Goal: Information Seeking & Learning: Learn about a topic

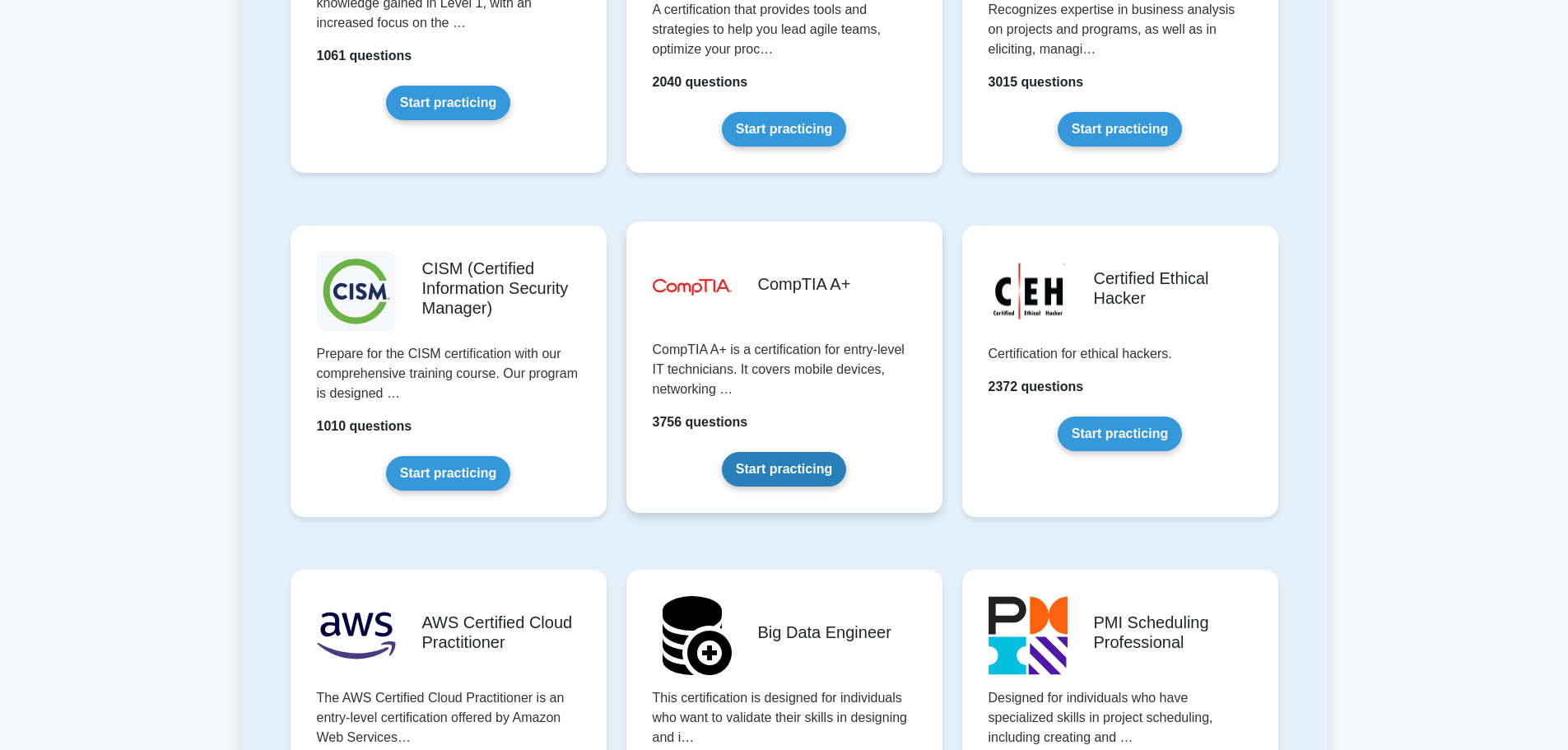
scroll to position [2305, 0]
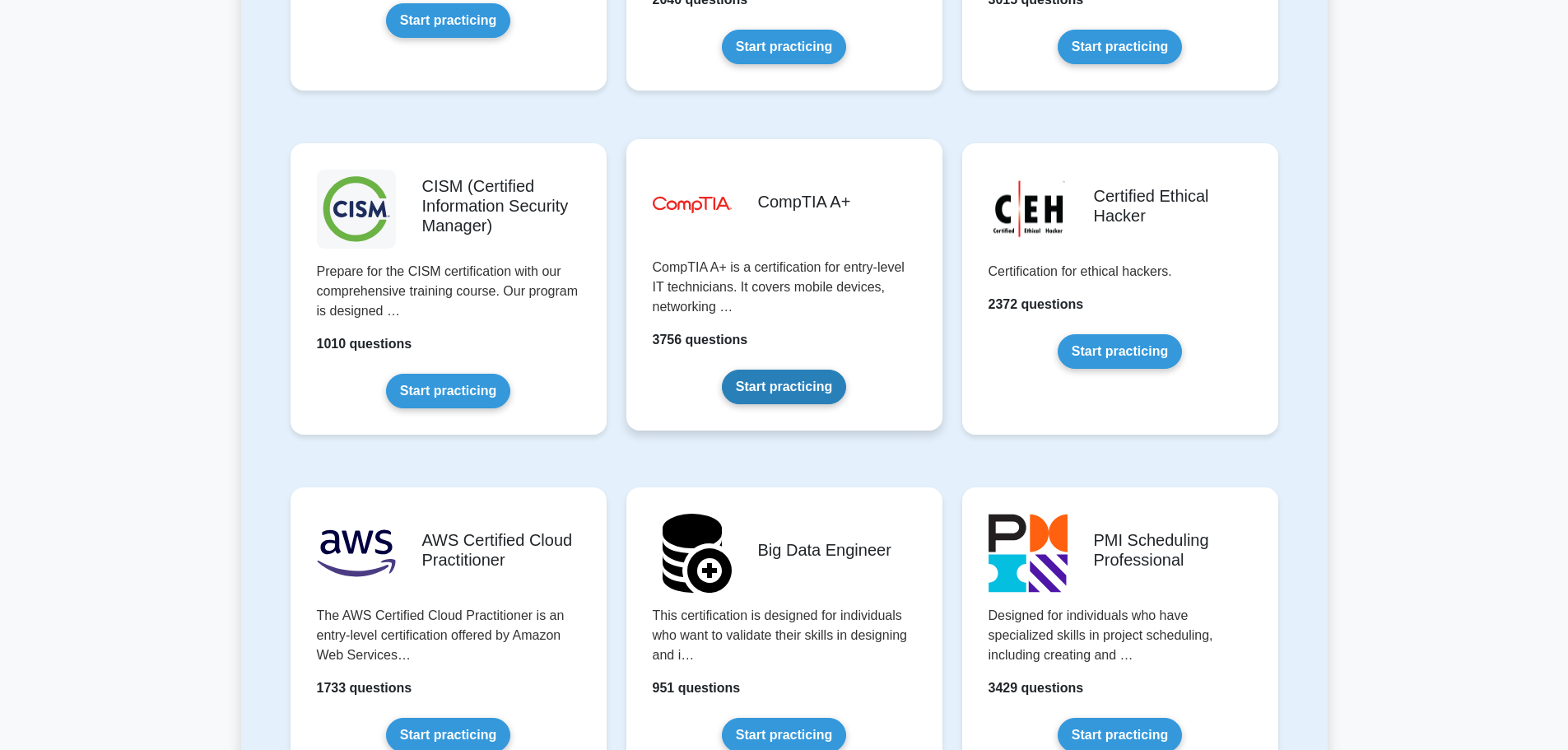
click at [846, 369] on link "Start practicing" at bounding box center [784, 386] width 124 height 35
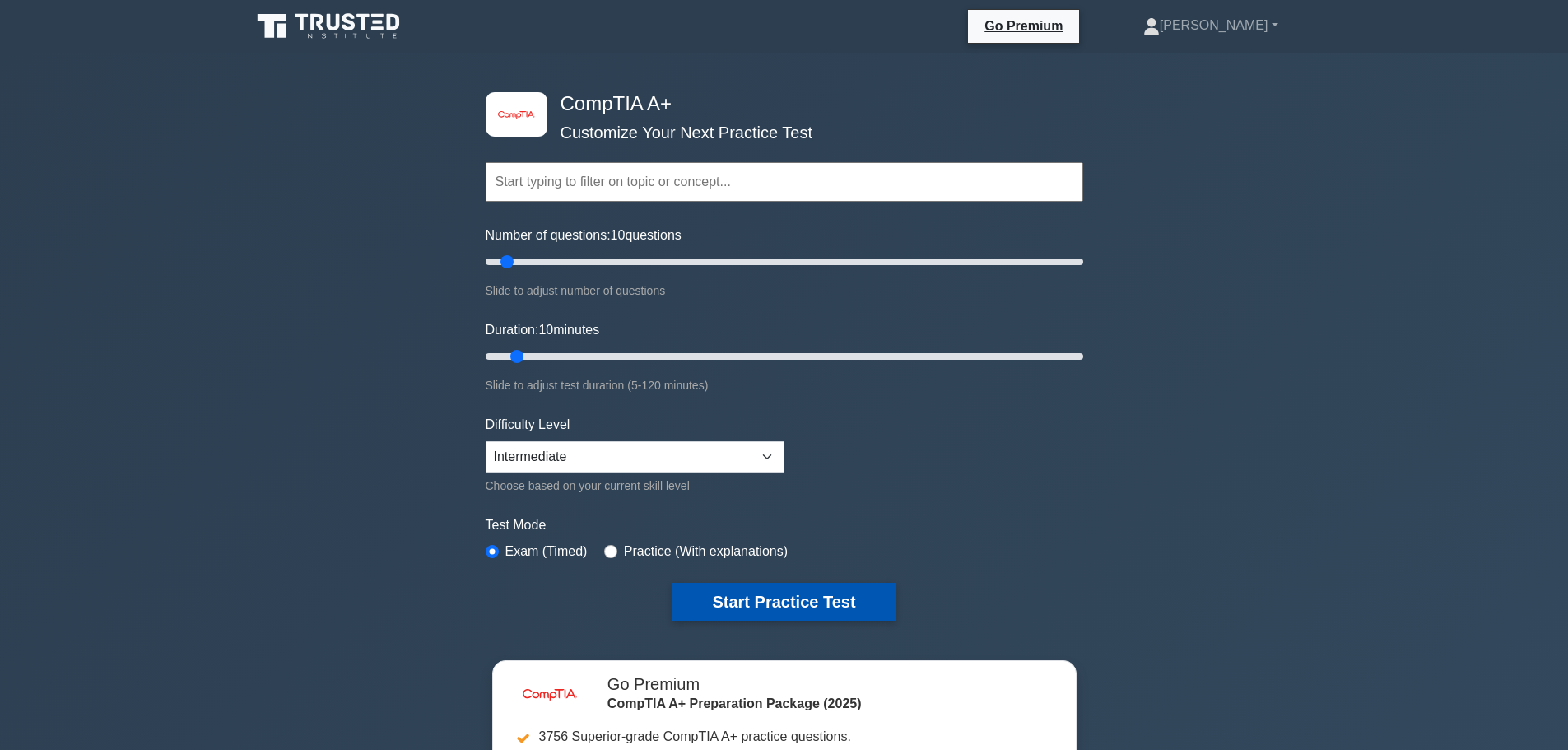
click at [765, 598] on button "Start Practice Test" at bounding box center [784, 602] width 222 height 38
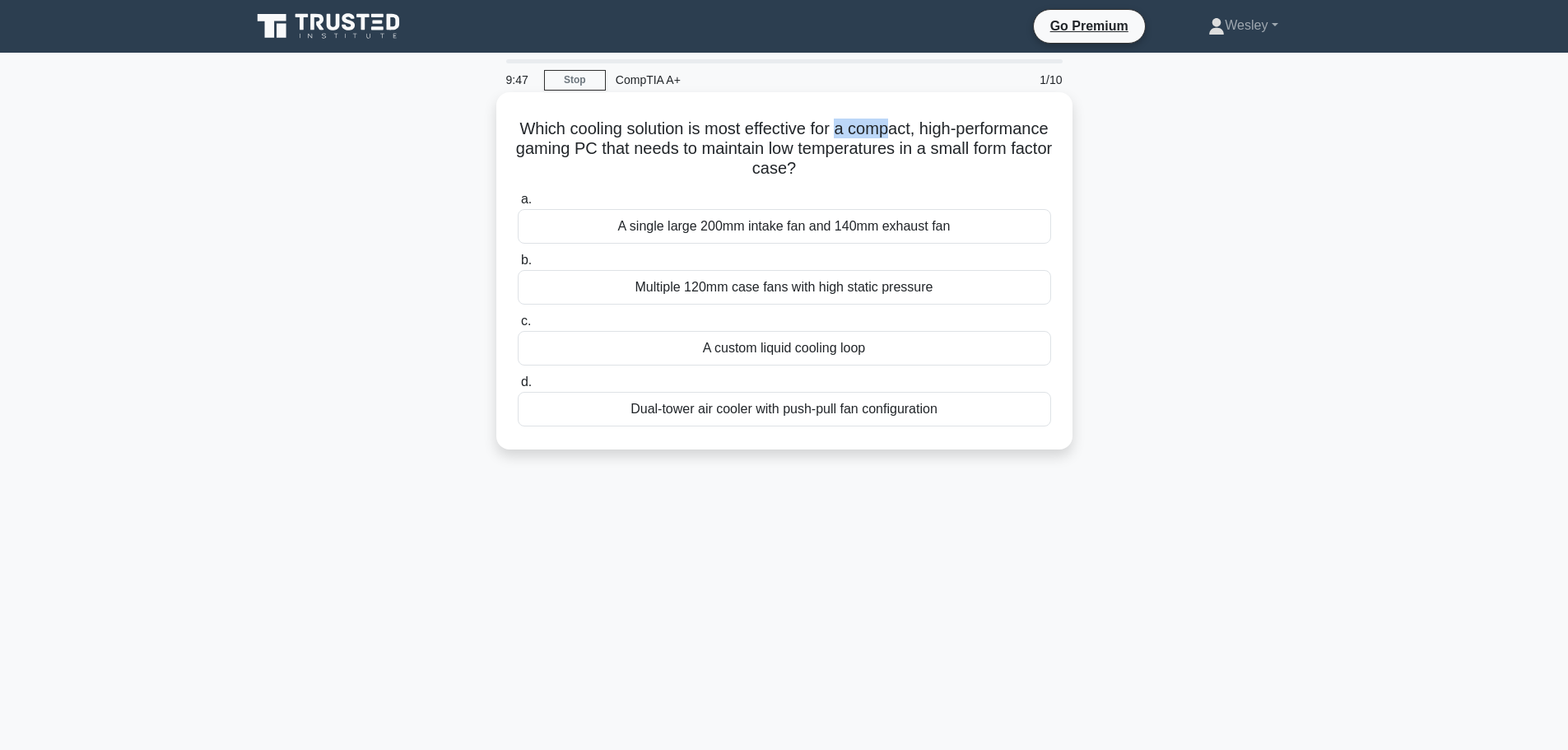
drag, startPoint x: 942, startPoint y: 130, endPoint x: 744, endPoint y: 93, distance: 201.4
click at [867, 107] on div "Which cooling solution is most effective for a compact, high-performance gaming…" at bounding box center [784, 271] width 563 height 344
click at [923, 129] on h5 "Which cooling solution is most effective for a compact, high-performance gaming…" at bounding box center [784, 149] width 537 height 61
click at [524, 153] on h5 "Which cooling solution is most effective for a compact, high-performance gaming…" at bounding box center [784, 149] width 537 height 61
drag, startPoint x: 578, startPoint y: 130, endPoint x: 910, endPoint y: 137, distance: 332.1
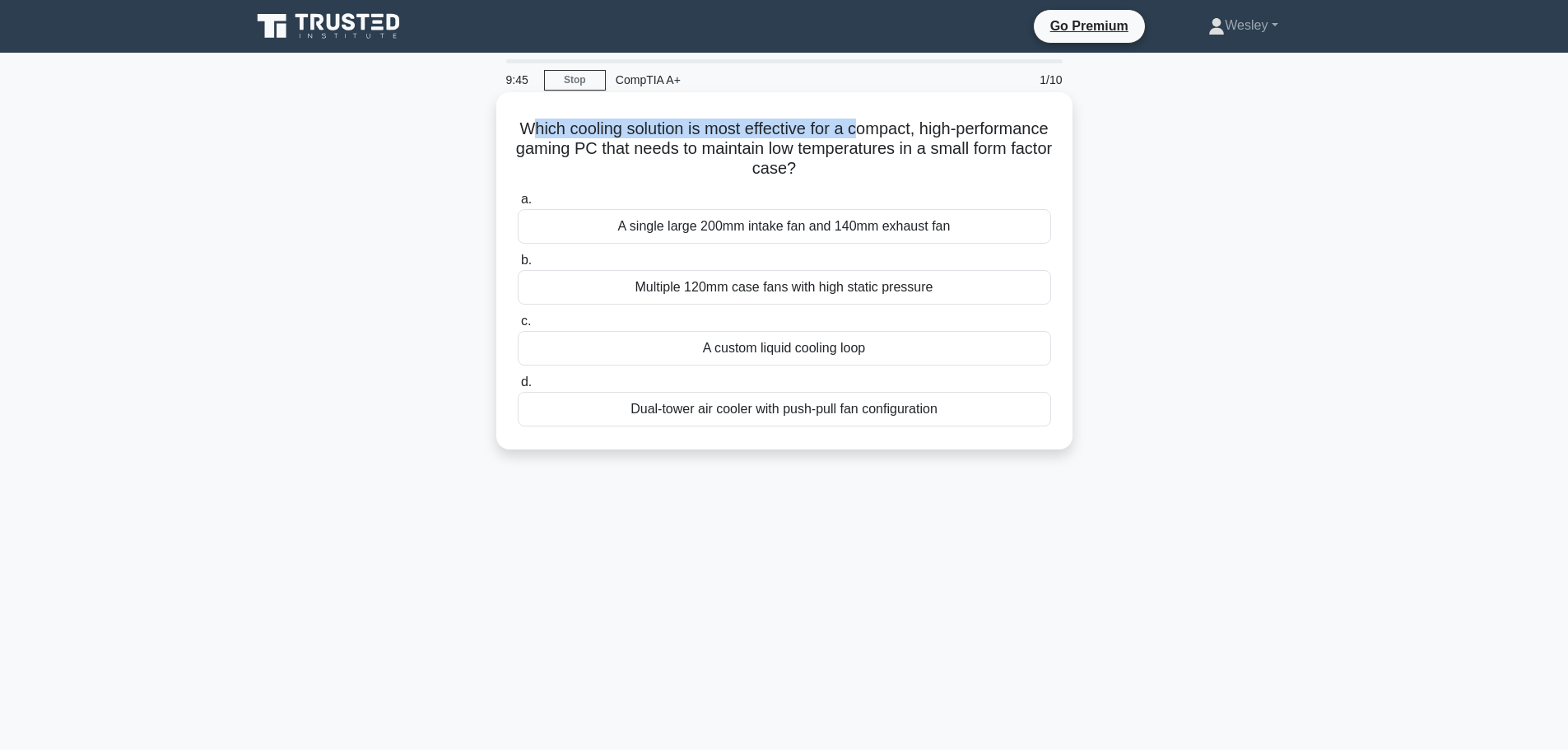
click at [910, 137] on h5 "Which cooling solution is most effective for a compact, high-performance gaming…" at bounding box center [784, 149] width 537 height 61
click at [989, 163] on h5 "Which cooling solution is most effective for a compact, high-performance gaming…" at bounding box center [784, 149] width 537 height 61
drag, startPoint x: 859, startPoint y: 122, endPoint x: 885, endPoint y: 128, distance: 26.7
click at [885, 128] on h5 "Which cooling solution is most effective for a compact, high-performance gaming…" at bounding box center [784, 149] width 537 height 61
drag, startPoint x: 563, startPoint y: 122, endPoint x: 554, endPoint y: 123, distance: 9.1
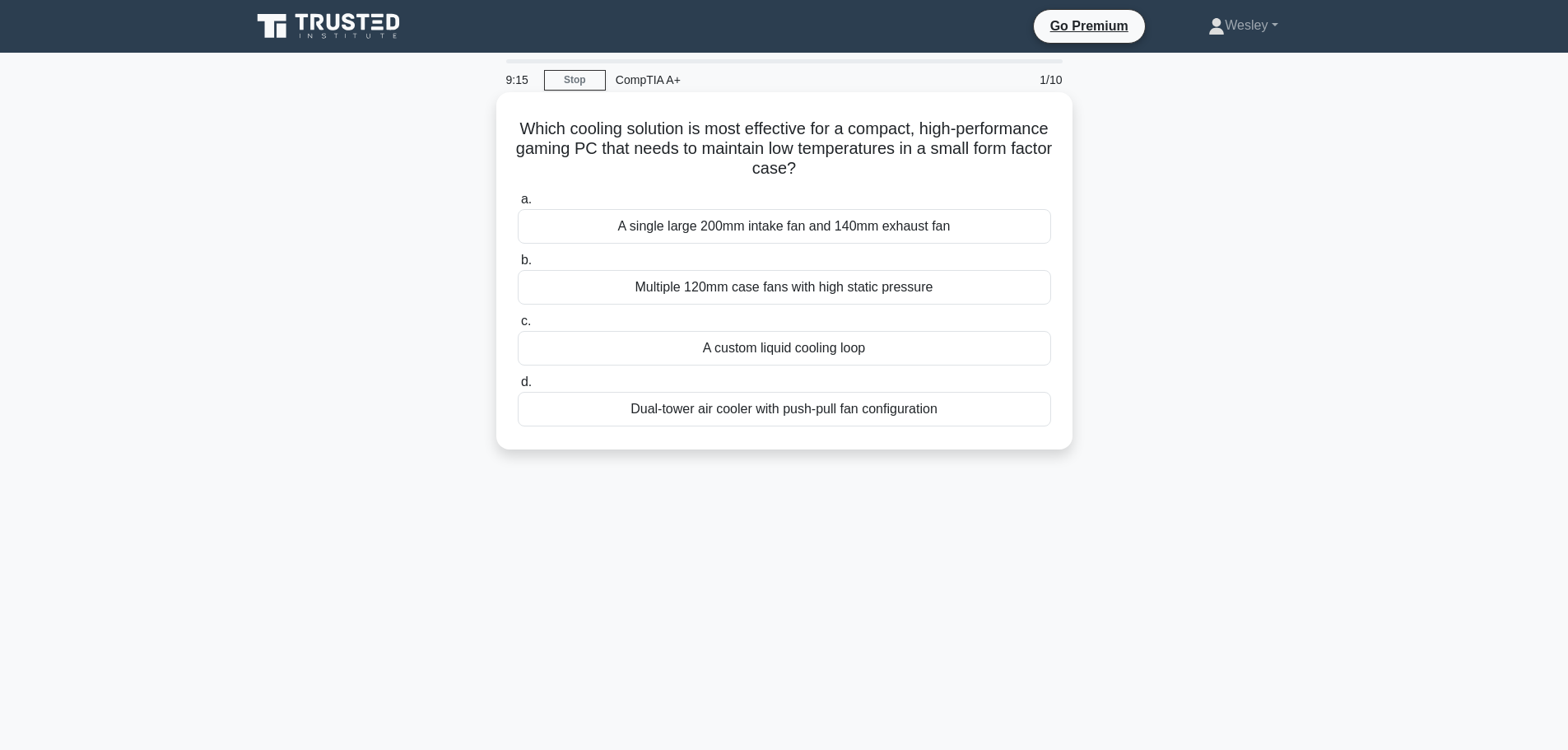
click at [554, 123] on h5 "Which cooling solution is most effective for a compact, high-performance gaming…" at bounding box center [784, 149] width 537 height 61
drag, startPoint x: 554, startPoint y: 123, endPoint x: 964, endPoint y: 137, distance: 410.2
click at [964, 137] on h5 "Which cooling solution is most effective for a compact, high-performance gaming…" at bounding box center [784, 149] width 537 height 61
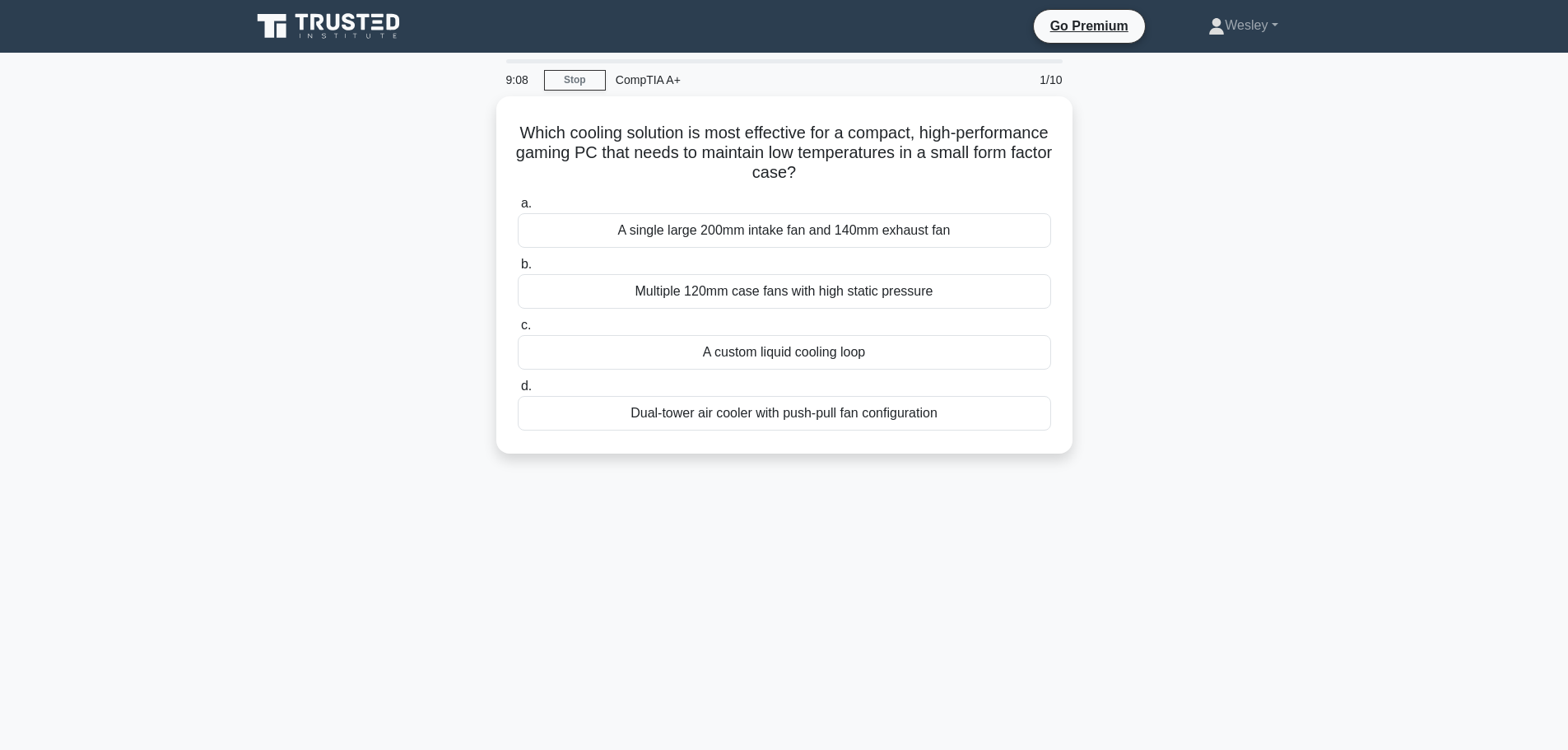
click at [1158, 216] on div "Which cooling solution is most effective for a compact, high-performance gaming…" at bounding box center [784, 285] width 1086 height 377
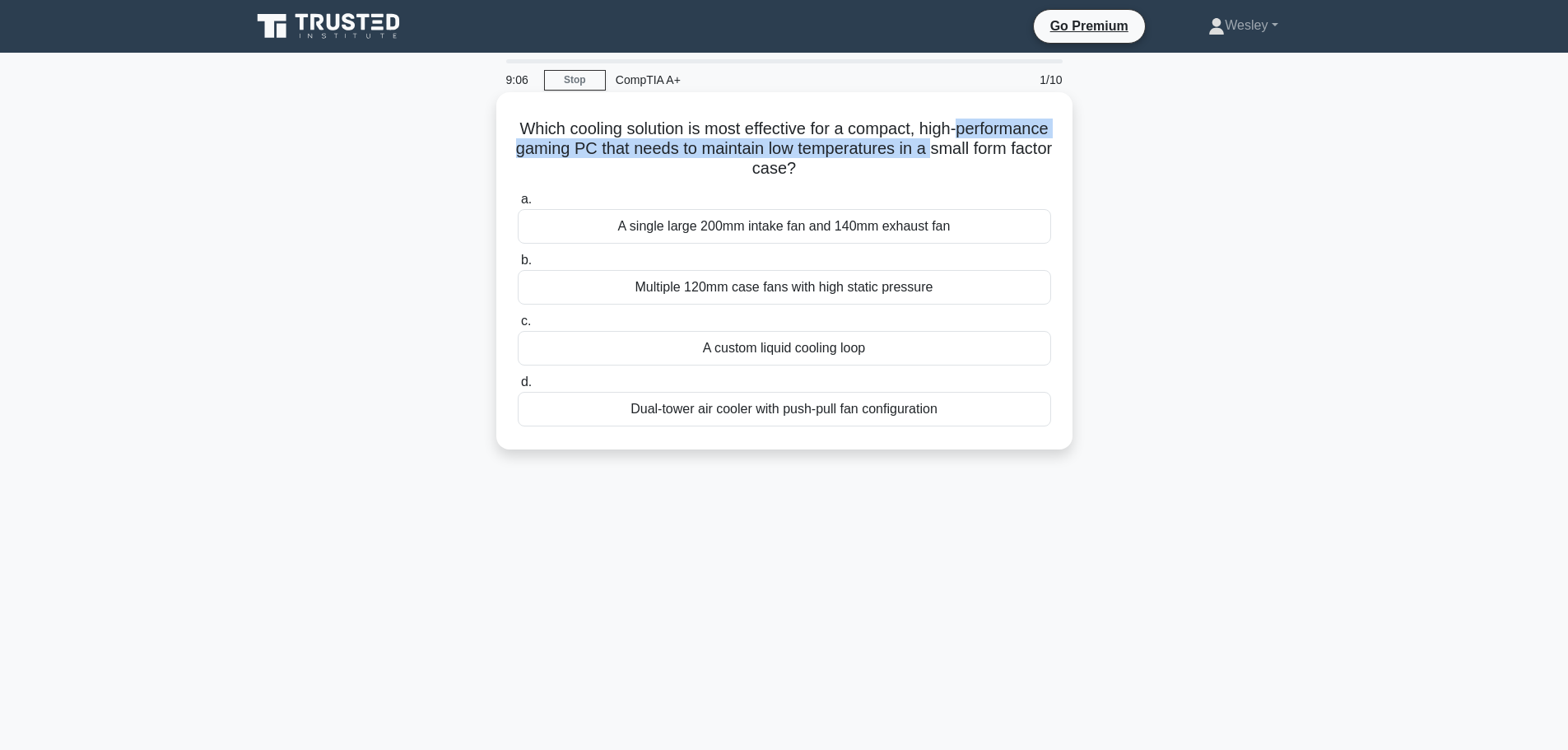
drag, startPoint x: 515, startPoint y: 142, endPoint x: 673, endPoint y: 161, distance: 159.1
click at [673, 161] on div "Which cooling solution is most effective for a compact, high-performance gaming…" at bounding box center [784, 271] width 563 height 344
click at [719, 144] on h5 "Which cooling solution is most effective for a compact, high-performance gaming…" at bounding box center [784, 149] width 537 height 61
click at [889, 228] on div "A single large 200mm intake fan and 140mm exhaust fan" at bounding box center [784, 226] width 533 height 35
click at [517, 205] on input "a. A single large 200mm intake fan and 140mm exhaust fan" at bounding box center [517, 200] width 0 height 11
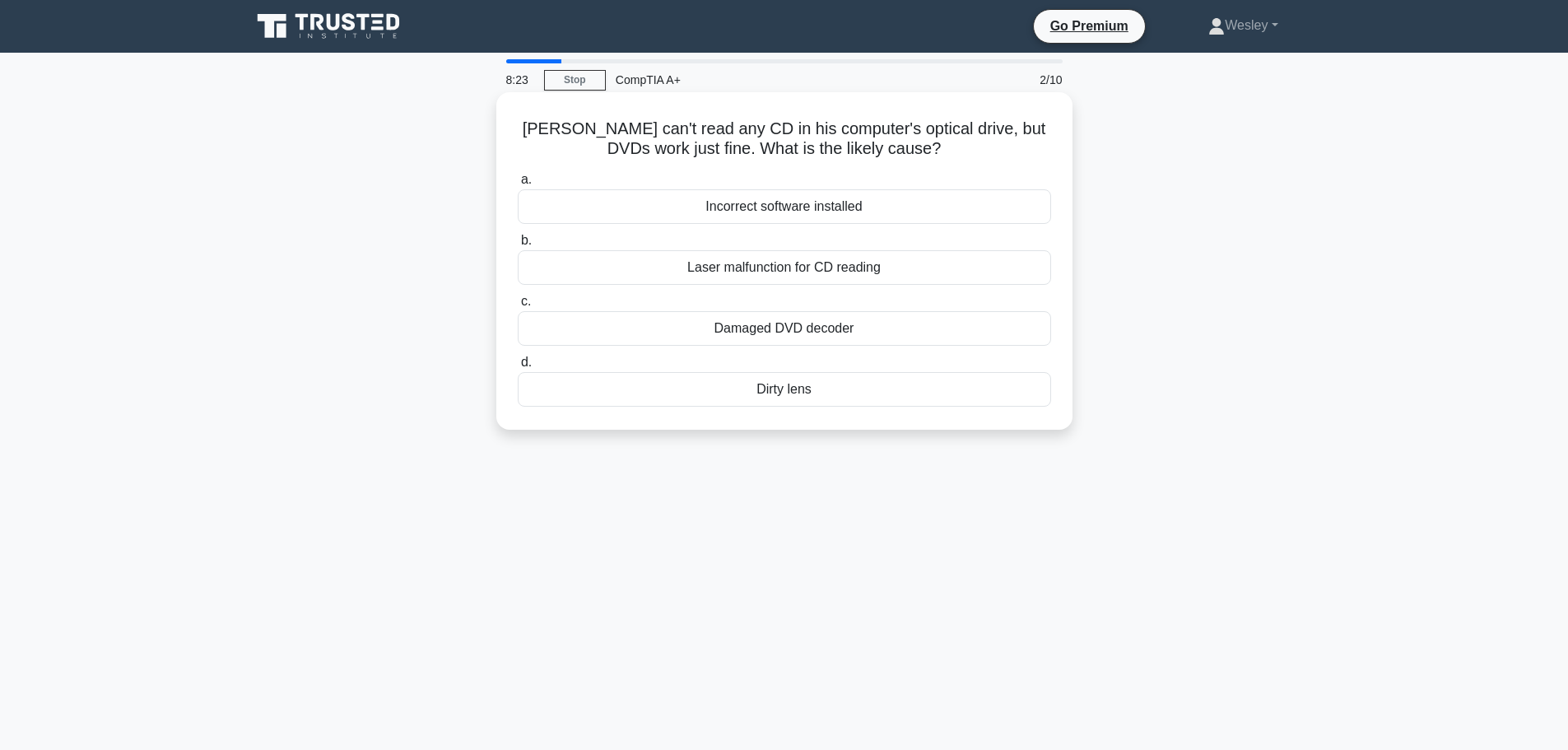
click at [868, 272] on div "Laser malfunction for CD reading" at bounding box center [784, 267] width 533 height 35
click at [517, 246] on input "b. Laser malfunction for CD reading" at bounding box center [517, 241] width 0 height 11
click at [903, 195] on div "Custom liquid cooling loop" at bounding box center [784, 206] width 533 height 35
click at [517, 186] on input "a. Custom liquid cooling loop" at bounding box center [517, 180] width 0 height 11
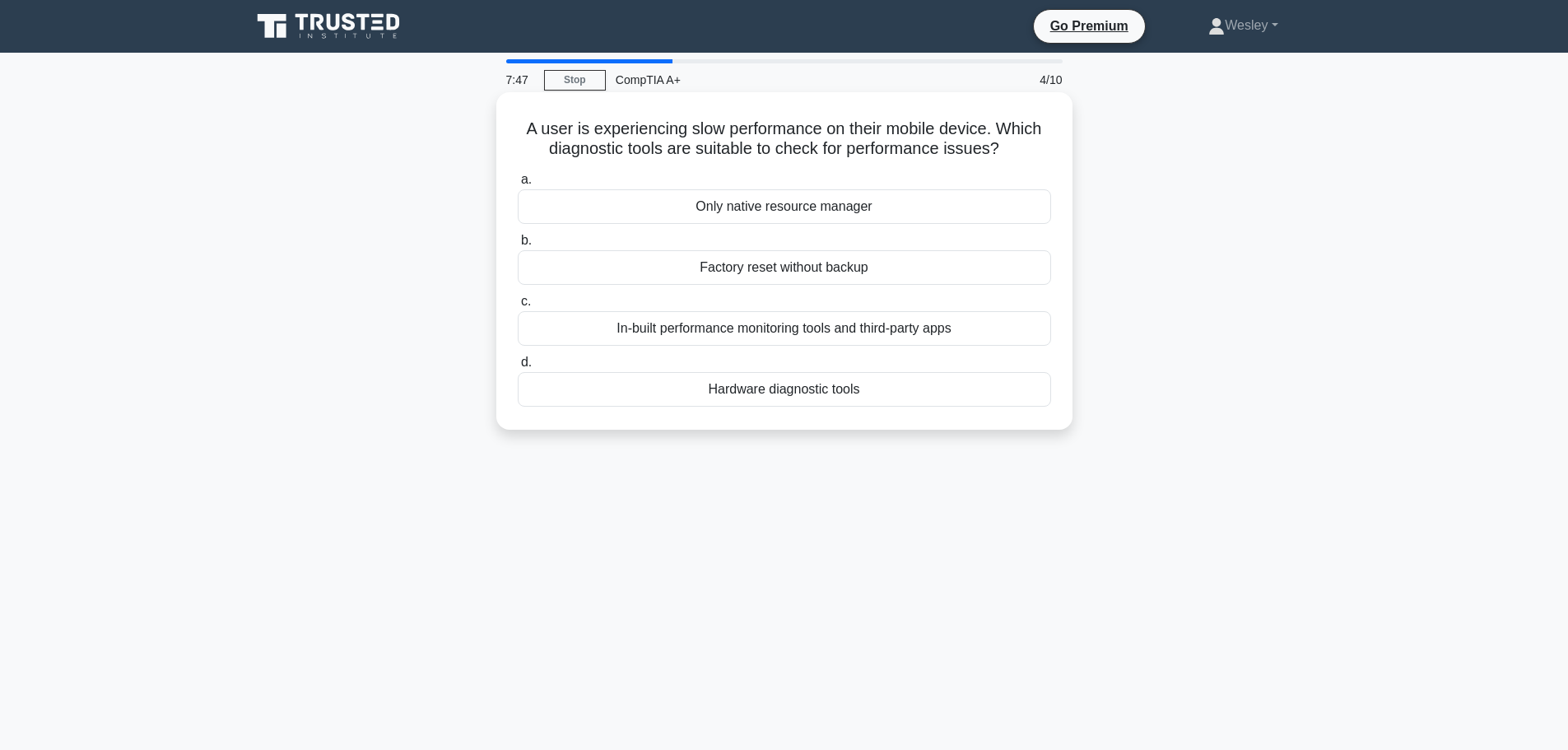
drag, startPoint x: 508, startPoint y: 135, endPoint x: 1020, endPoint y: 148, distance: 512.2
click at [1020, 148] on div "A user is experiencing slow performance on their mobile device. Which diagnosti…" at bounding box center [784, 260] width 563 height 324
click at [950, 340] on div "In-built performance monitoring tools and third-party apps" at bounding box center [784, 328] width 533 height 35
click at [517, 307] on input "c. In-built performance monitoring tools and third-party apps" at bounding box center [517, 302] width 0 height 11
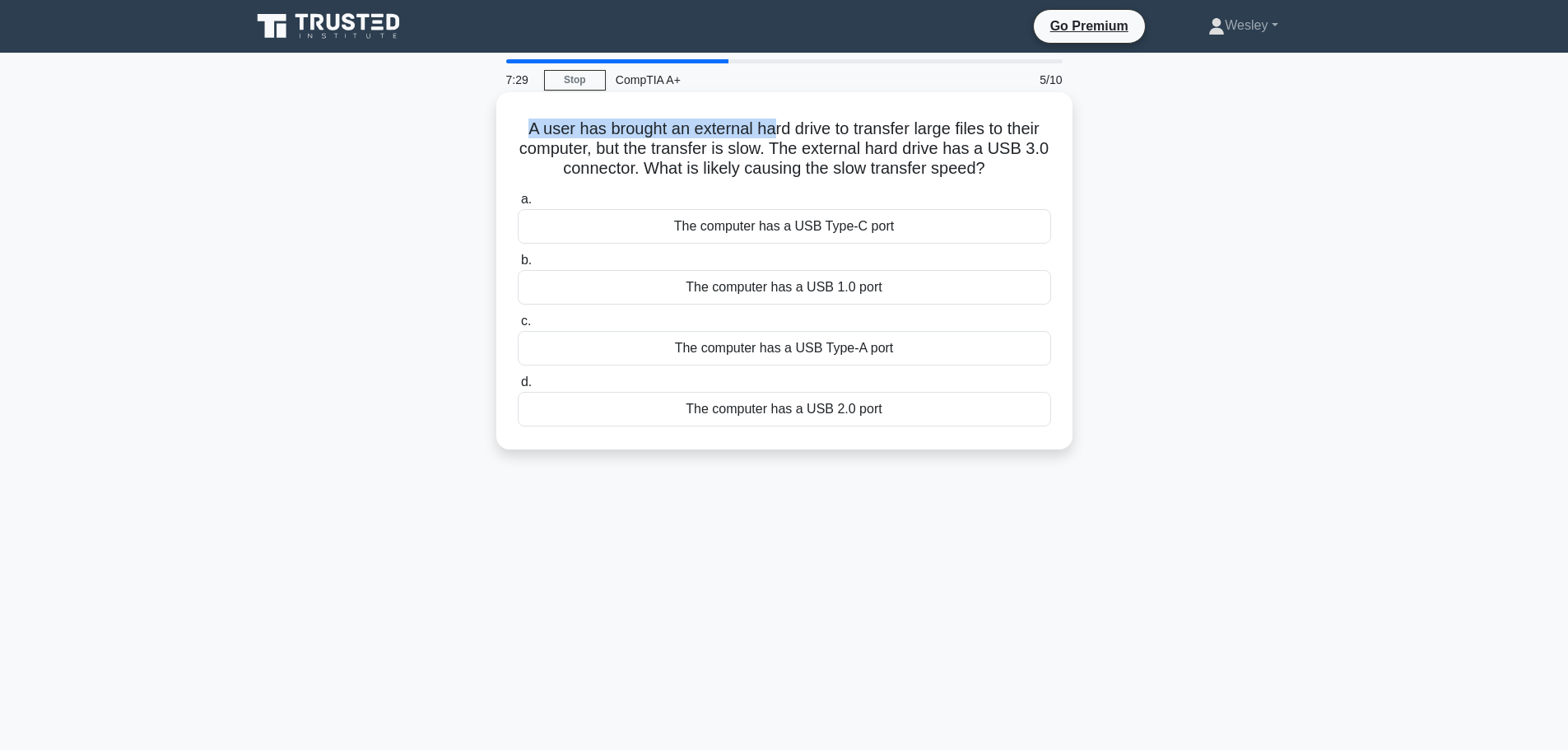
drag, startPoint x: 510, startPoint y: 120, endPoint x: 805, endPoint y: 130, distance: 295.2
click at [791, 127] on div "A user has brought an external hard drive to transfer large files to their comp…" at bounding box center [784, 271] width 563 height 344
click at [855, 161] on h5 "A user has brought an external hard drive to transfer large files to their comp…" at bounding box center [784, 149] width 537 height 61
drag, startPoint x: 984, startPoint y: 152, endPoint x: 1036, endPoint y: 154, distance: 52.0
click at [1036, 154] on h5 "A user has brought an external hard drive to transfer large files to their comp…" at bounding box center [784, 149] width 537 height 61
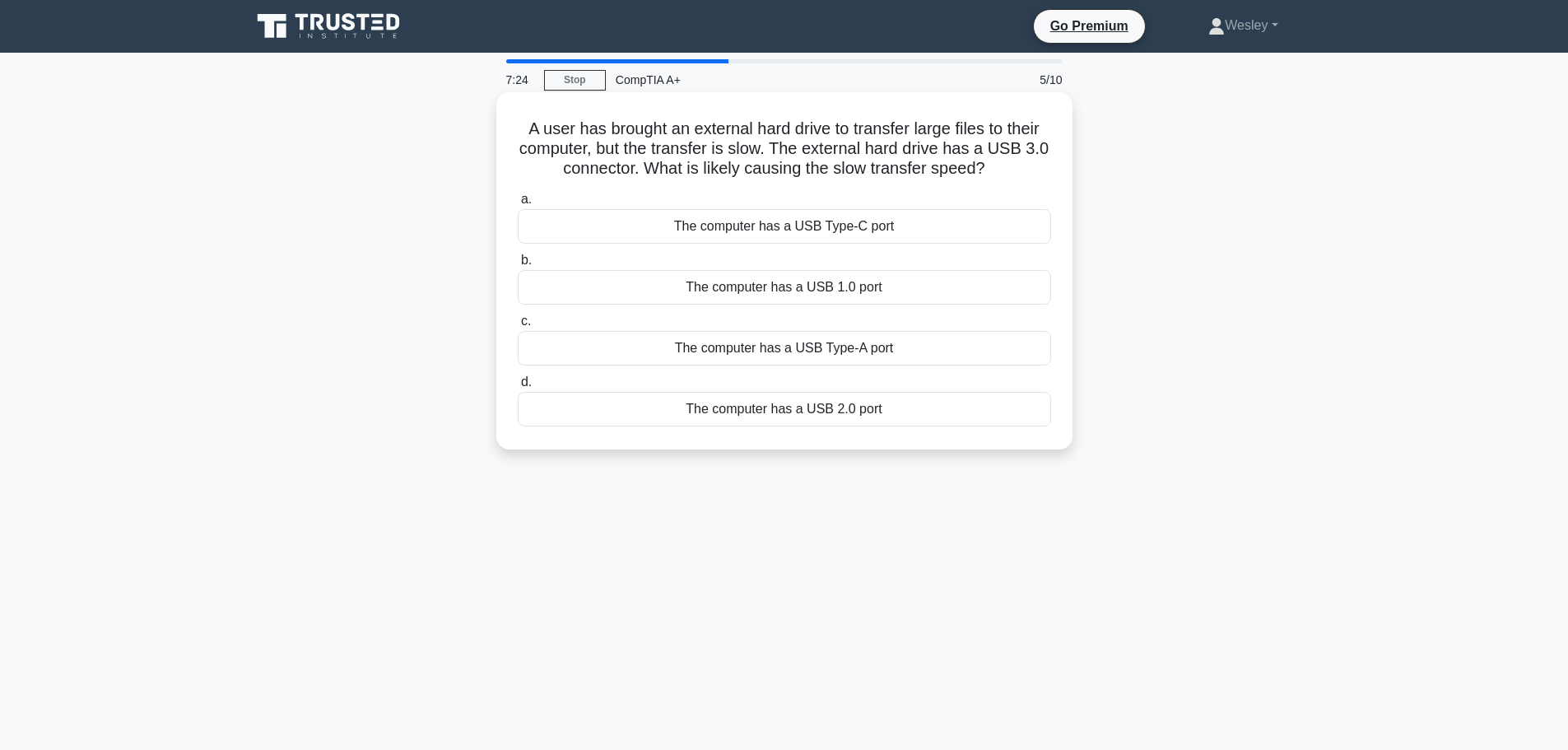
click at [1067, 180] on div "A user has brought an external hard drive to transfer large files to their comp…" at bounding box center [784, 271] width 576 height 357
click at [891, 293] on div "The computer has a USB 1.0 port" at bounding box center [784, 287] width 533 height 35
click at [517, 266] on input "b. The computer has a USB 1.0 port" at bounding box center [517, 260] width 0 height 11
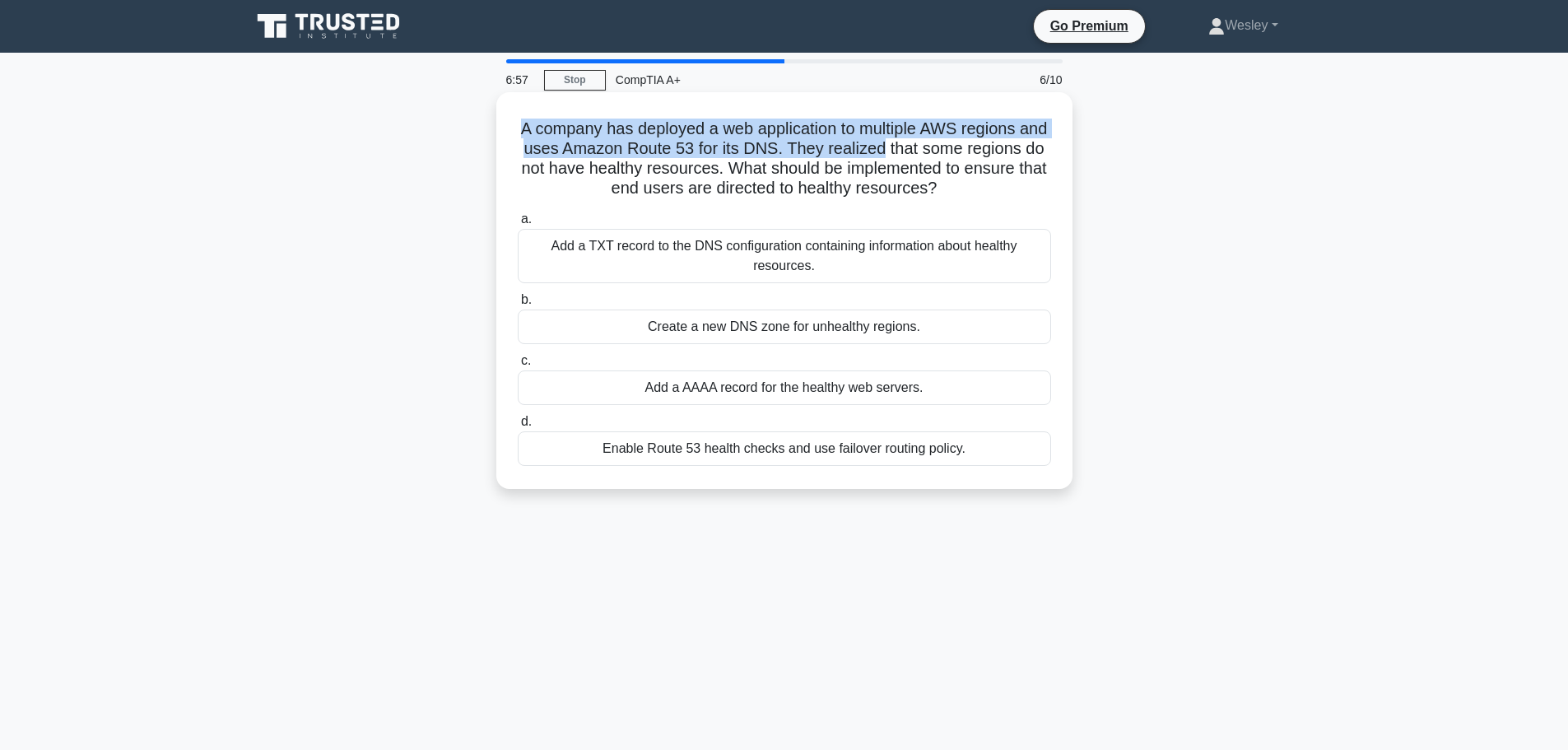
drag, startPoint x: 514, startPoint y: 130, endPoint x: 912, endPoint y: 146, distance: 398.3
click at [912, 146] on div "A company has deployed a web application to multiple AWS regions and uses Amazo…" at bounding box center [784, 290] width 563 height 383
click at [912, 146] on h5 "A company has deployed a web application to multiple AWS regions and uses Amazo…" at bounding box center [784, 159] width 537 height 81
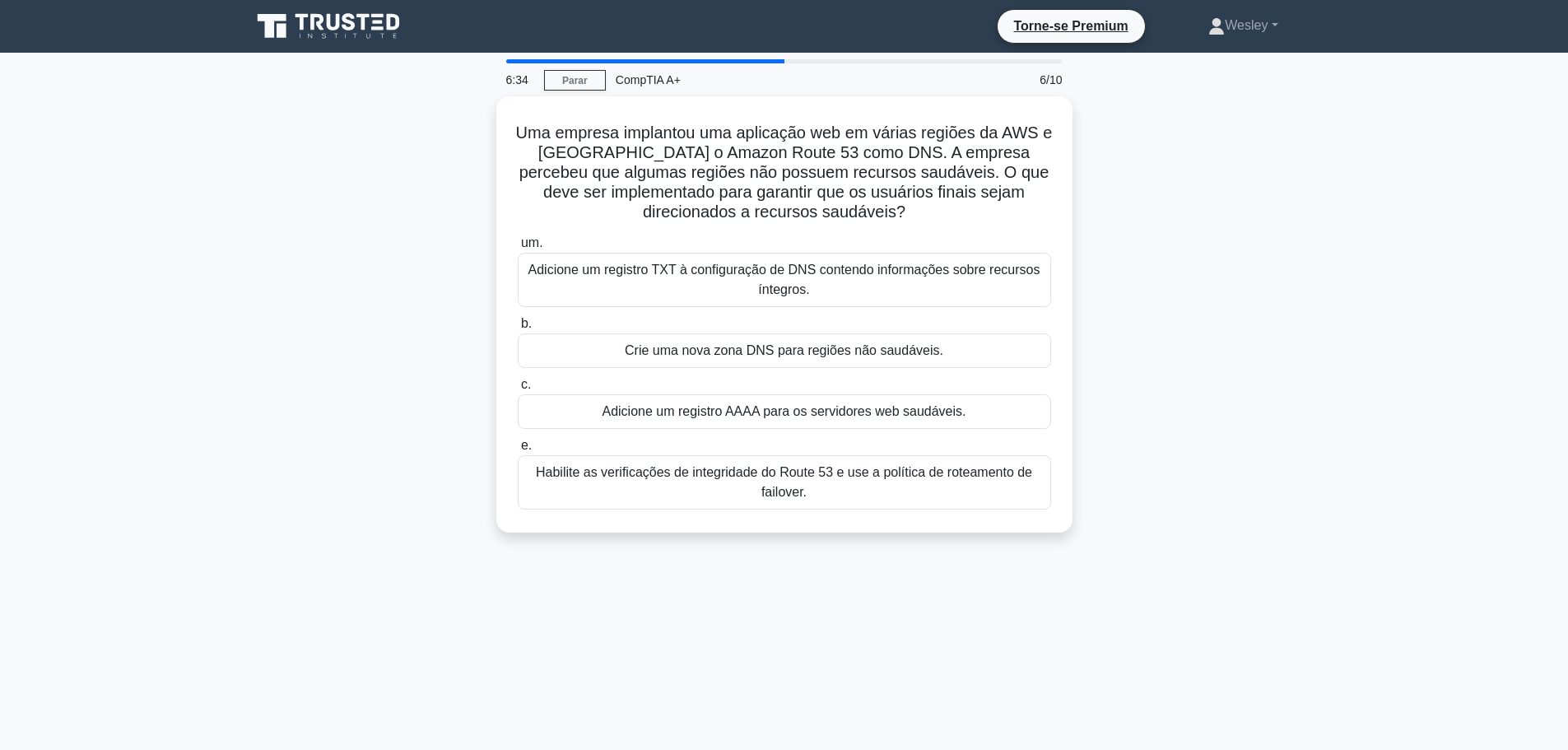
click at [1351, 363] on main "6:34 Parar CompTIA A+ 6/10 Uma empresa implantou uma aplicação web em várias re…" at bounding box center [784, 470] width 1568 height 836
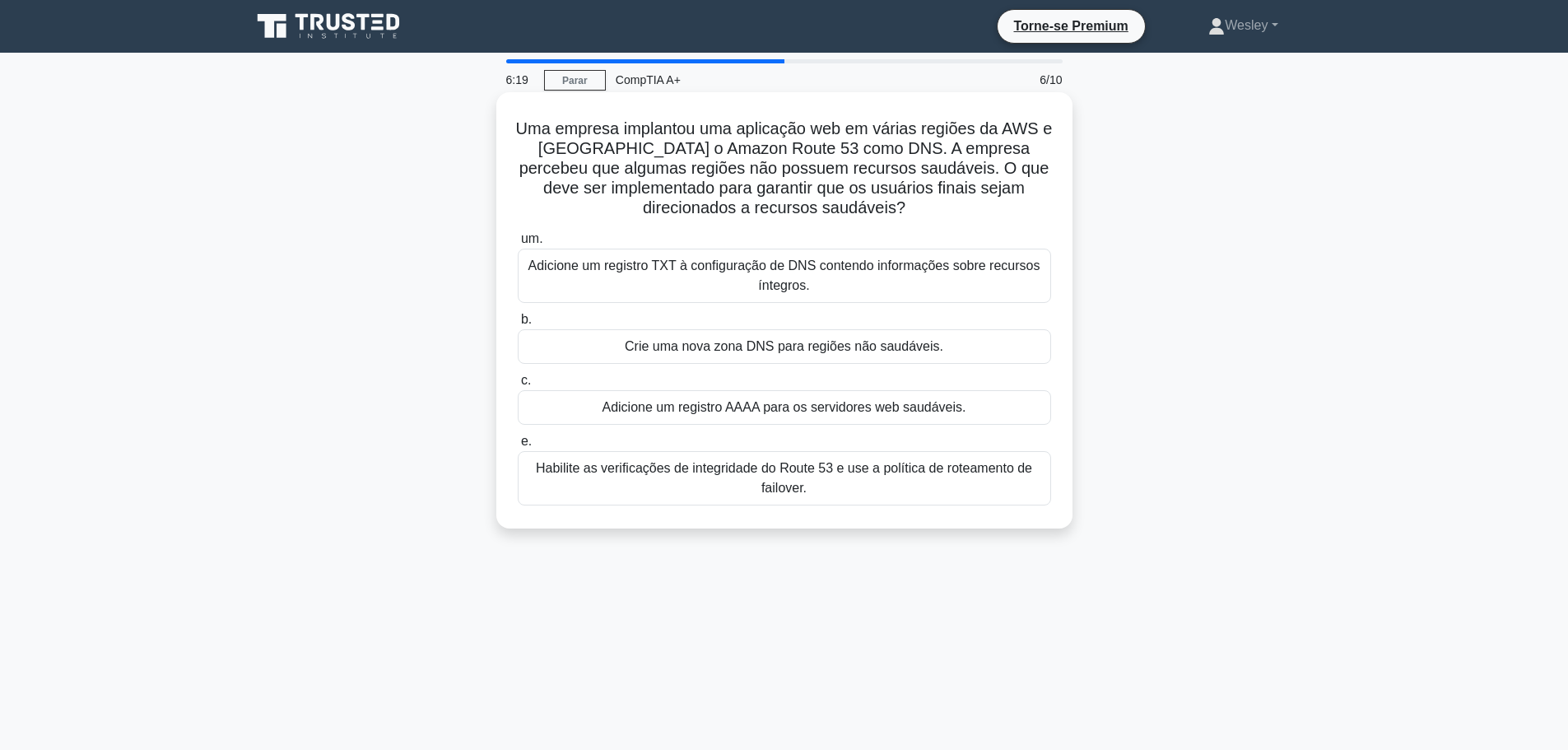
click at [712, 481] on font "Habilite as verificações de integridade do Route 53 e use a política de roteame…" at bounding box center [784, 478] width 518 height 40
click at [517, 447] on input "e. Habilite as verificações de integridade do Route 53 e use a política de rote…" at bounding box center [517, 441] width 0 height 11
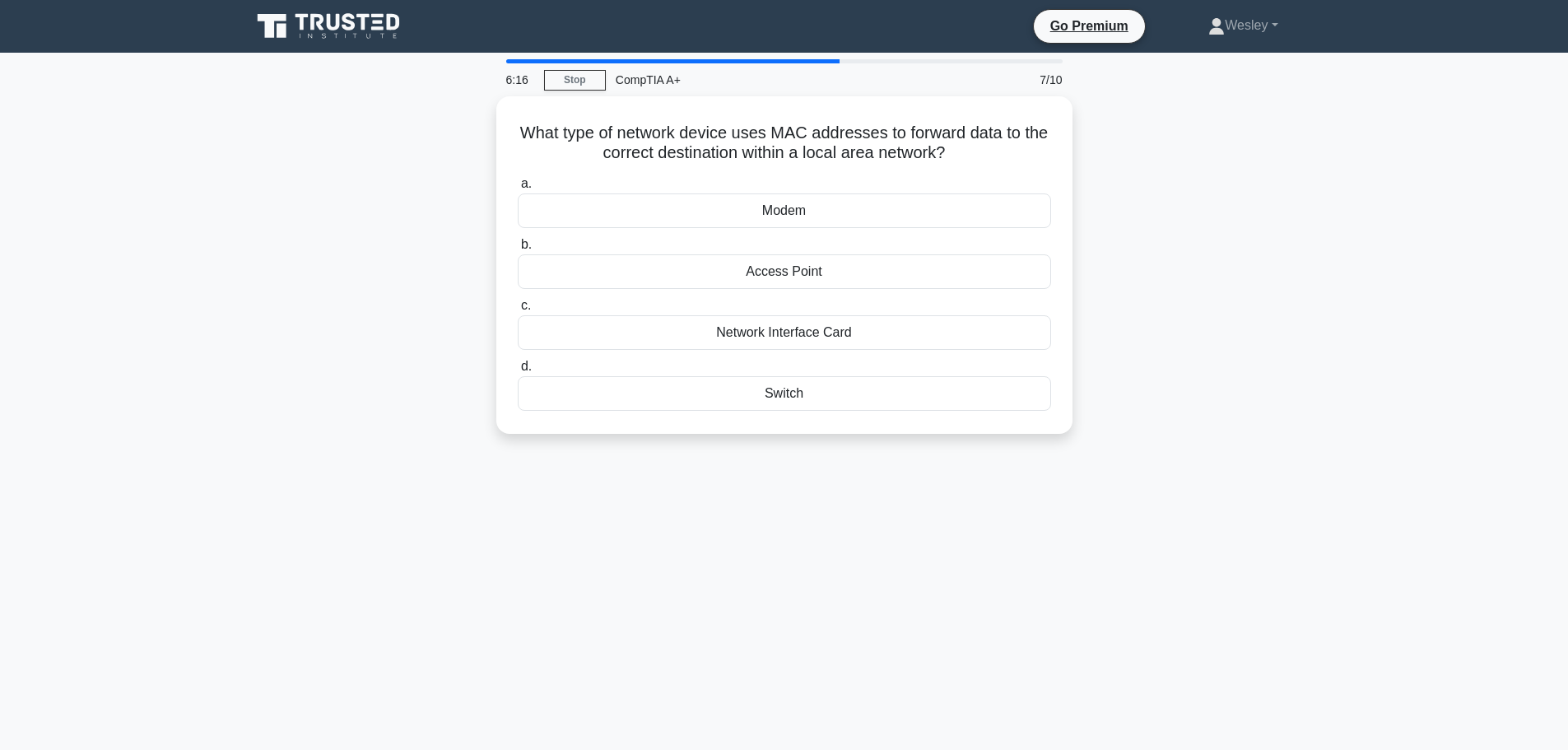
click at [1221, 223] on div "What type of network device uses MAC addresses to forward data to the correct d…" at bounding box center [784, 275] width 1086 height 357
drag, startPoint x: 535, startPoint y: 109, endPoint x: 722, endPoint y: 130, distance: 188.2
click at [631, 130] on div "What type of network device uses MAC addresses to forward data to the correct d…" at bounding box center [784, 260] width 563 height 324
click at [800, 130] on h5 "What type of network device uses MAC addresses to forward data to the correct d…" at bounding box center [784, 139] width 537 height 41
click at [819, 382] on div "Switch" at bounding box center [784, 389] width 533 height 35
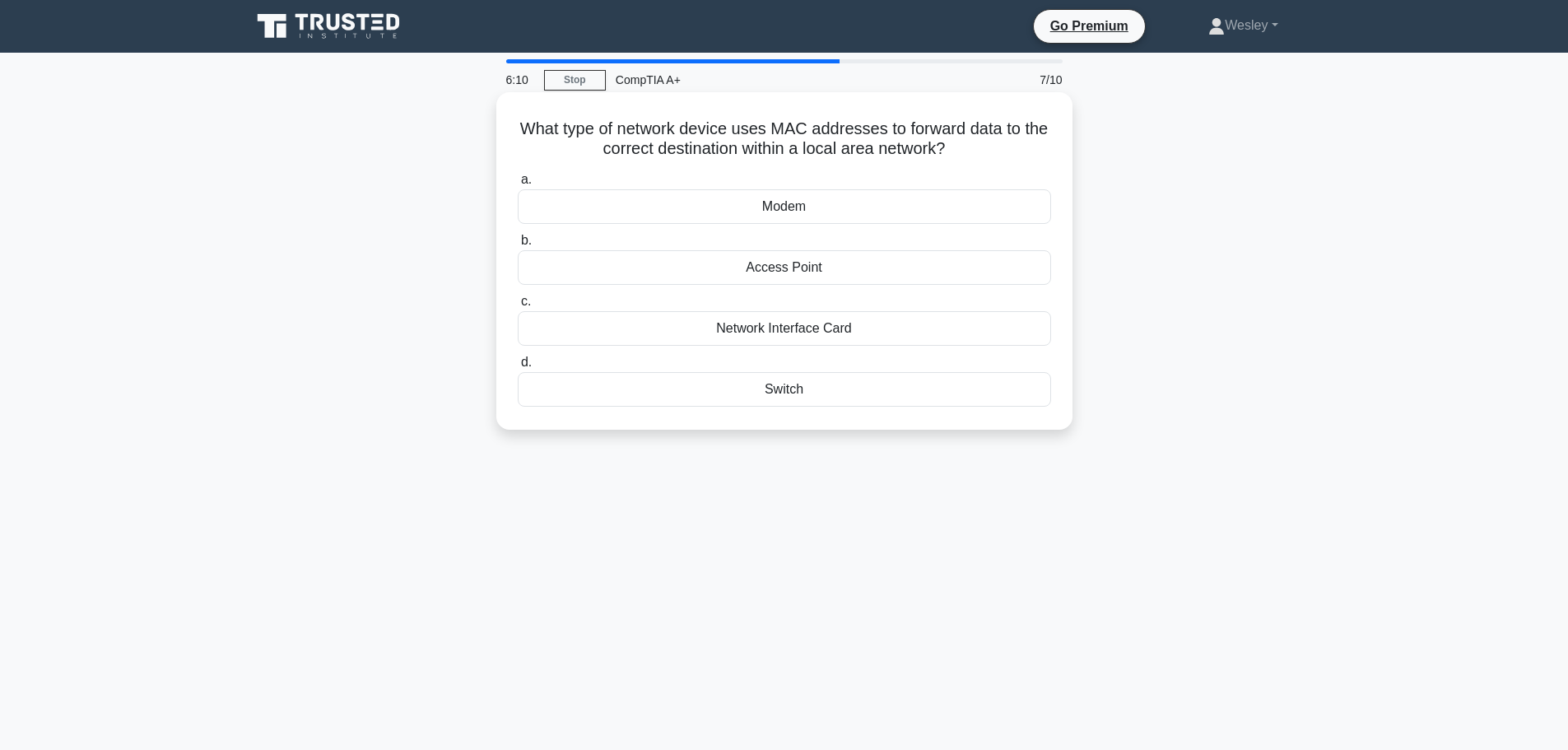
click at [517, 368] on input "d. Switch" at bounding box center [517, 362] width 0 height 11
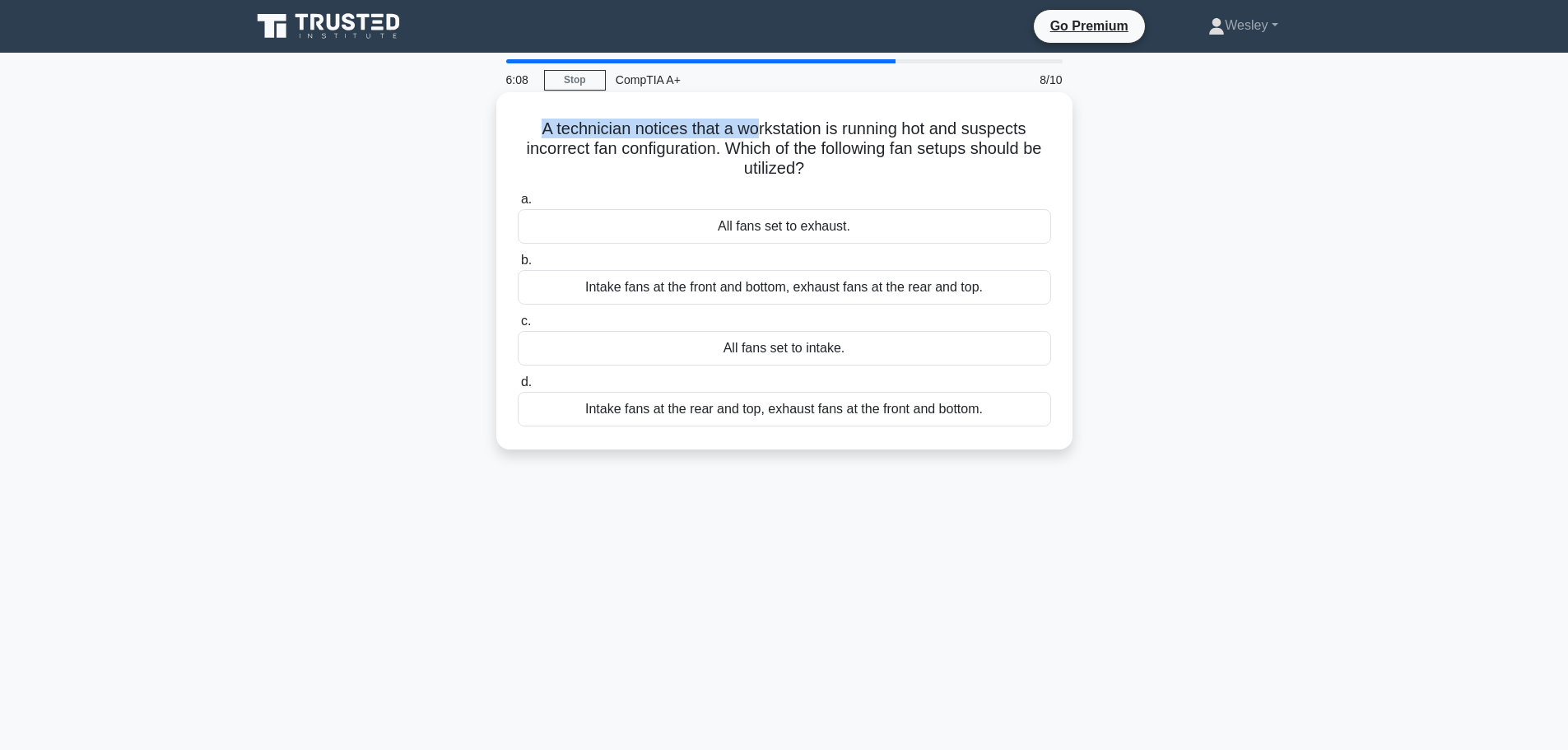
drag, startPoint x: 539, startPoint y: 135, endPoint x: 760, endPoint y: 131, distance: 221.0
click at [760, 131] on h5 "A technician notices that a workstation is running hot and suspects incorrect f…" at bounding box center [784, 149] width 537 height 61
click at [760, 131] on h5 "A technician notices that a workstation is running hot and suspects incorrect f…" at bounding box center [784, 149] width 537 height 61
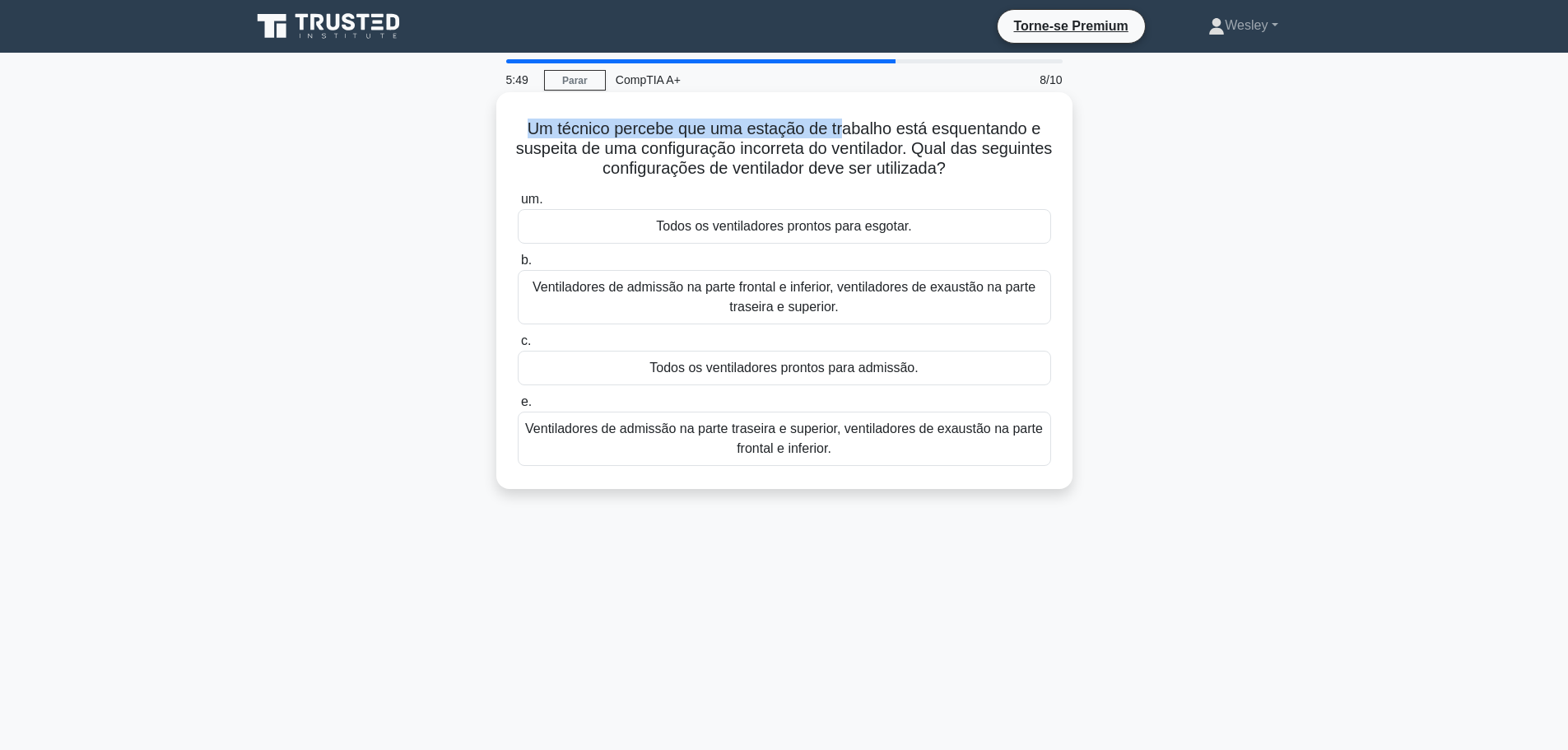
drag, startPoint x: 525, startPoint y: 138, endPoint x: 842, endPoint y: 136, distance: 317.0
click at [842, 136] on font "Um técnico percebe que uma estação de trabalho está esquentando e suspeita de u…" at bounding box center [784, 147] width 537 height 58
click at [865, 149] on font "Um técnico percebe que uma estação de trabalho está esquentando e suspeita de u…" at bounding box center [784, 147] width 537 height 58
click at [930, 296] on font "Ventiladores de admissão na parte frontal e inferior, ventiladores de exaustão …" at bounding box center [784, 296] width 503 height 34
click at [517, 266] on input "b. Ventiladores de admissão na parte frontal e inferior, ventiladores de exaust…" at bounding box center [517, 260] width 0 height 11
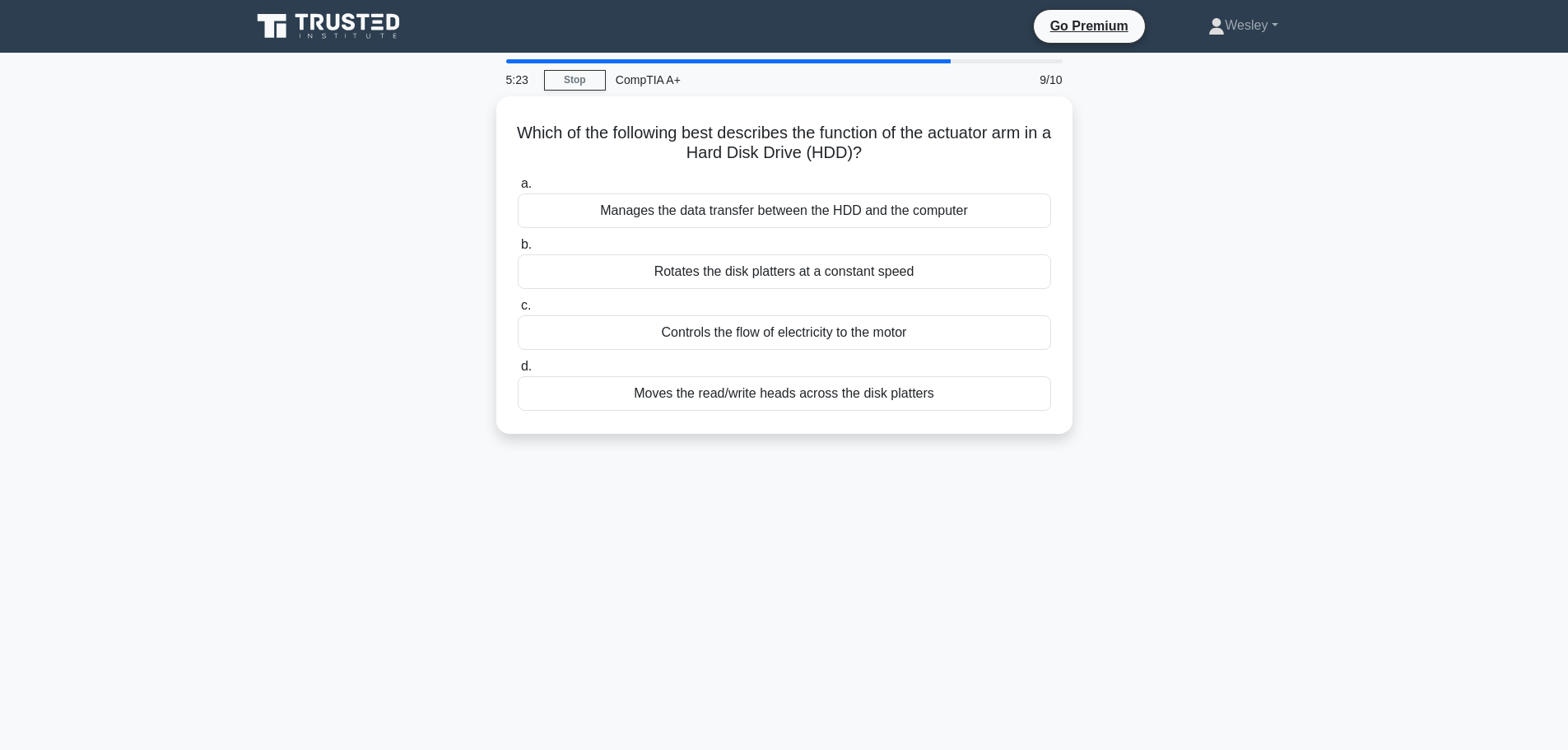
click at [1252, 326] on div "Which of the following best describes the function of the actuator arm in a Har…" at bounding box center [784, 275] width 1086 height 357
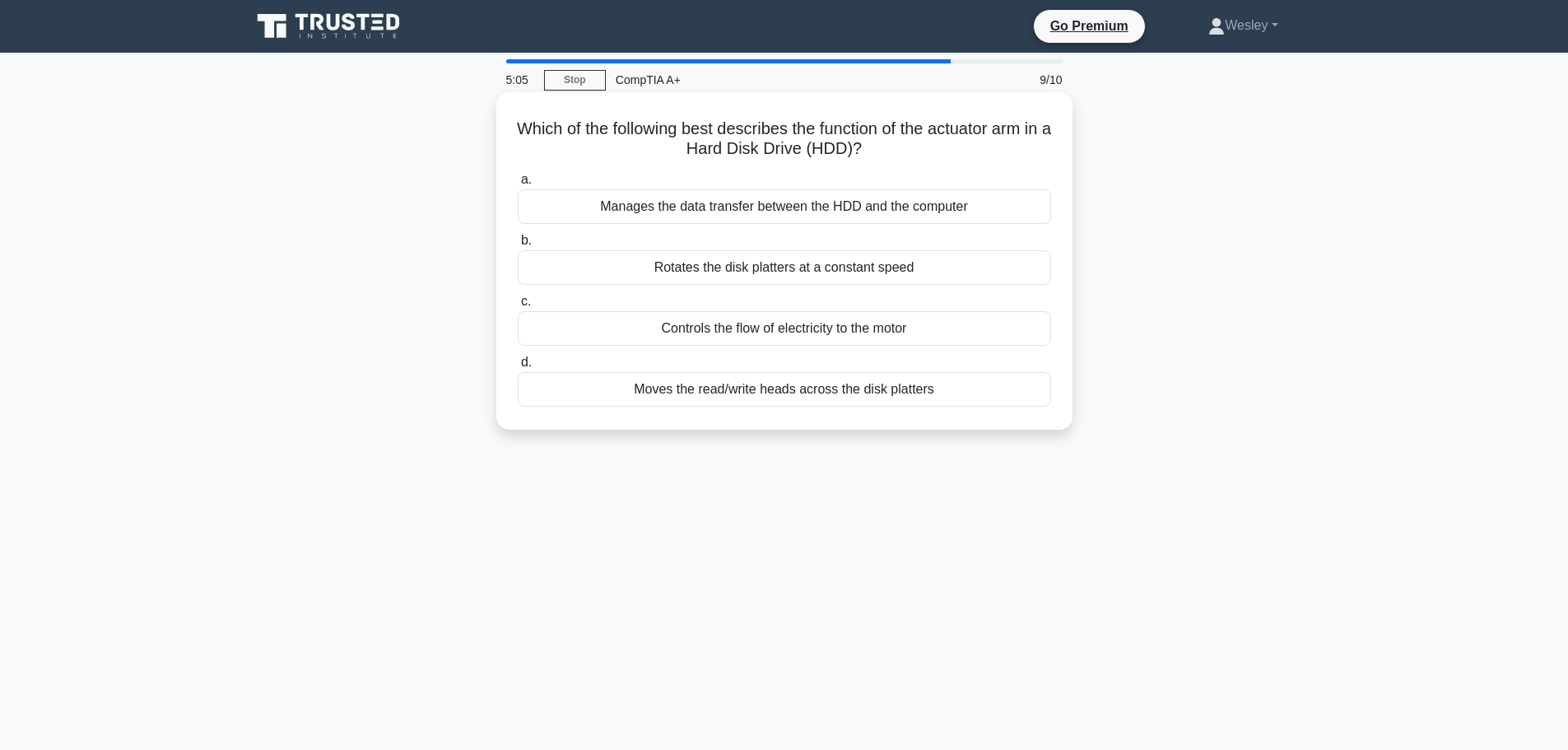
click at [743, 394] on div "Moves the read/write heads across the disk platters" at bounding box center [784, 389] width 533 height 35
click at [517, 368] on input "d. Moves the read/write heads across the disk platters" at bounding box center [517, 362] width 0 height 11
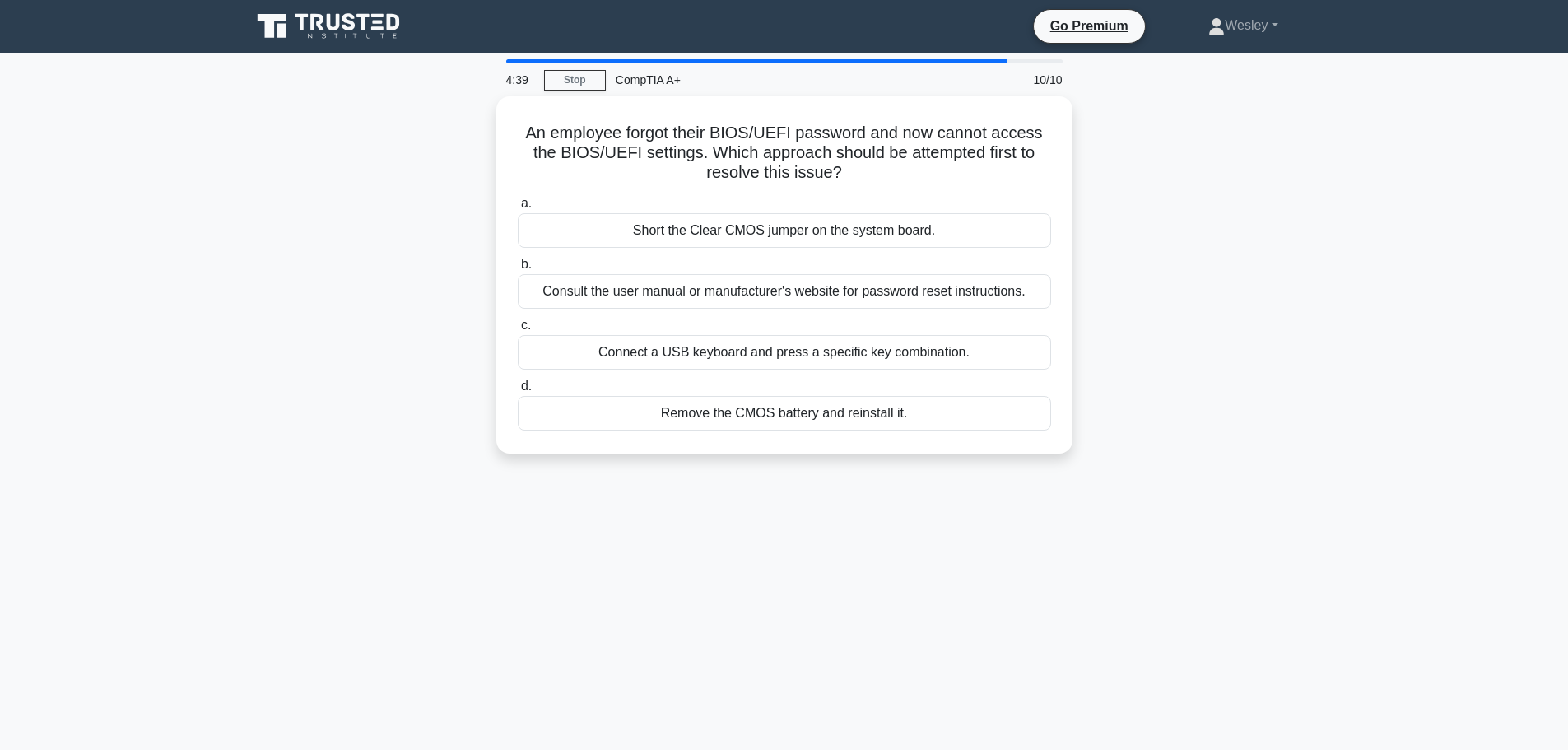
click at [1259, 226] on div "An employee forgot their BIOS/UEFI password and now cannot access the BIOS/UEFI…" at bounding box center [784, 285] width 1086 height 377
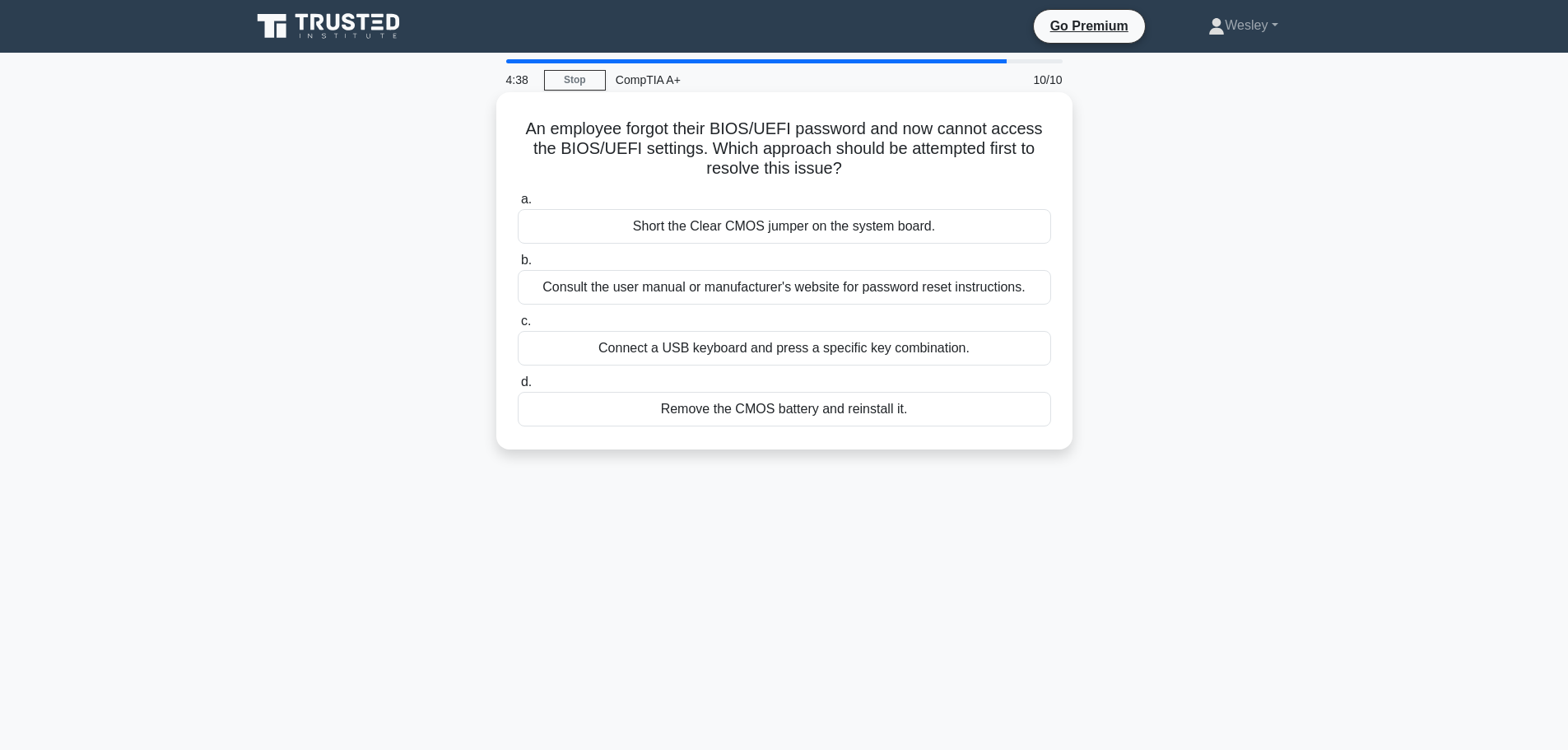
click at [799, 233] on div "Short the Clear CMOS jumper on the system board." at bounding box center [784, 226] width 533 height 35
click at [517, 205] on input "a. Short the Clear CMOS jumper on the system board." at bounding box center [517, 200] width 0 height 11
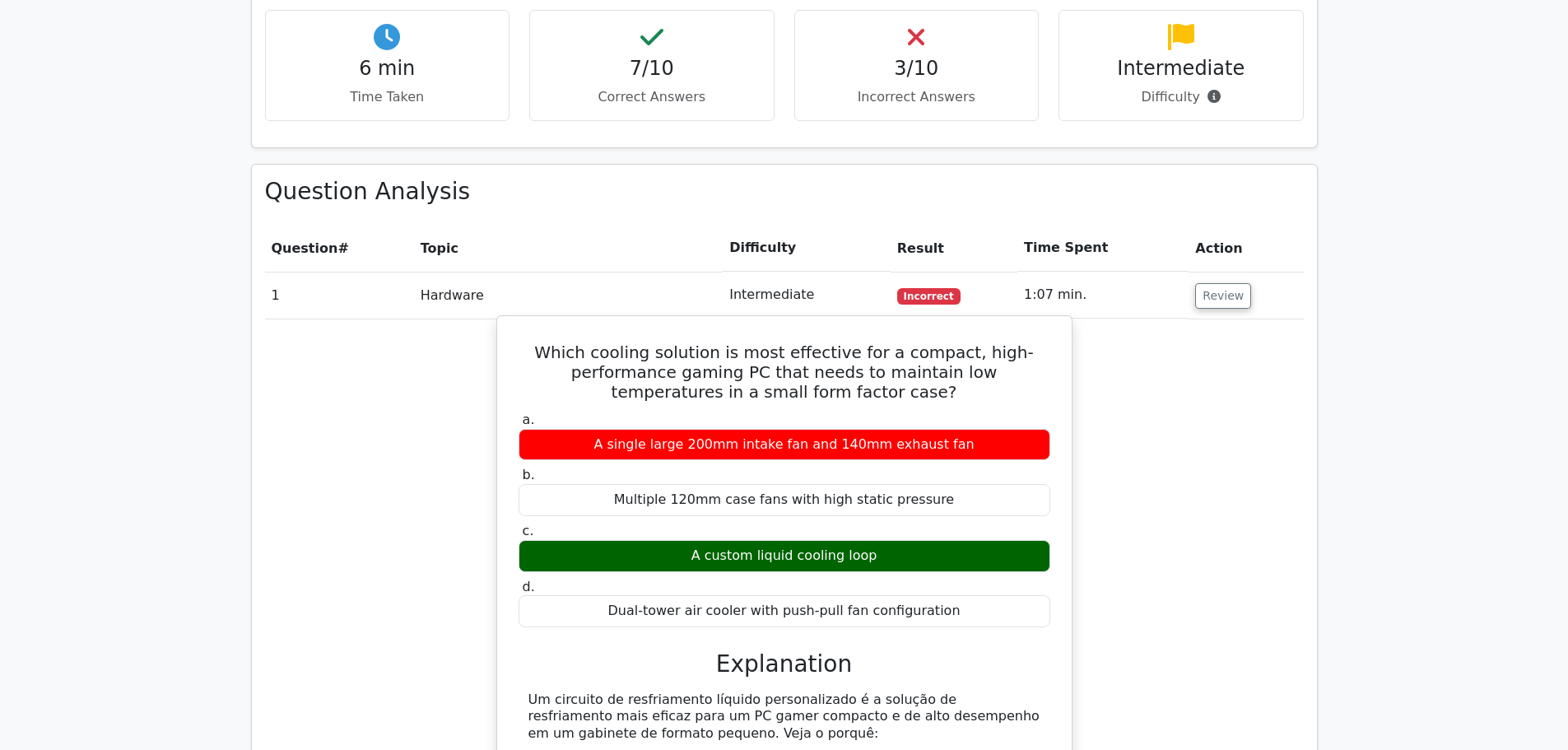
scroll to position [1112, 0]
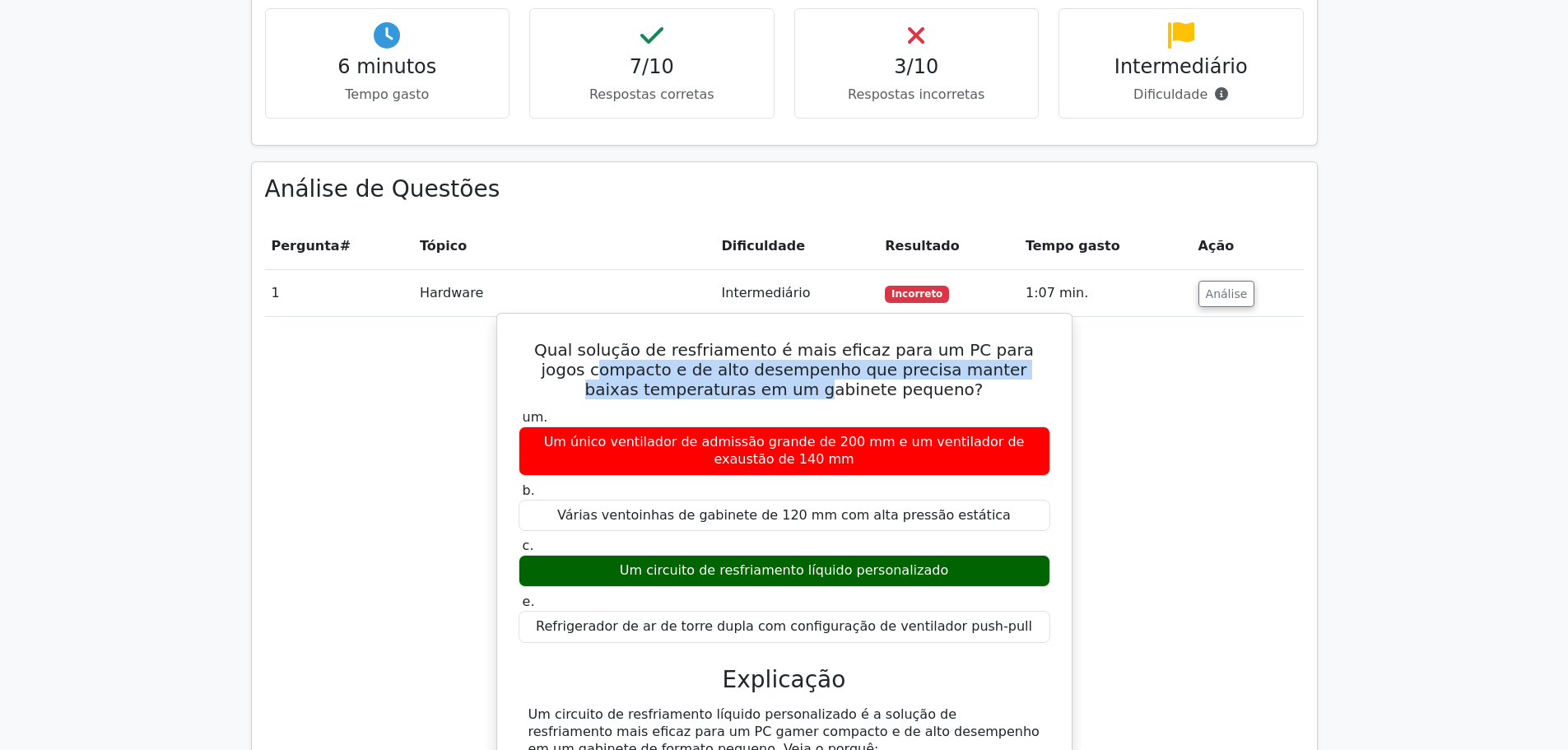
drag, startPoint x: 567, startPoint y: 308, endPoint x: 800, endPoint y: 330, distance: 234.0
click at [799, 340] on font "Qual solução de resfriamento é mais eficaz para um PC para jogos compacto e de …" at bounding box center [784, 369] width 500 height 59
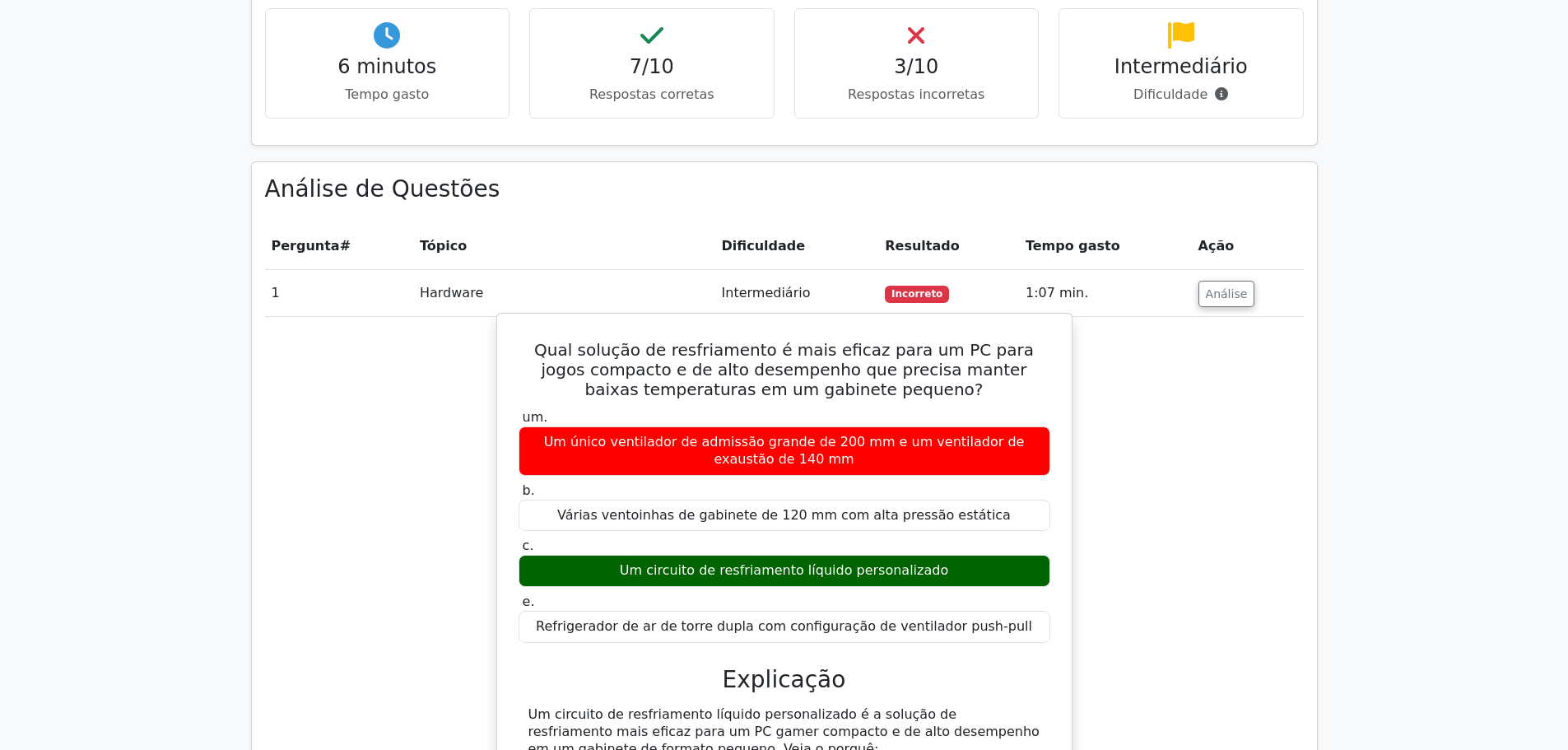
click at [929, 340] on font "Qual solução de resfriamento é mais eficaz para um PC para jogos compacto e de …" at bounding box center [784, 369] width 500 height 59
drag, startPoint x: 867, startPoint y: 323, endPoint x: 935, endPoint y: 317, distance: 68.3
click at [935, 340] on font "Qual solução de resfriamento é mais eficaz para um PC para jogos compacto e de …" at bounding box center [784, 369] width 500 height 59
click at [1005, 342] on h5 "Qual solução de resfriamento é mais eficaz para um PC para jogos compacto e de …" at bounding box center [784, 369] width 535 height 59
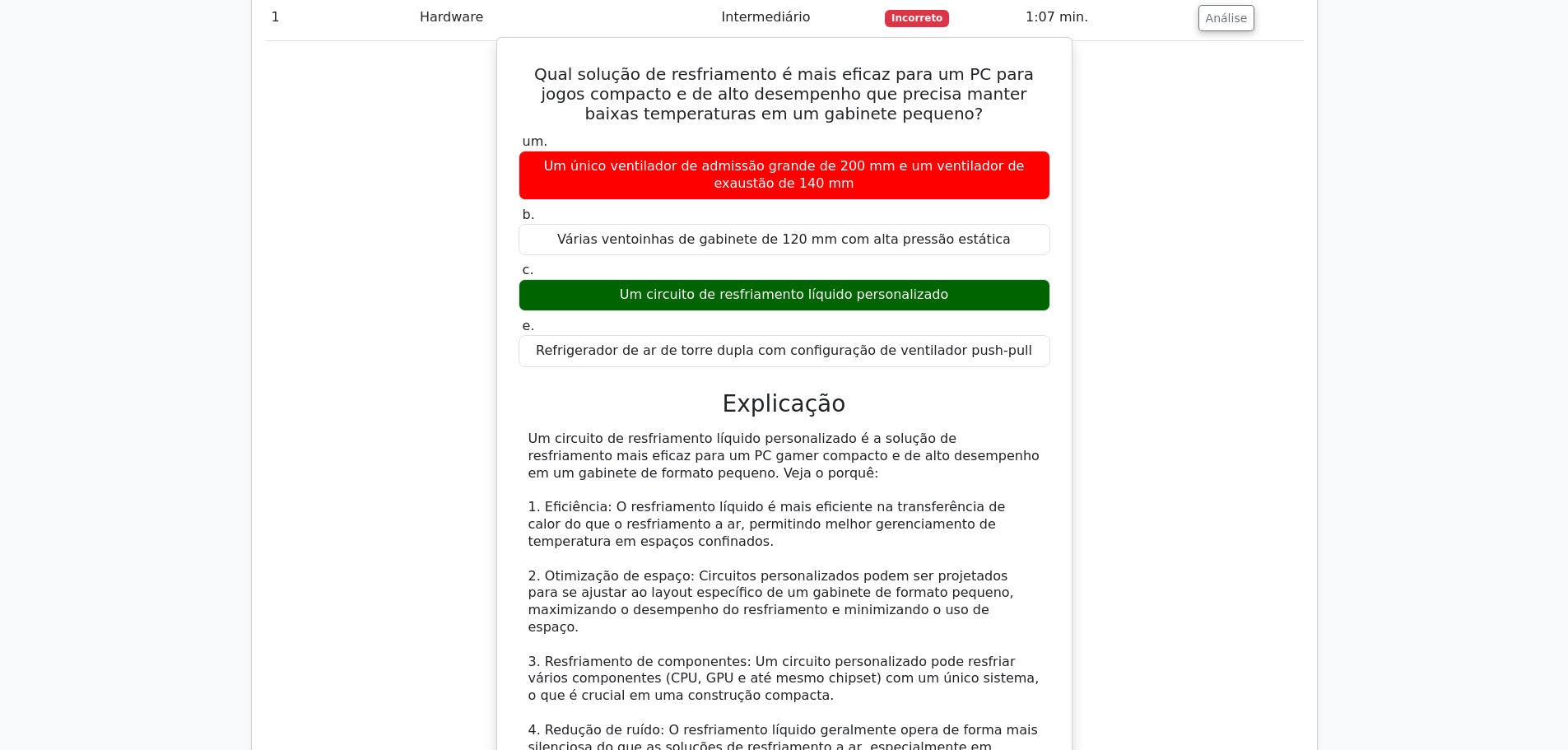
scroll to position [1441, 0]
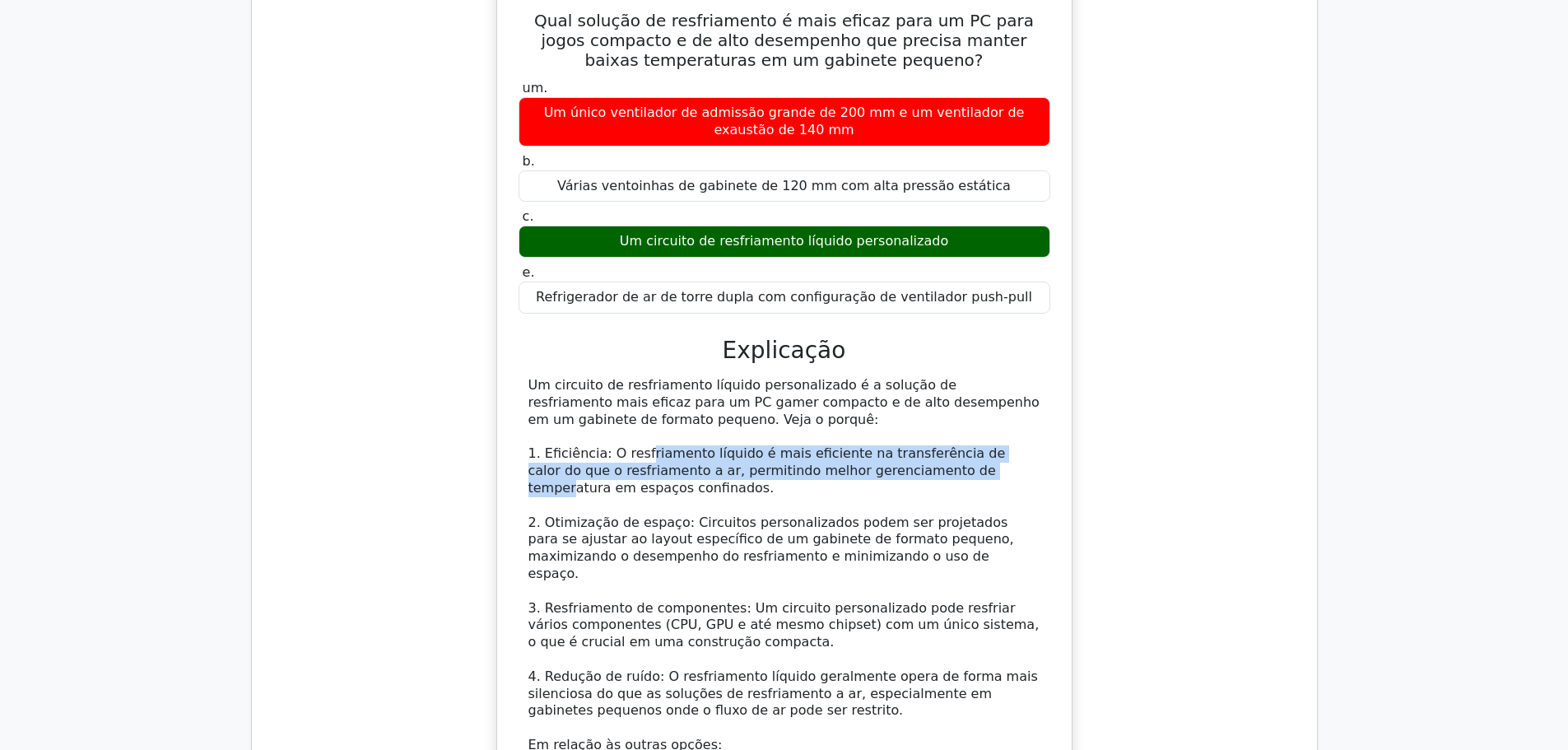
drag, startPoint x: 694, startPoint y: 409, endPoint x: 895, endPoint y: 414, distance: 201.1
click at [895, 446] on font "1. Eficiência: O resfriamento líquido é mais eficiente na transferência de calo…" at bounding box center [767, 470] width 477 height 51
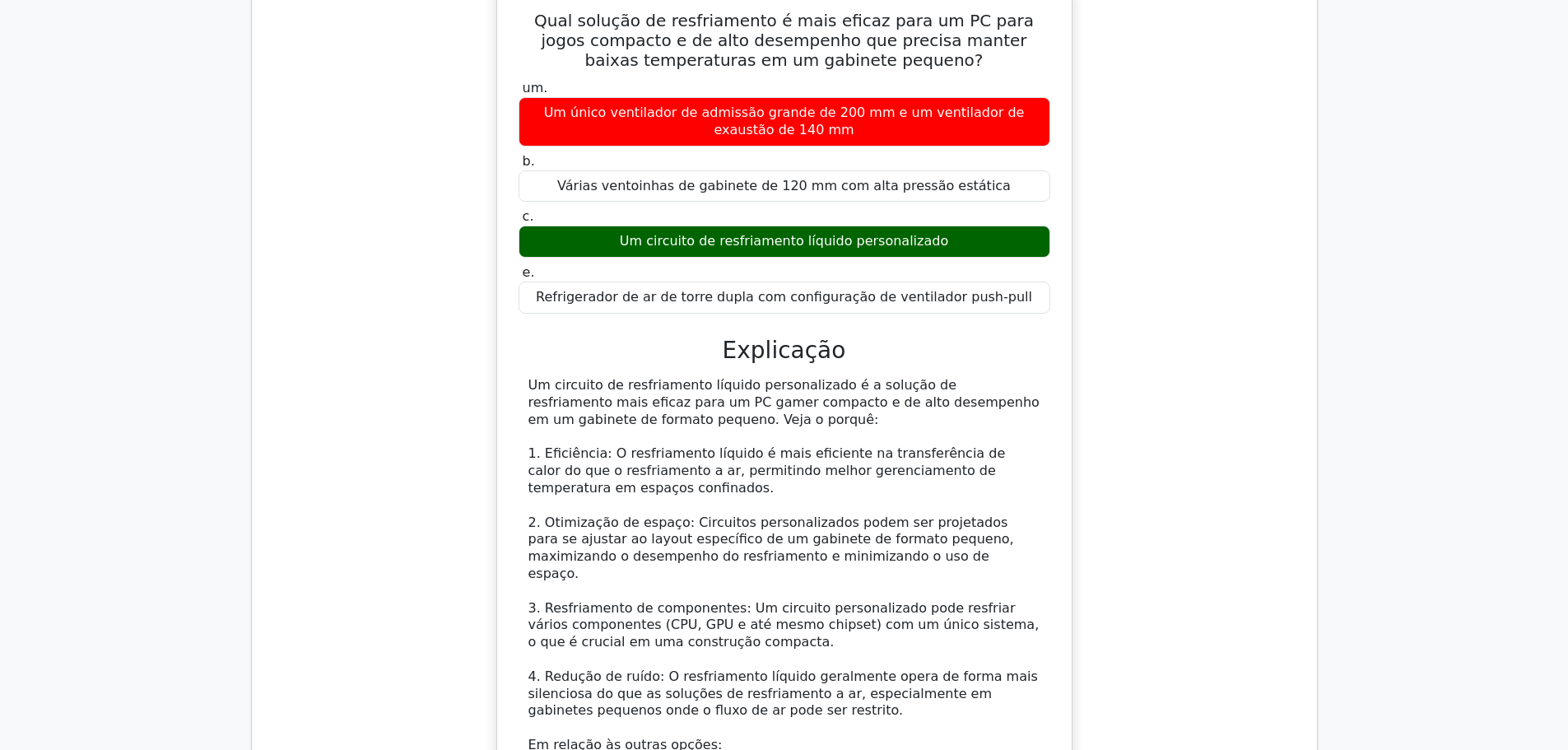
click at [1000, 438] on div "Um circuito de resfriamento líquido personalizado é a solução de resfriamento m…" at bounding box center [784, 668] width 512 height 582
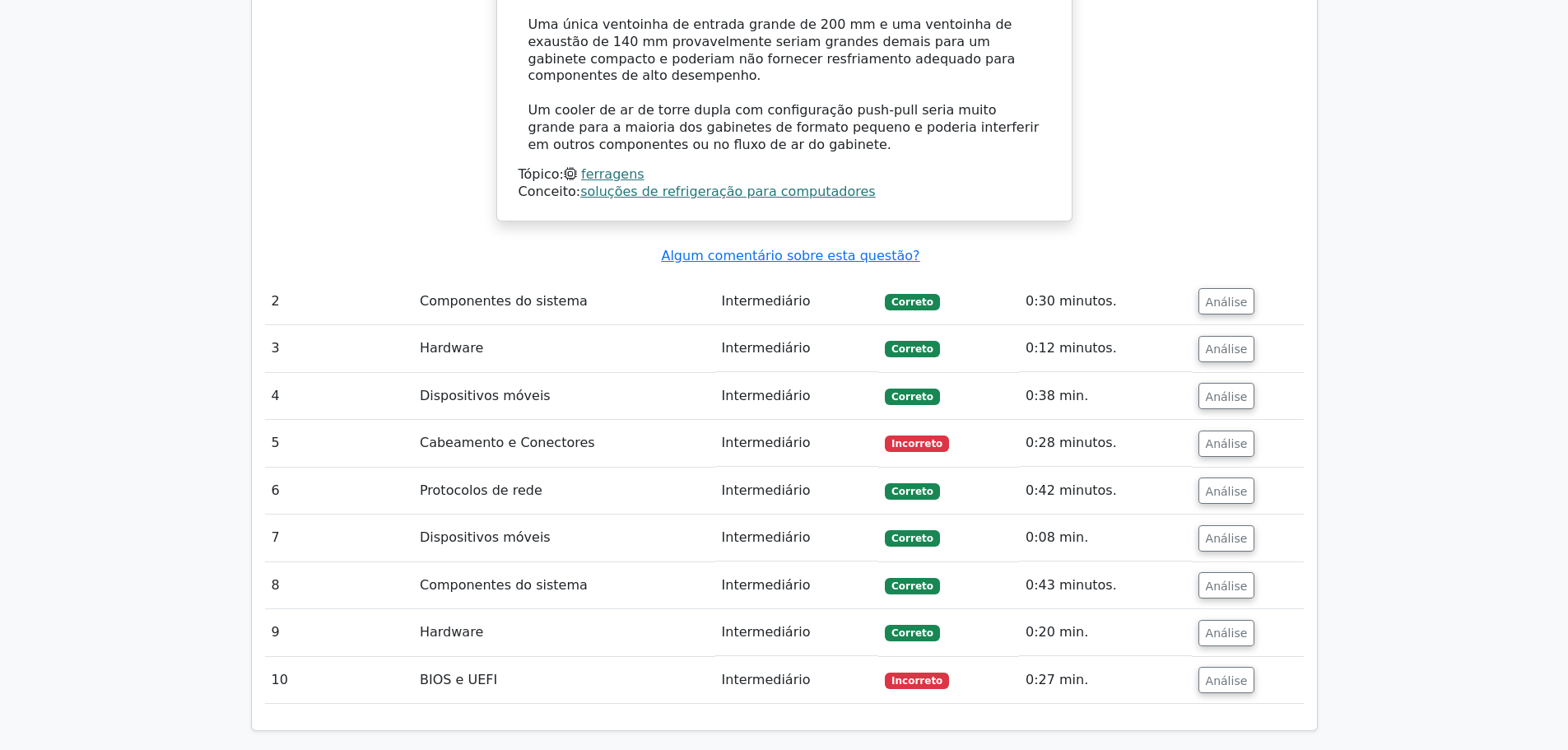
scroll to position [2264, 0]
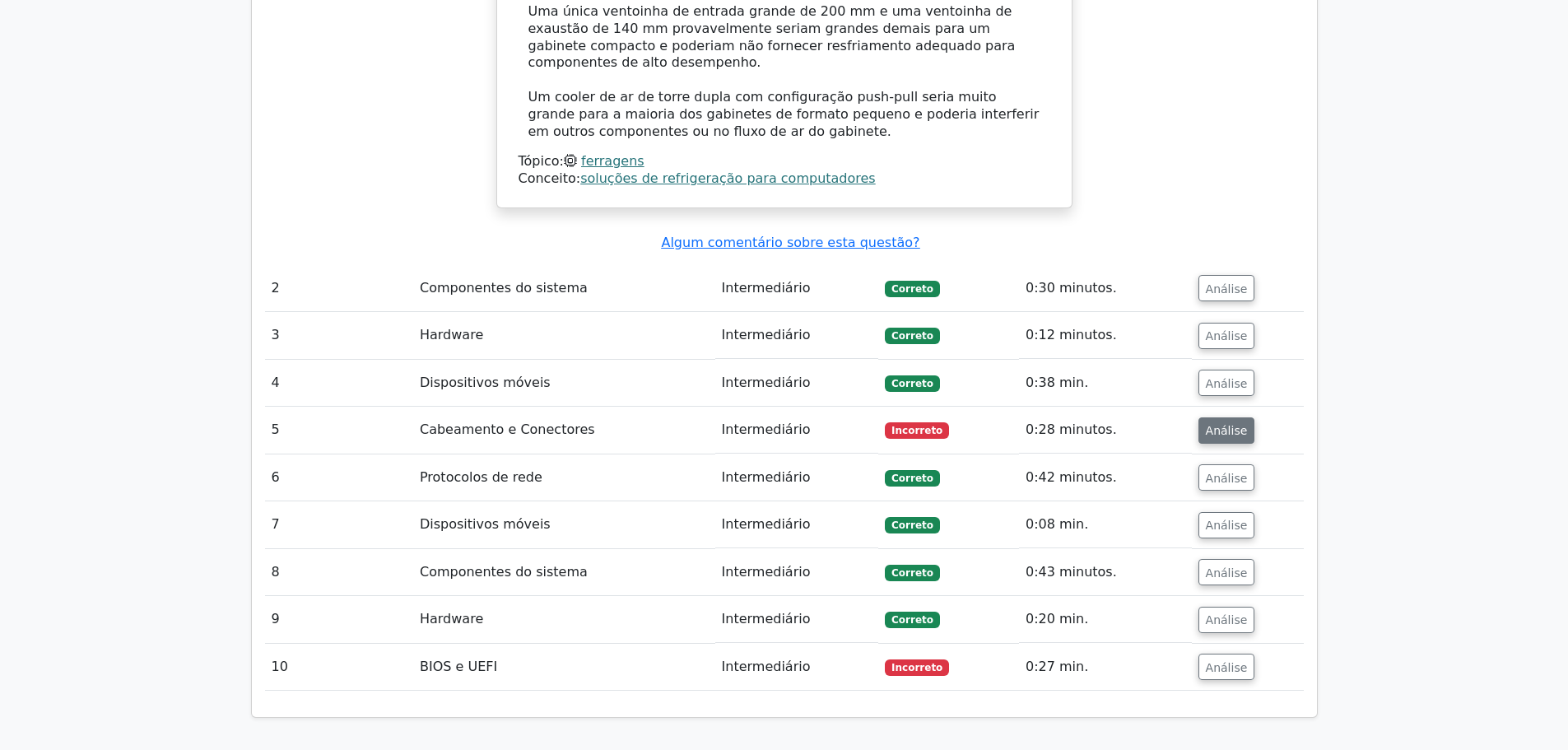
click at [1210, 424] on font "Análise" at bounding box center [1226, 430] width 42 height 13
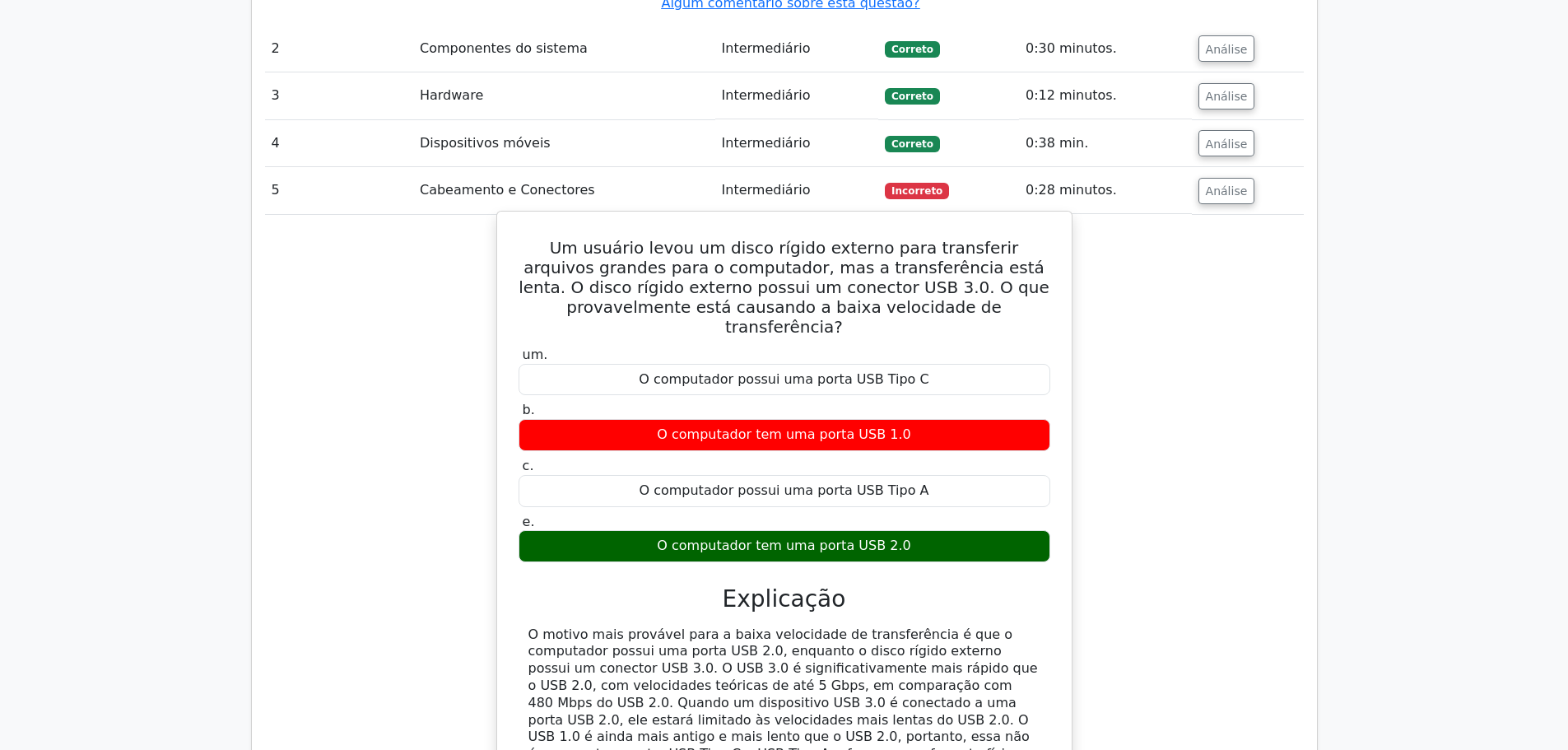
scroll to position [2511, 0]
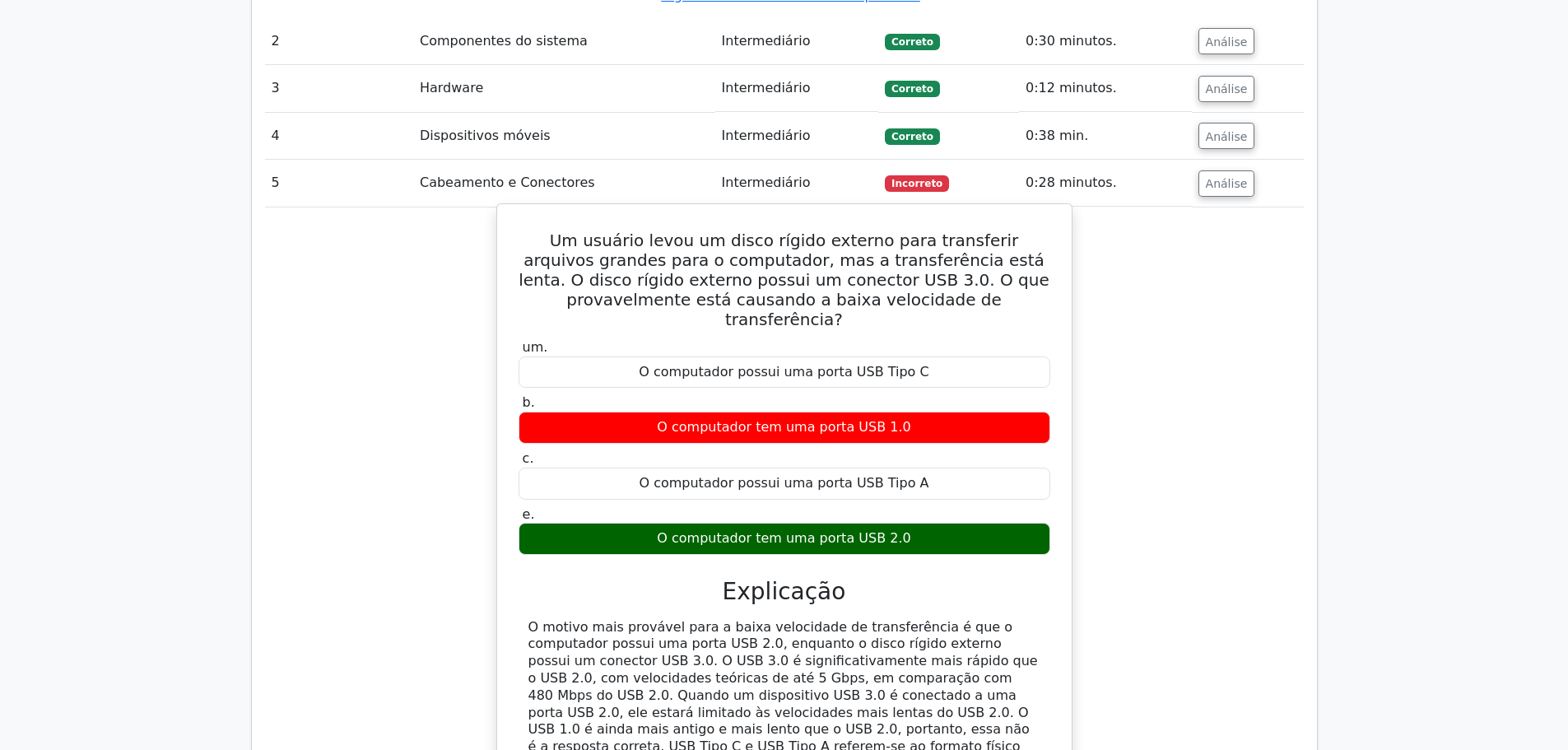
drag, startPoint x: 931, startPoint y: 421, endPoint x: 737, endPoint y: 426, distance: 194.1
click at [737, 523] on div "O computador tem uma porta USB 2.0" at bounding box center [784, 539] width 532 height 32
click at [918, 523] on div "O computador tem uma porta USB 2.0" at bounding box center [784, 539] width 532 height 32
drag, startPoint x: 643, startPoint y: 518, endPoint x: 741, endPoint y: 518, distance: 98.0
click at [737, 619] on font "O motivo mais provável para a baixa velocidade de transferência é que o computa…" at bounding box center [783, 703] width 509 height 170
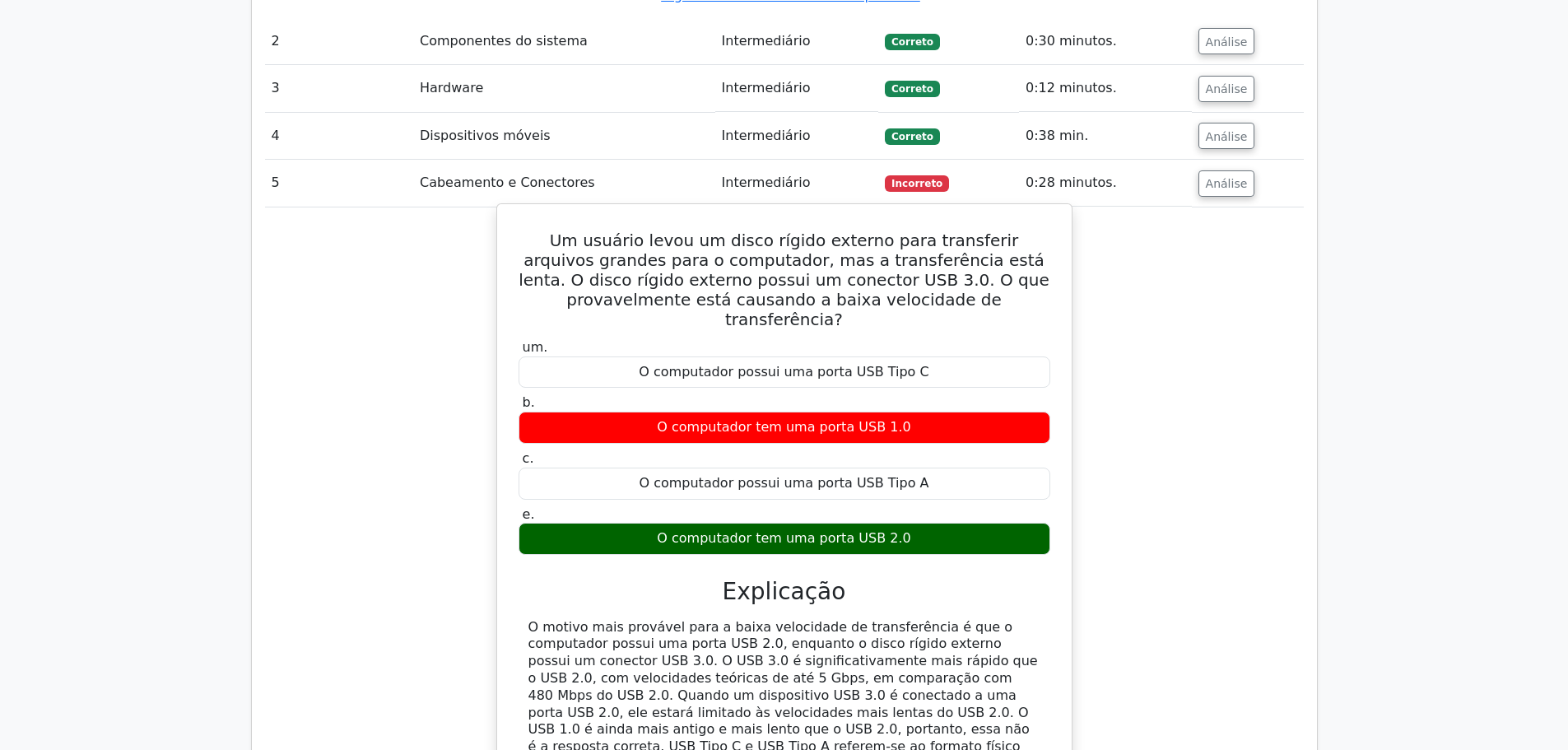
click at [923, 619] on font "O motivo mais provável para a baixa velocidade de transferência é que o computa…" at bounding box center [783, 703] width 509 height 170
drag, startPoint x: 746, startPoint y: 548, endPoint x: 768, endPoint y: 547, distance: 22.0
click at [766, 619] on font "O motivo mais provável para a baixa velocidade de transferência é que o computa…" at bounding box center [783, 703] width 509 height 170
click at [825, 619] on font "O motivo mais provável para a baixa velocidade de transferência é que o computa…" at bounding box center [783, 703] width 509 height 170
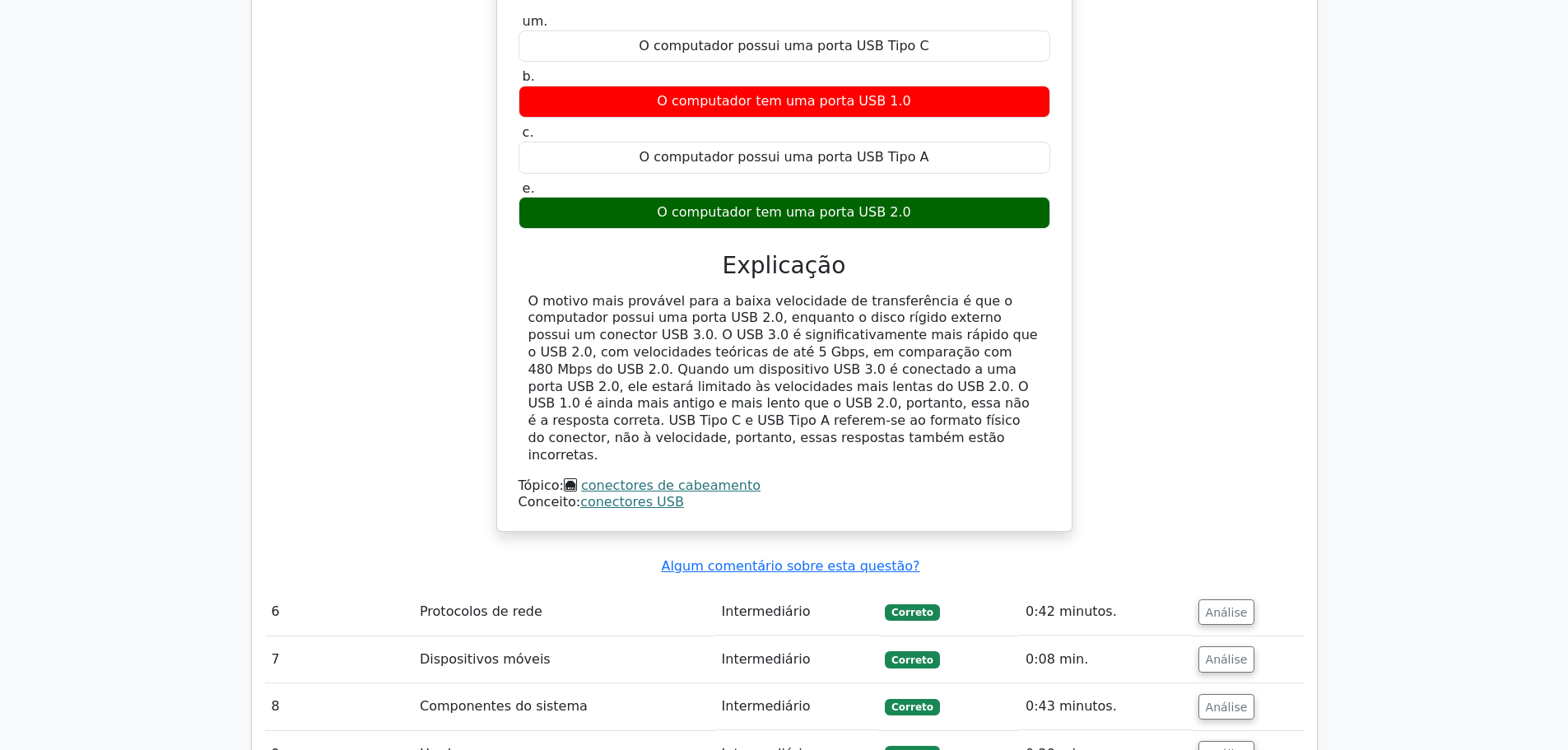
scroll to position [2923, 0]
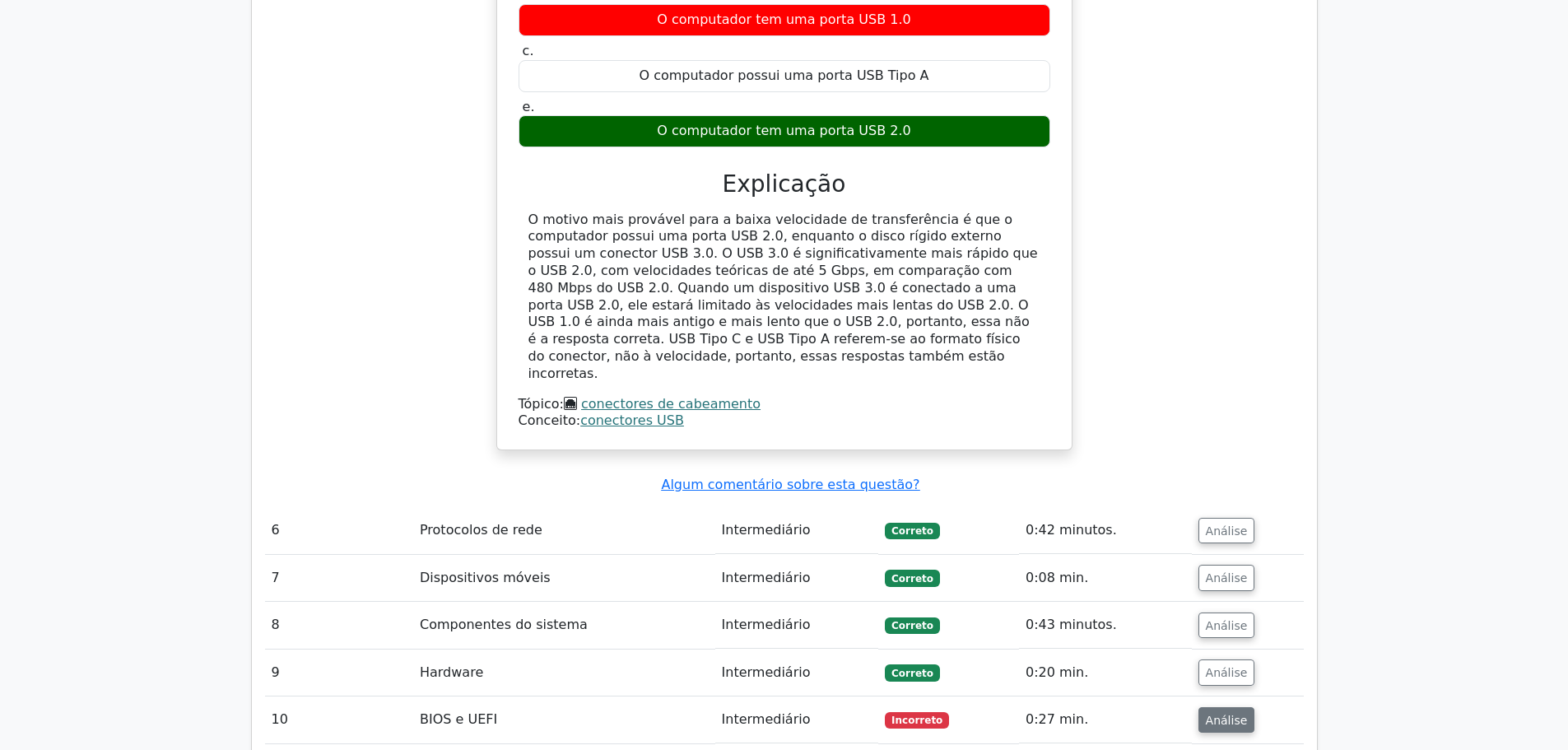
click at [1230, 713] on font "Análise" at bounding box center [1226, 719] width 42 height 13
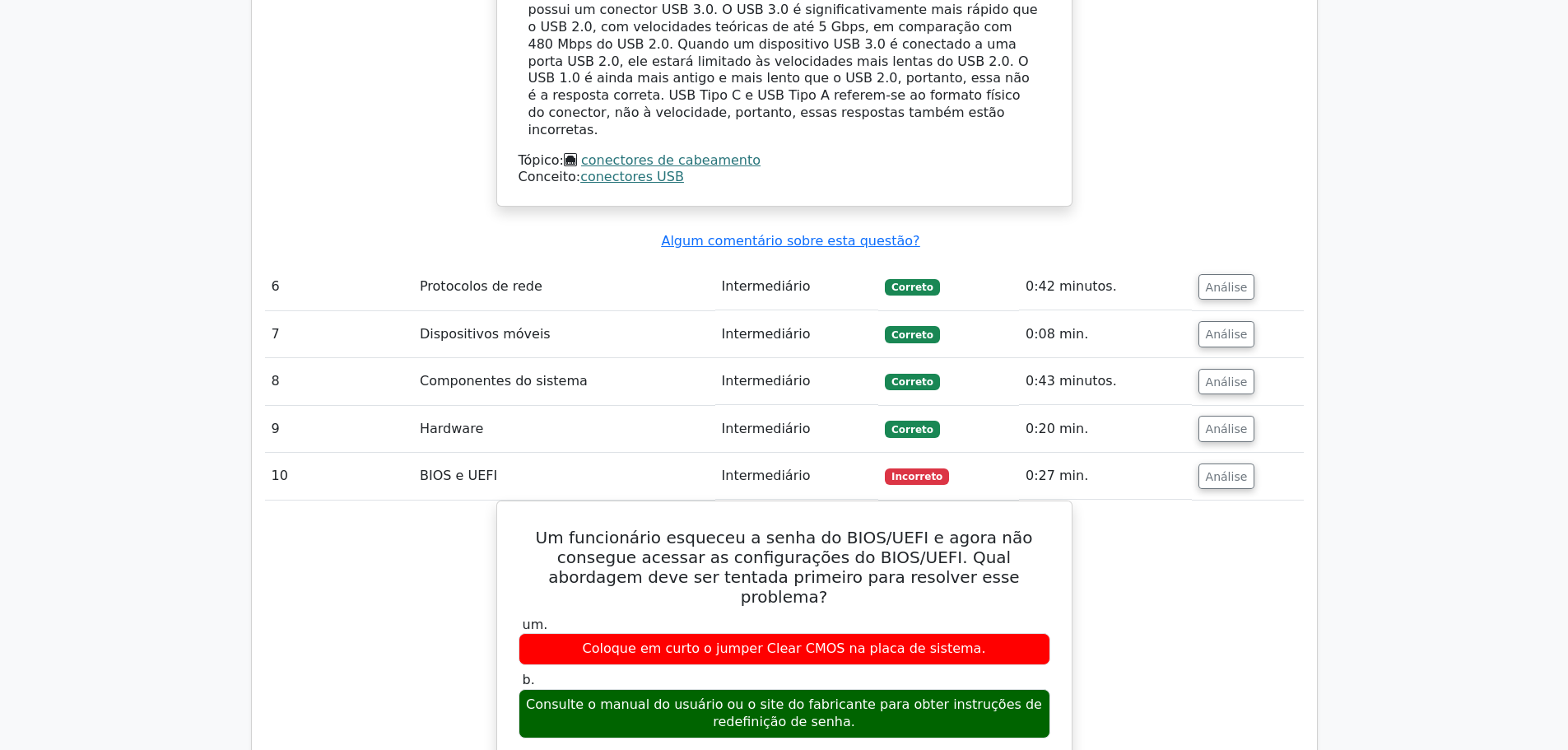
scroll to position [3170, 0]
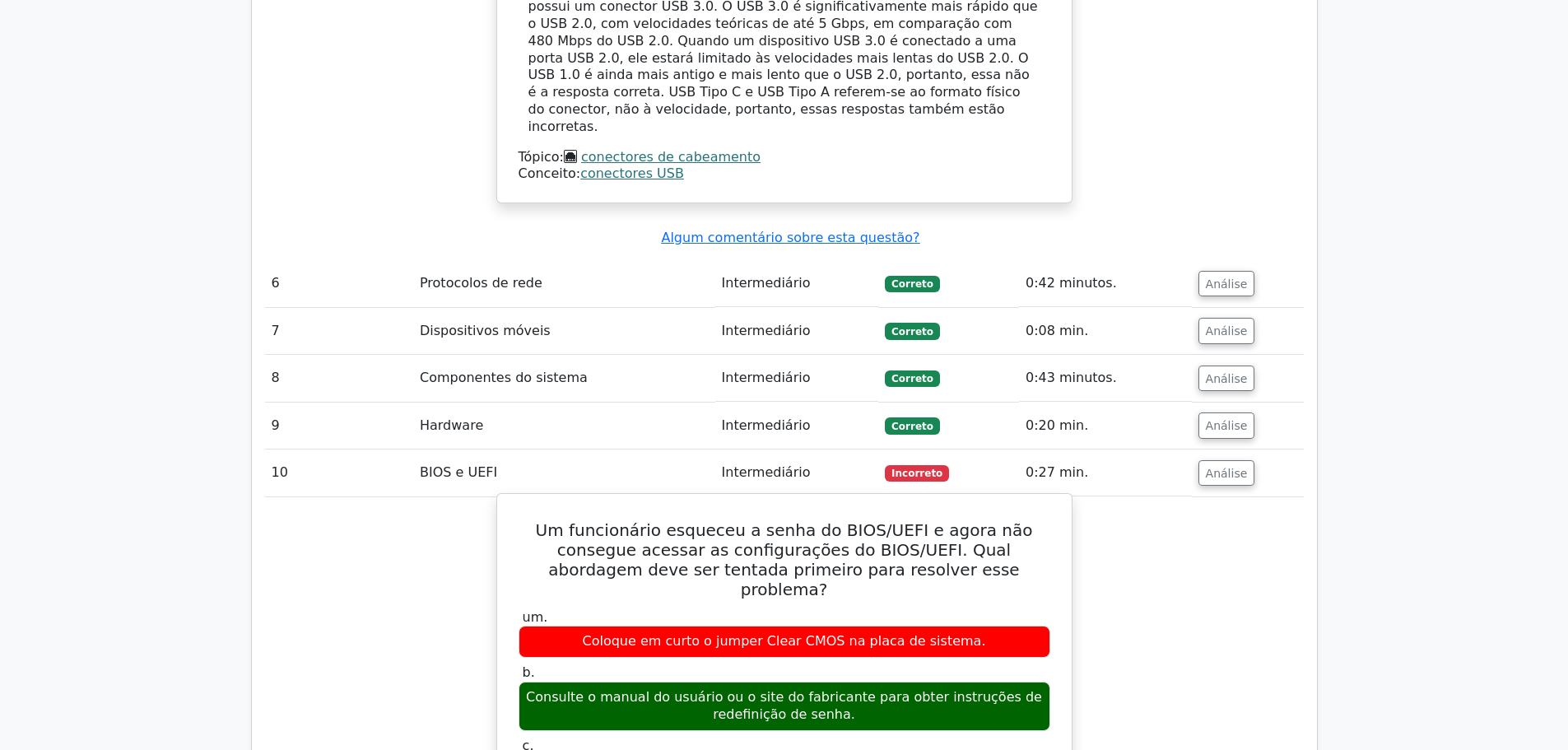
drag, startPoint x: 575, startPoint y: 520, endPoint x: 948, endPoint y: 532, distance: 373.2
click at [948, 682] on div "Consulte o manual do usuário ou o site do fabricante para obter instruções de r…" at bounding box center [784, 707] width 532 height 50
click at [945, 689] on font "Consulte o manual do usuário ou o site do fabricante para obter instruções de r…" at bounding box center [784, 706] width 516 height 35
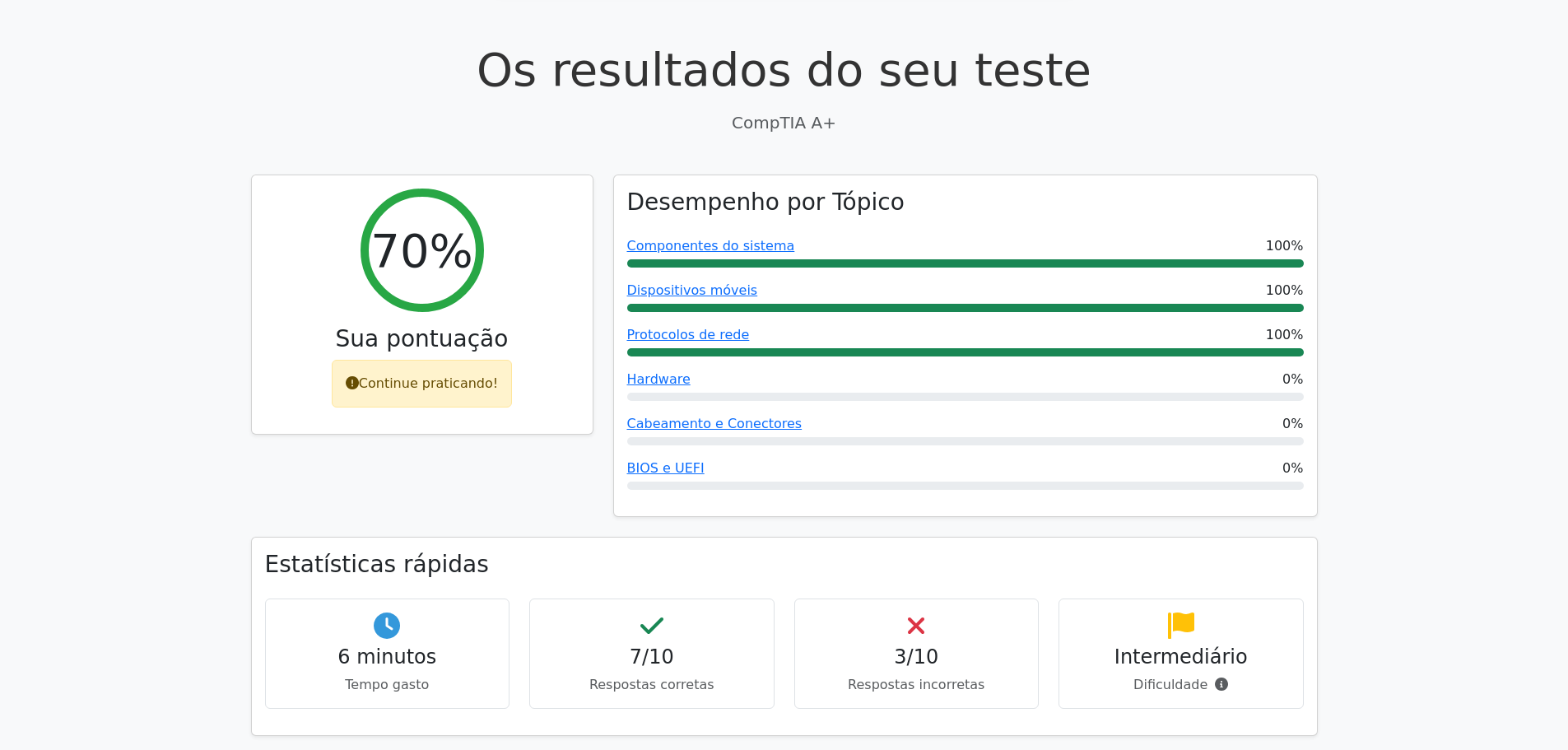
scroll to position [493, 0]
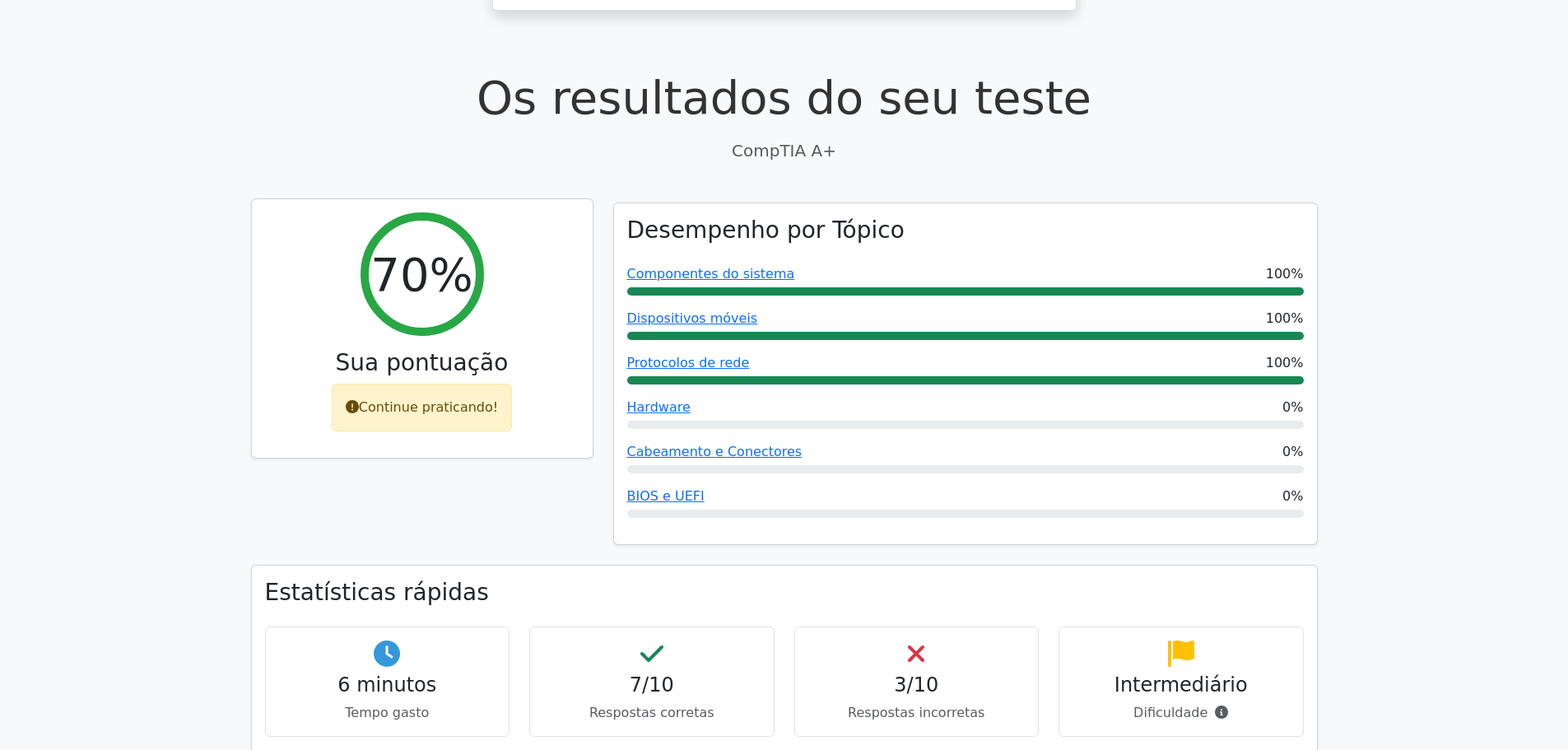
click at [445, 399] on font "Continue praticando!" at bounding box center [428, 407] width 139 height 16
click at [538, 286] on div "70% Sua pontuação Continue praticando!" at bounding box center [422, 328] width 341 height 258
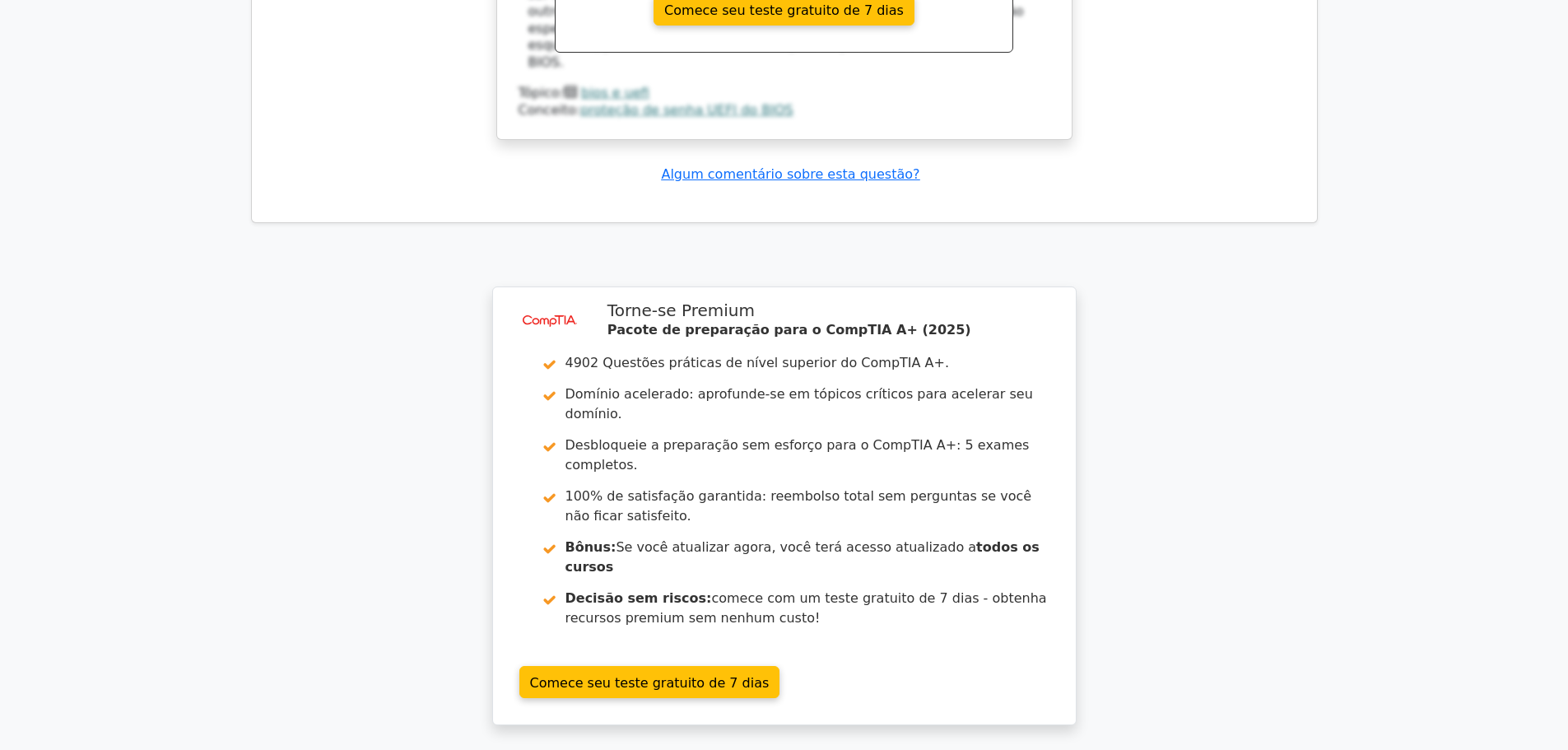
scroll to position [4198, 0]
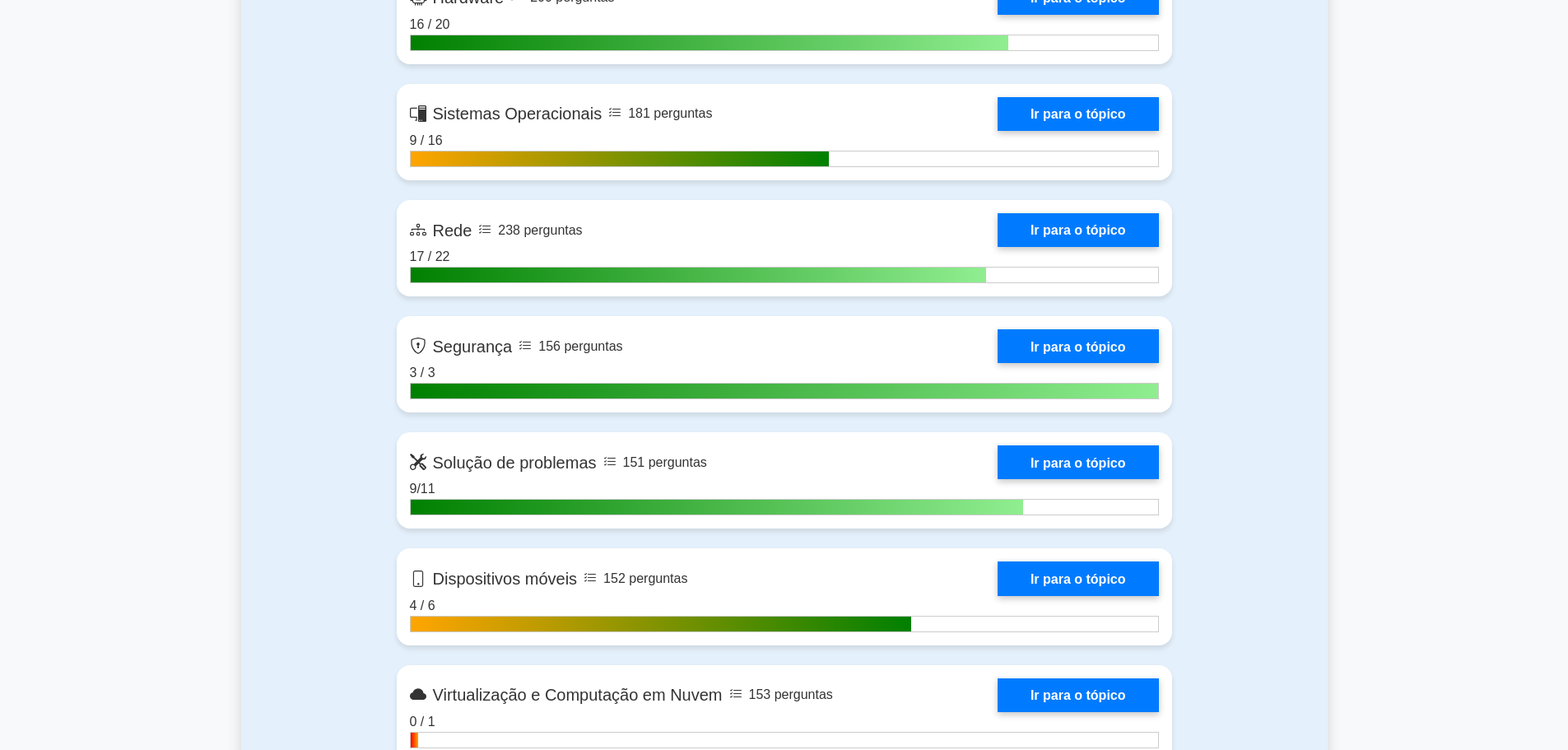
scroll to position [1152, 0]
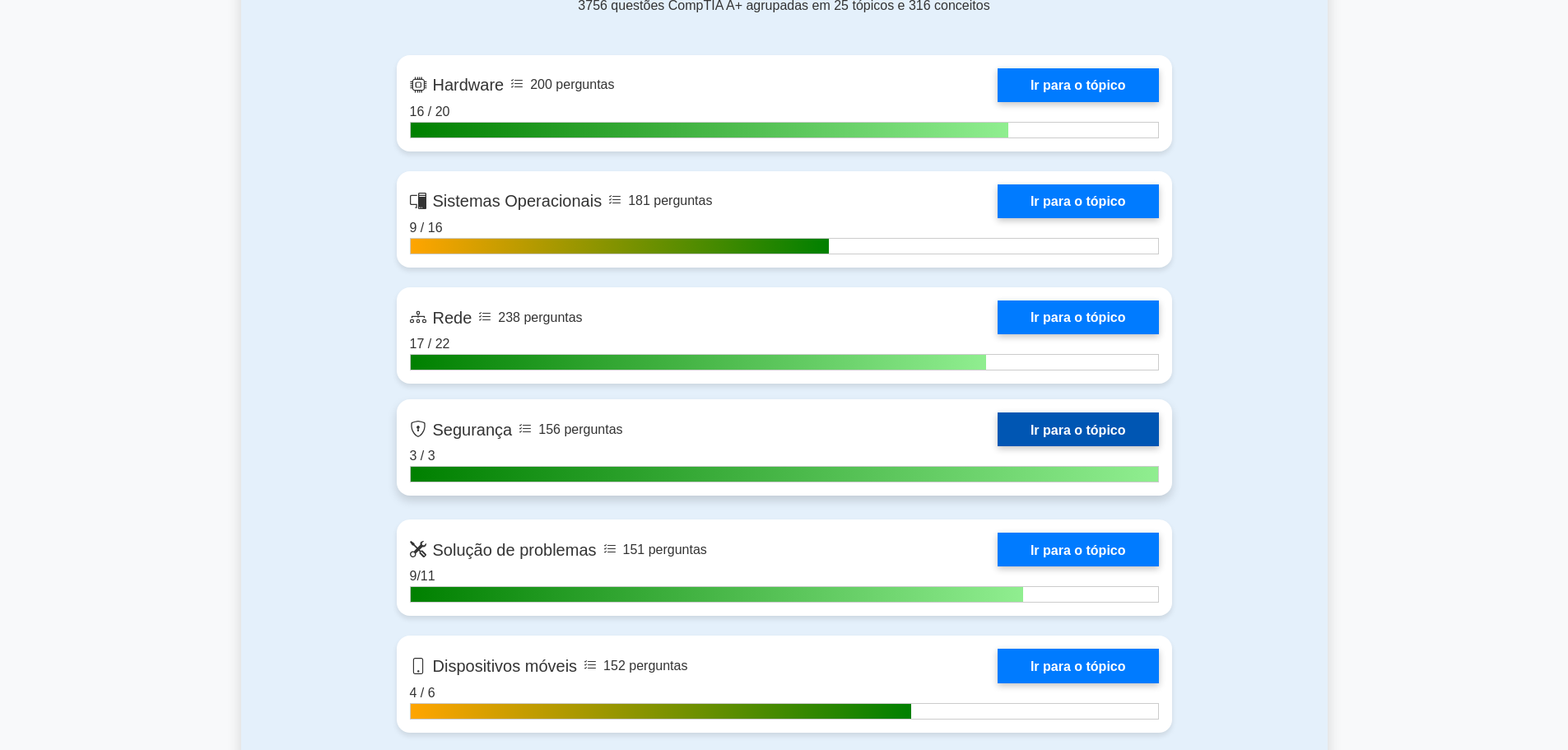
click at [1017, 425] on link "Ir para o tópico" at bounding box center [1078, 430] width 162 height 34
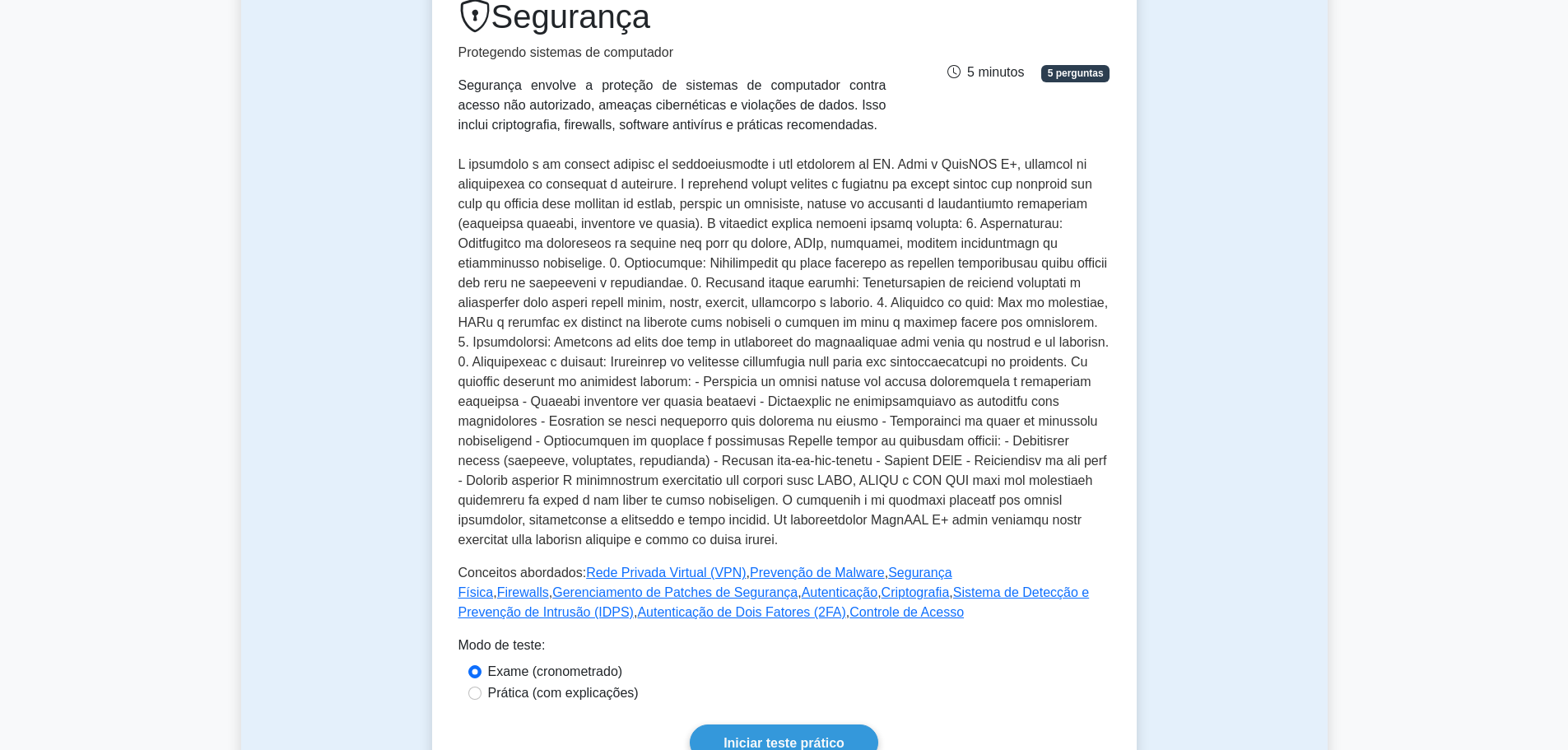
scroll to position [412, 0]
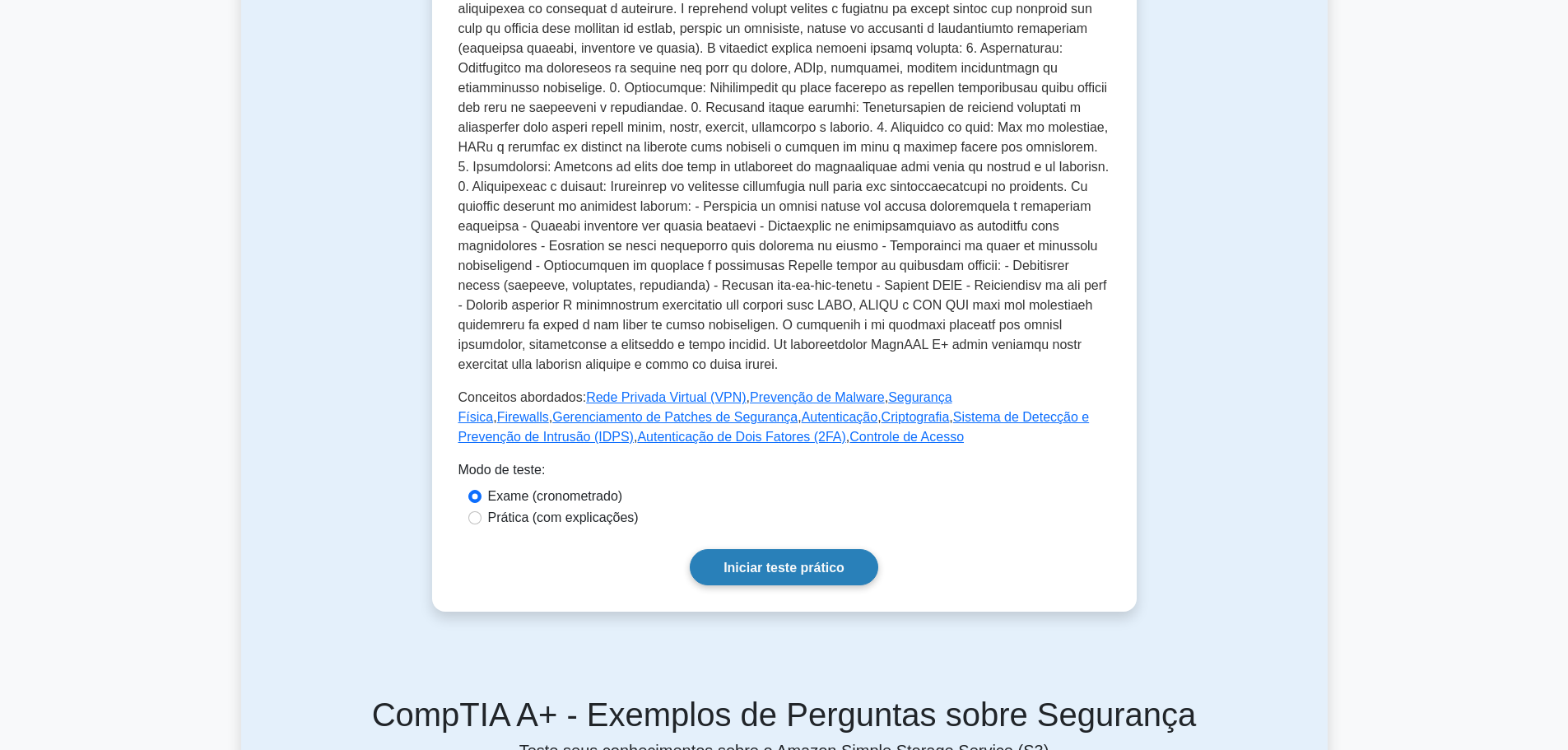
click at [832, 572] on font "Iniciar teste prático" at bounding box center [784, 568] width 121 height 14
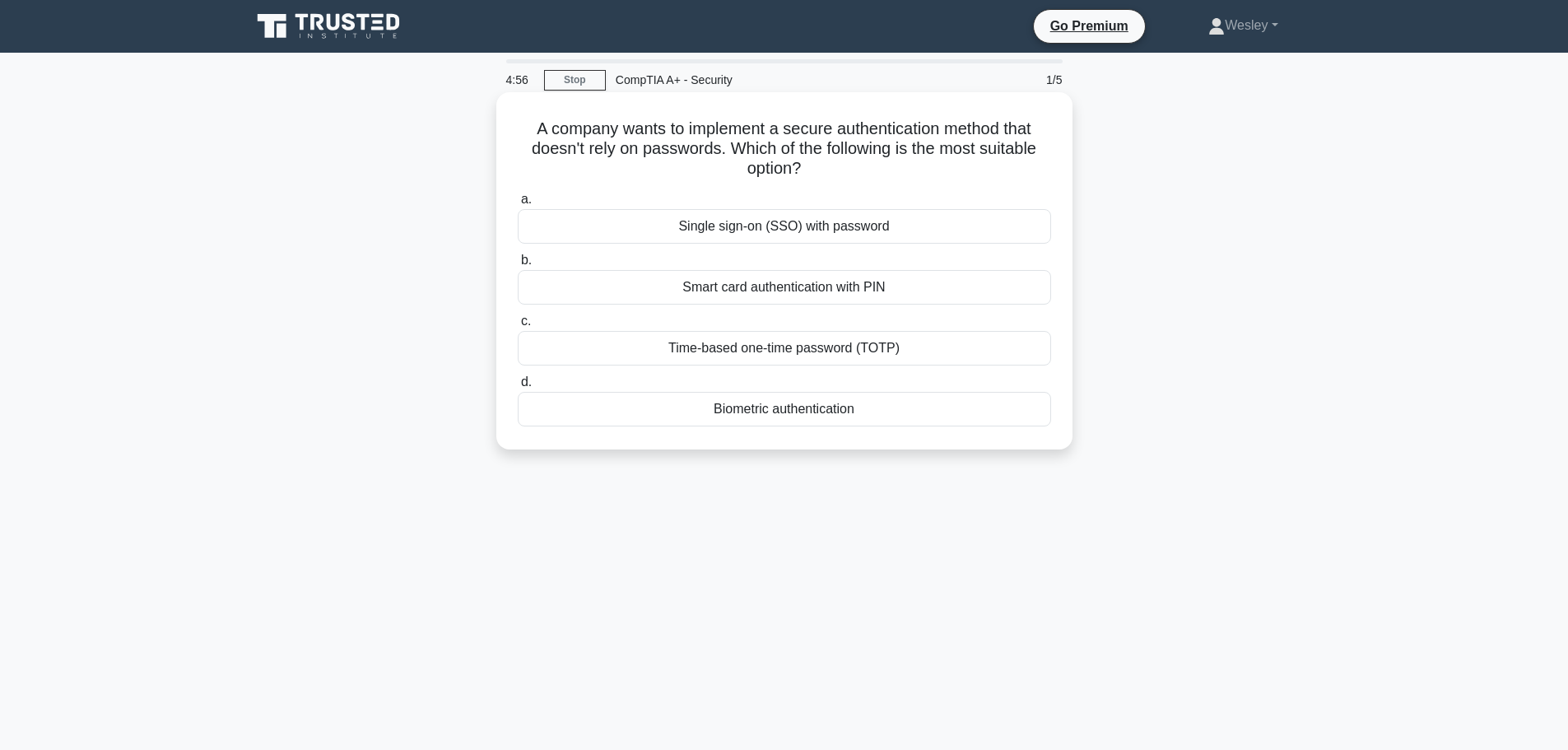
click at [1287, 277] on div "A company wants to implement a secure authentication method that doesn't rely o…" at bounding box center [784, 285] width 1086 height 377
drag, startPoint x: 583, startPoint y: 123, endPoint x: 744, endPoint y: 128, distance: 161.1
click at [744, 128] on h5 "A company wants to implement a secure authentication method that doesn't rely o…" at bounding box center [784, 149] width 537 height 61
drag, startPoint x: 526, startPoint y: 146, endPoint x: 715, endPoint y: 143, distance: 189.0
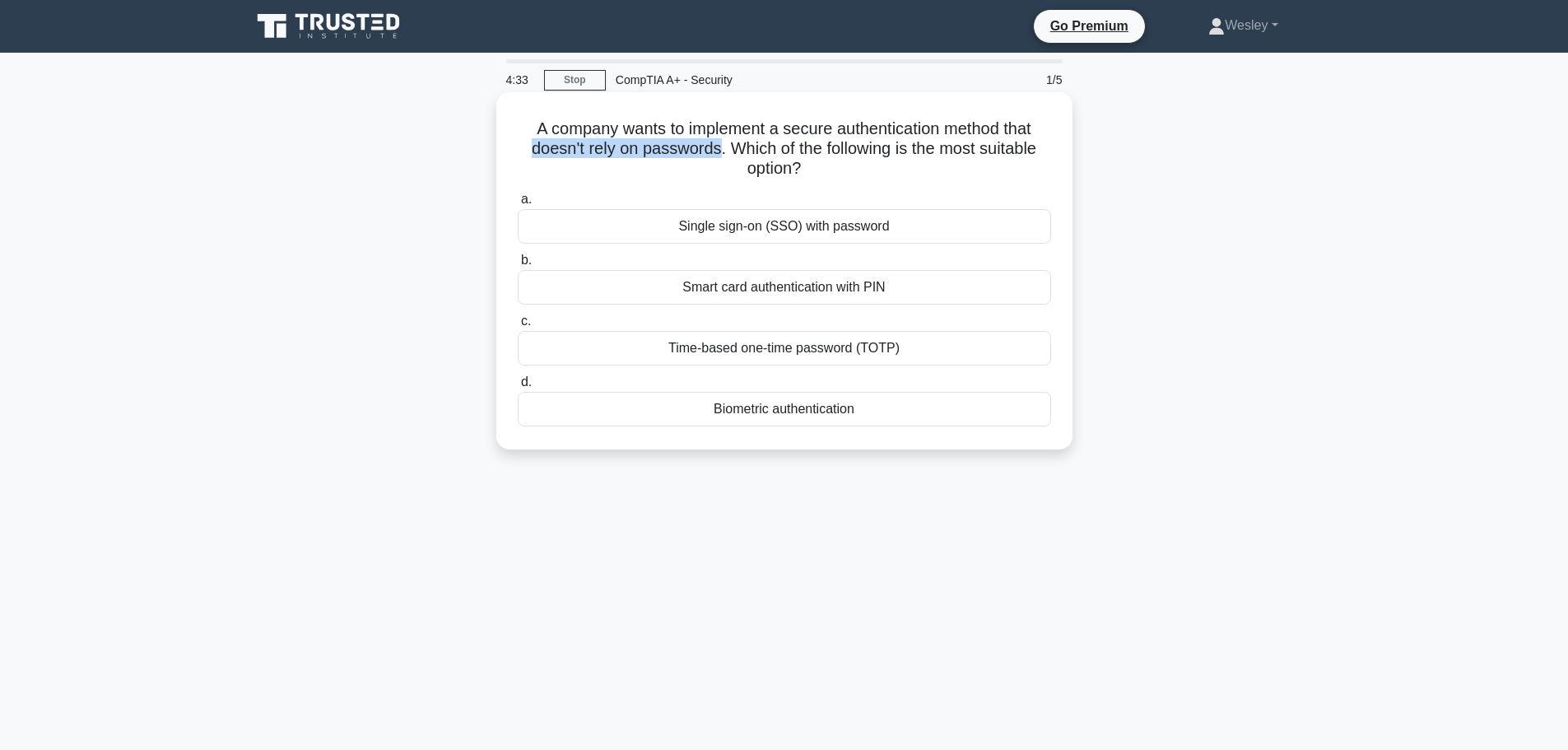
click at [715, 143] on h5 "A company wants to implement a secure authentication method that doesn't rely o…" at bounding box center [784, 149] width 537 height 61
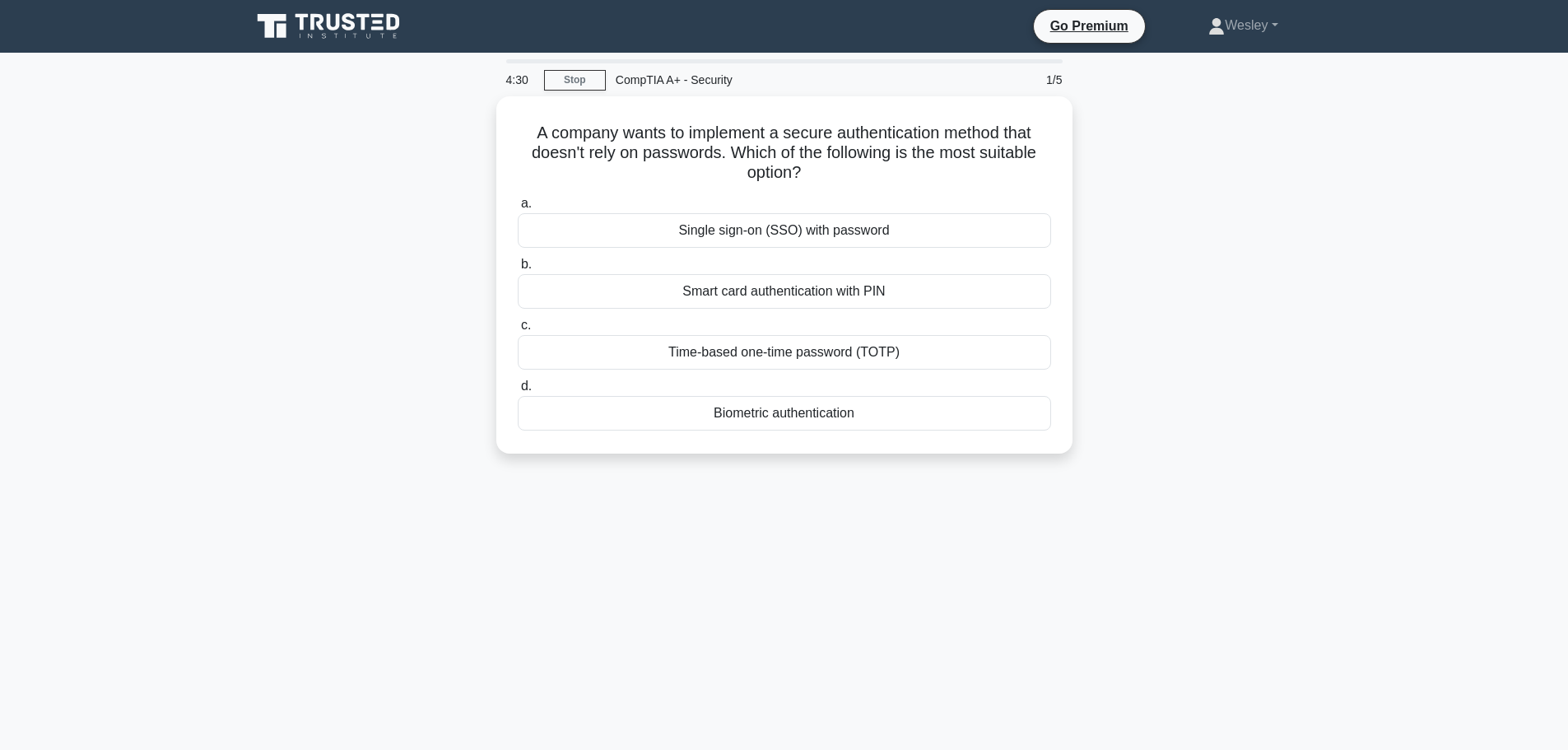
click at [1343, 157] on main "4:30 Stop CompTIA A+ - Security 1/5 A company wants to implement a secure authe…" at bounding box center [784, 470] width 1568 height 836
click at [894, 419] on div "Biometric authentication" at bounding box center [784, 413] width 533 height 35
click at [517, 391] on input "d. Biometric authentication" at bounding box center [517, 386] width 0 height 11
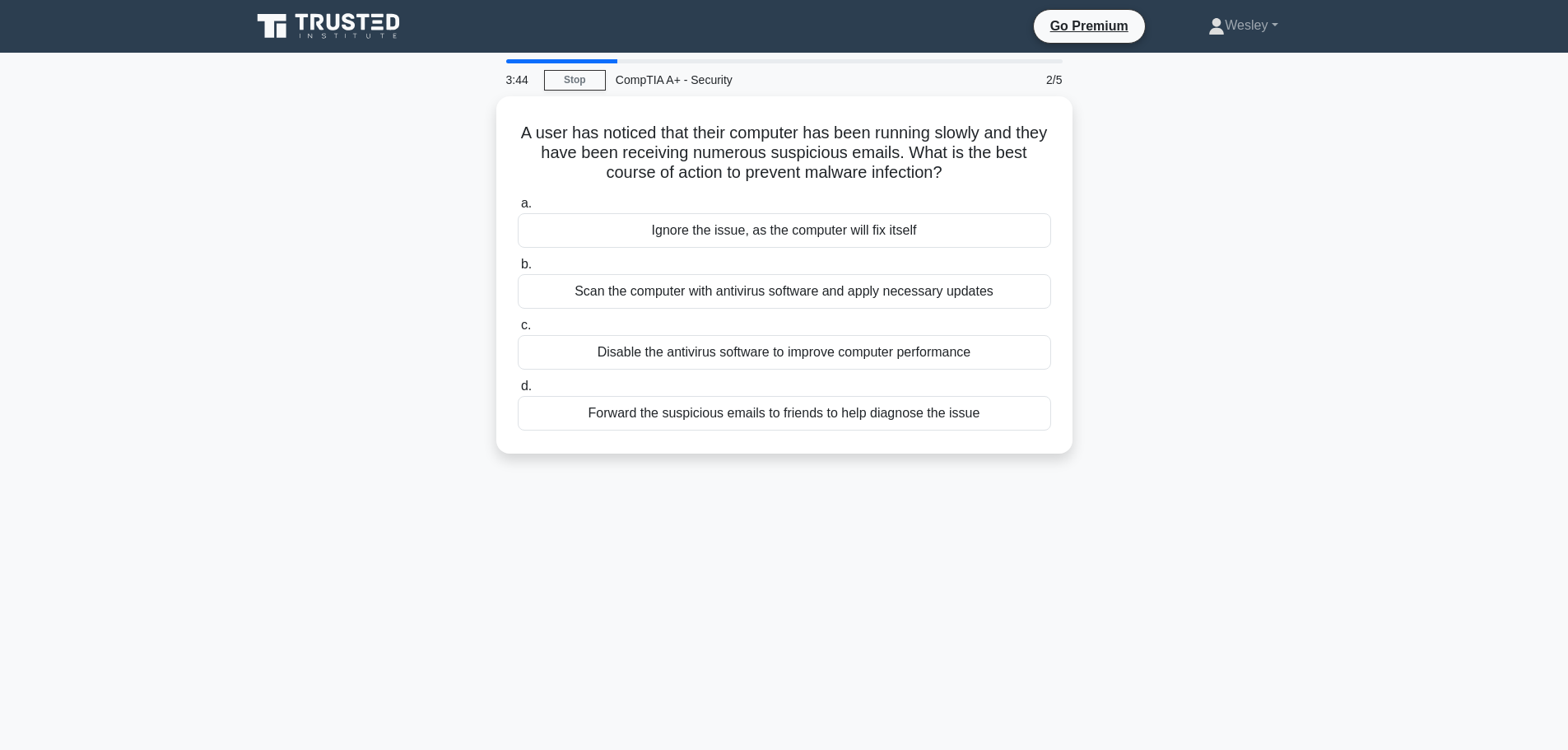
click at [1373, 384] on main "3:44 Stop CompTIA A+ - Security 2/5 A user has noticed that their computer has …" at bounding box center [784, 470] width 1568 height 836
click at [918, 287] on div "Scan the computer with antivirus software and apply necessary updates" at bounding box center [784, 287] width 533 height 35
click at [517, 266] on input "b. Scan the computer with antivirus software and apply necessary updates" at bounding box center [517, 260] width 0 height 11
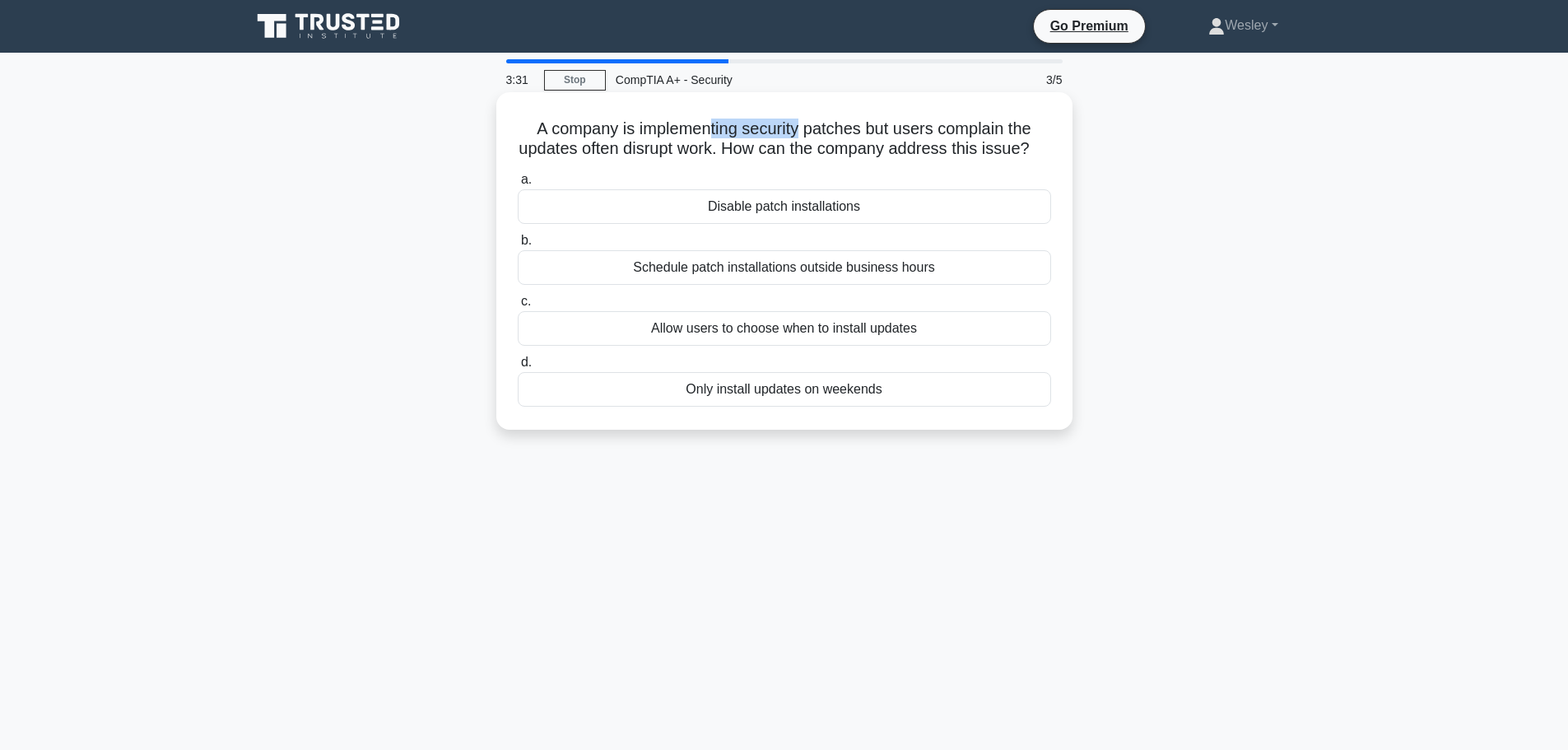
drag, startPoint x: 720, startPoint y: 133, endPoint x: 842, endPoint y: 142, distance: 122.3
click at [821, 138] on h5 "A company is implementing security patches but users complain the updates often…" at bounding box center [784, 139] width 537 height 41
click at [856, 142] on h5 "A company is implementing security patches but users complain the updates often…" at bounding box center [784, 139] width 537 height 41
drag, startPoint x: 726, startPoint y: 148, endPoint x: 942, endPoint y: 113, distance: 218.8
click at [942, 113] on div "A company is implementing security patches but users complain the updates often…" at bounding box center [784, 260] width 563 height 324
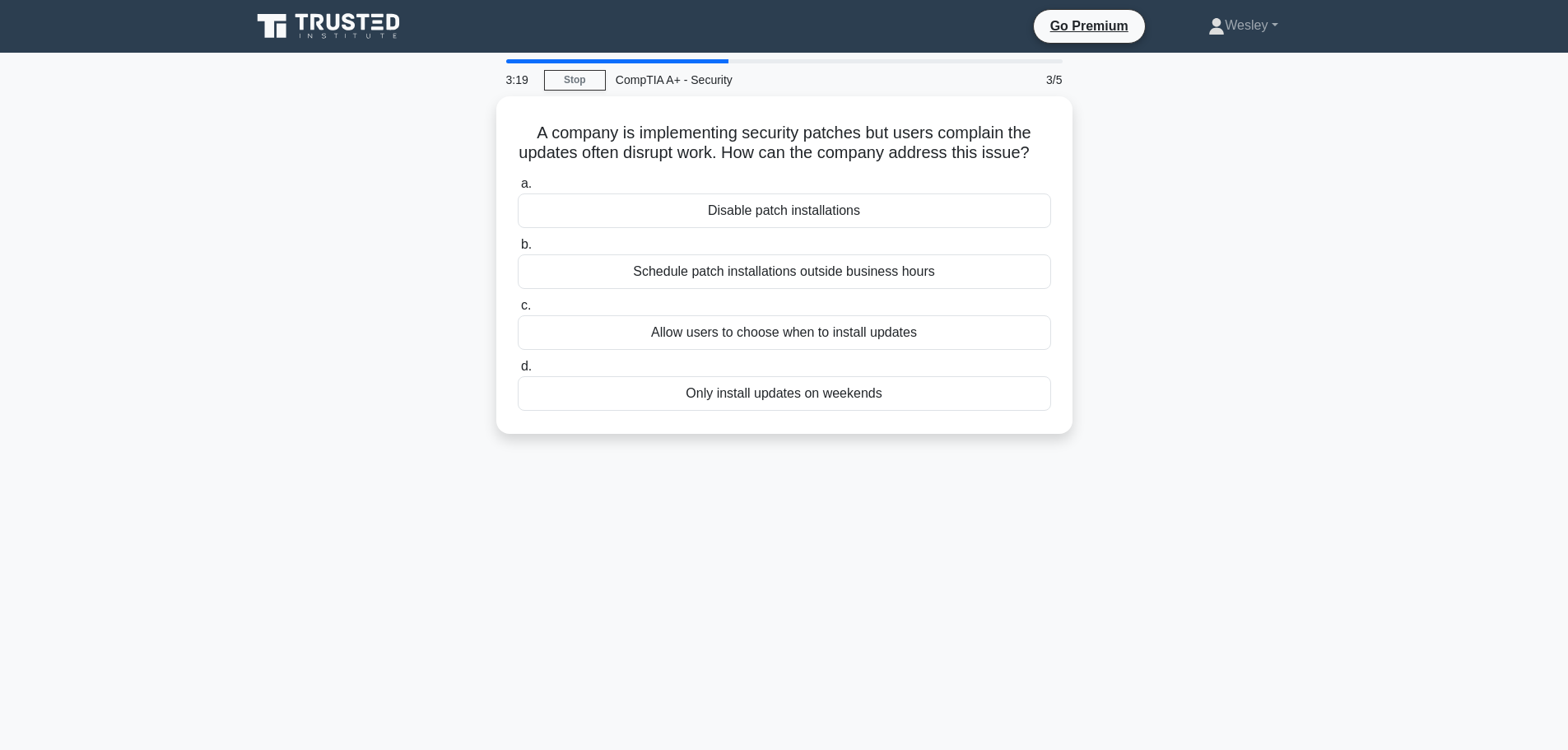
click at [1298, 186] on div "A company is implementing security patches but users complain the updates often…" at bounding box center [784, 275] width 1086 height 357
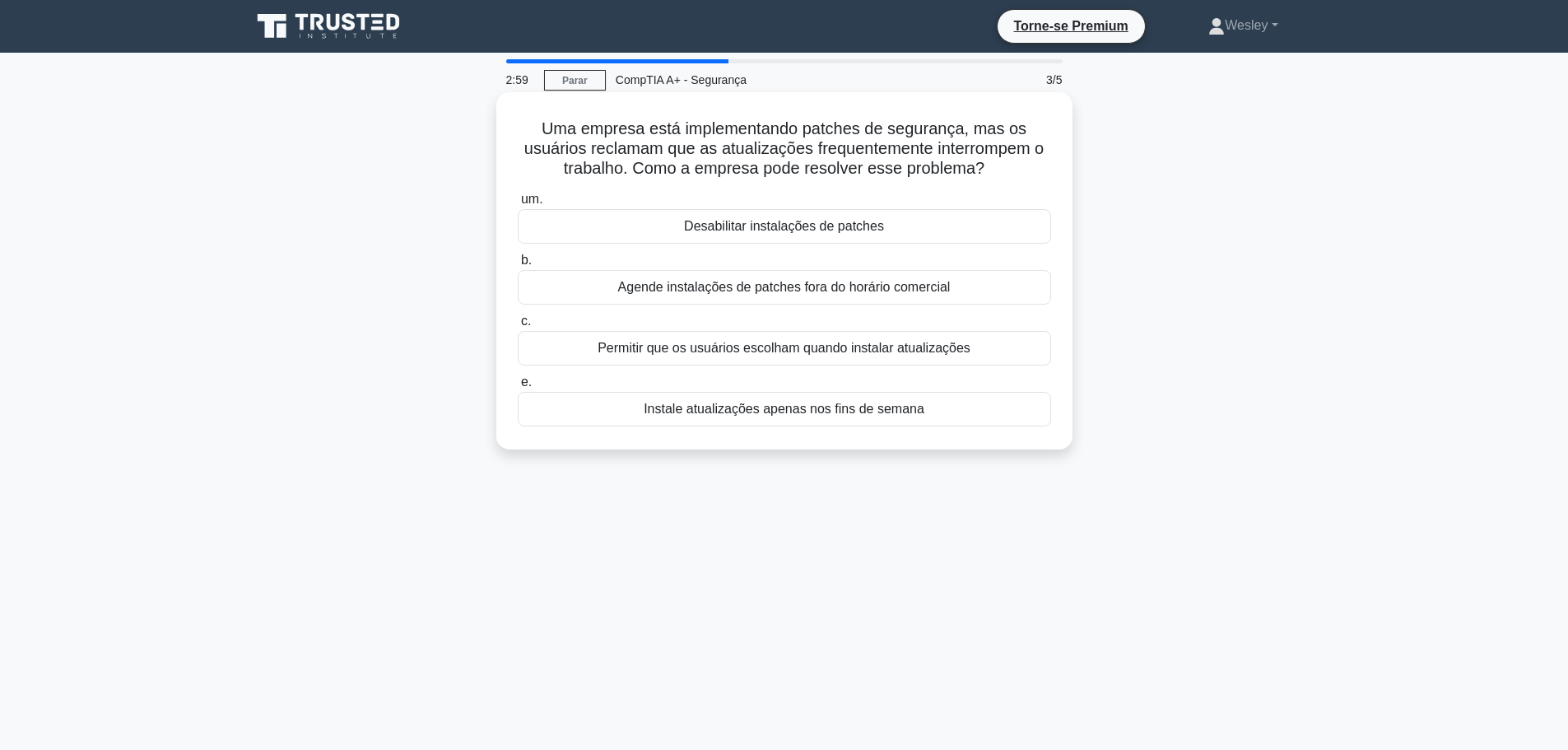
click at [980, 291] on div "Agende instalações de patches fora do horário comercial" at bounding box center [784, 287] width 533 height 35
click at [517, 266] on input "b. Agende instalações de patches fora do horário comercial" at bounding box center [517, 260] width 0 height 11
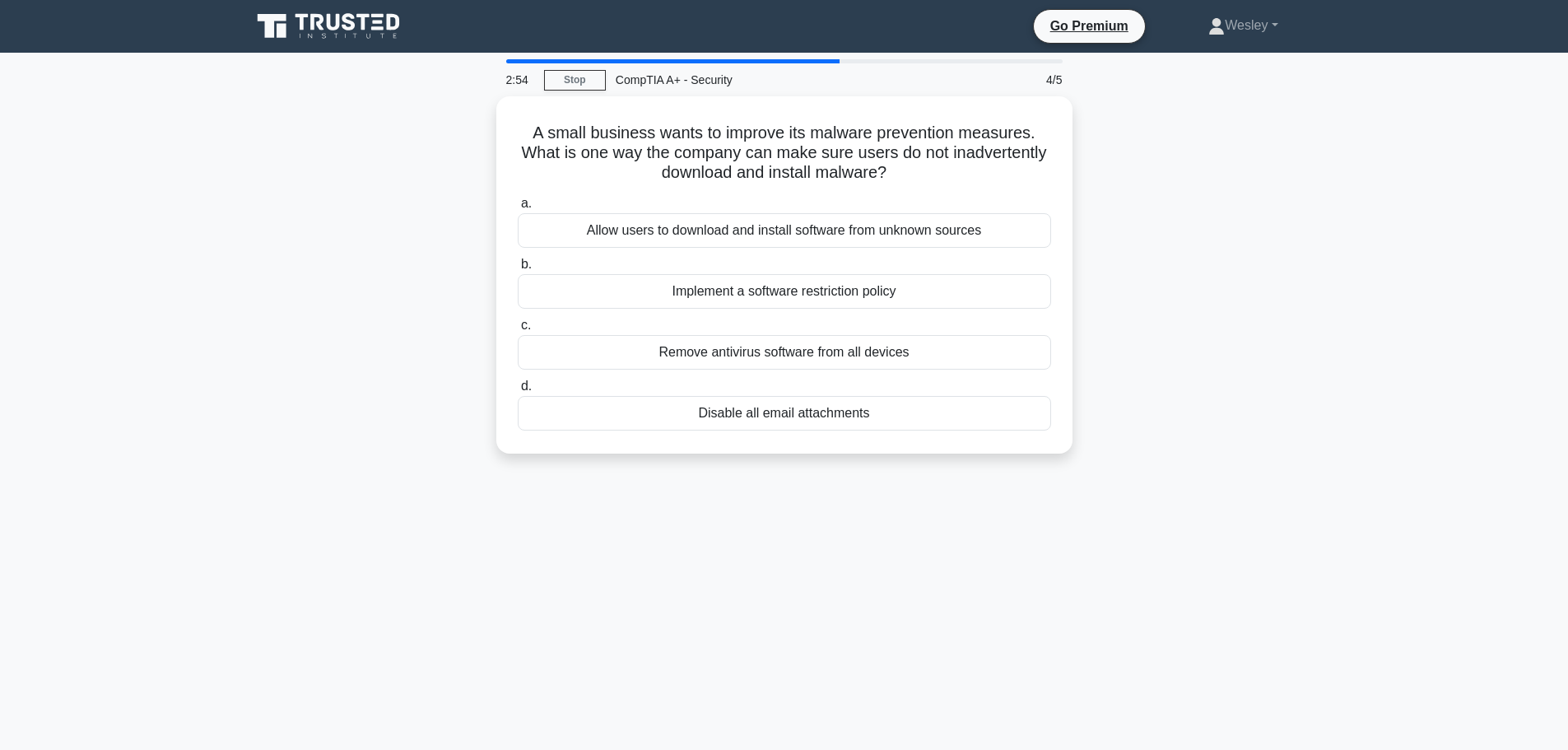
click at [1289, 294] on div "A small business wants to improve its malware prevention measures. What is one …" at bounding box center [784, 285] width 1086 height 377
click at [1231, 279] on div "A small business wants to improve its malware prevention measures. What is one …" at bounding box center [784, 285] width 1086 height 377
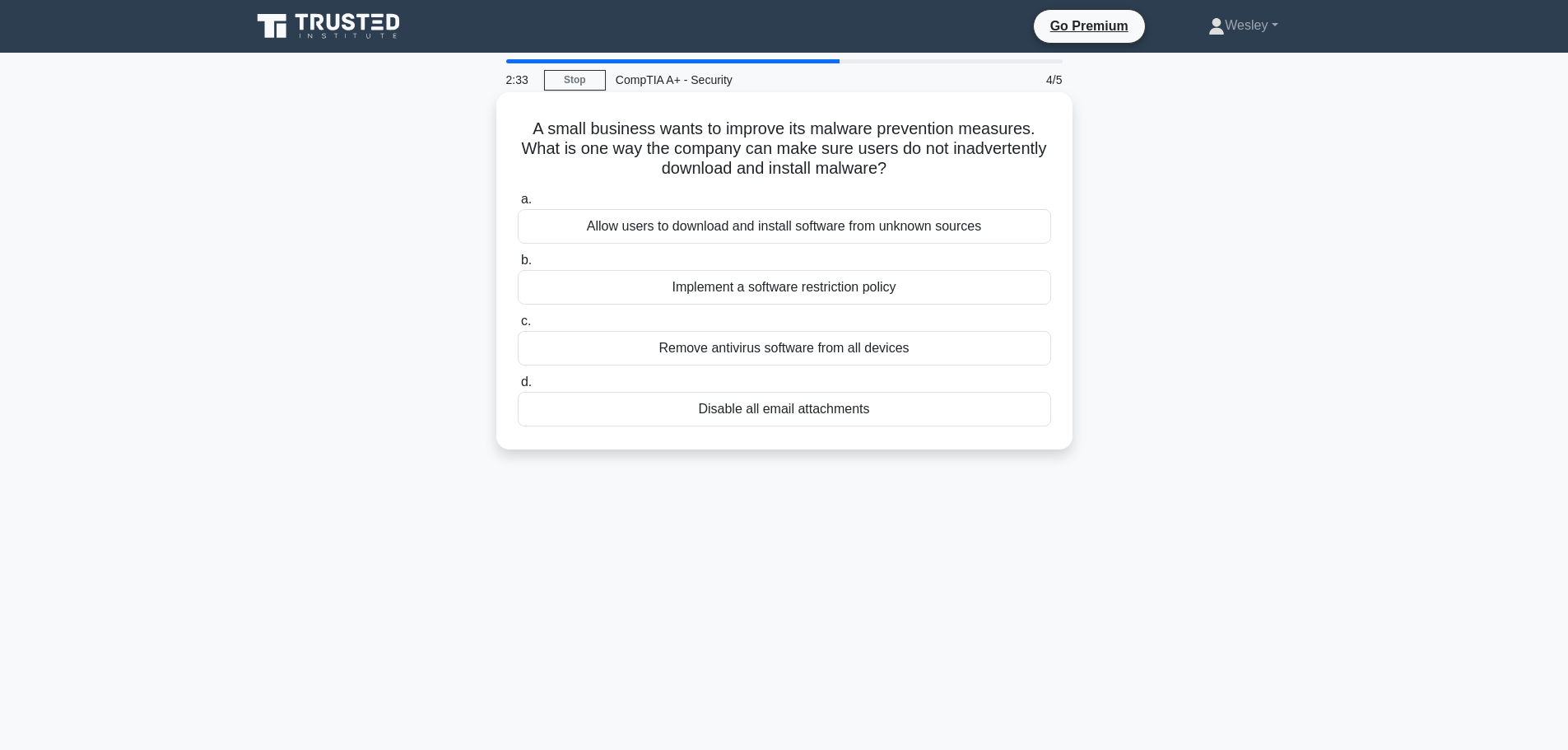
click at [800, 296] on div "Implement a software restriction policy" at bounding box center [784, 287] width 533 height 35
click at [517, 266] on input "b. Implement a software restriction policy" at bounding box center [517, 260] width 0 height 11
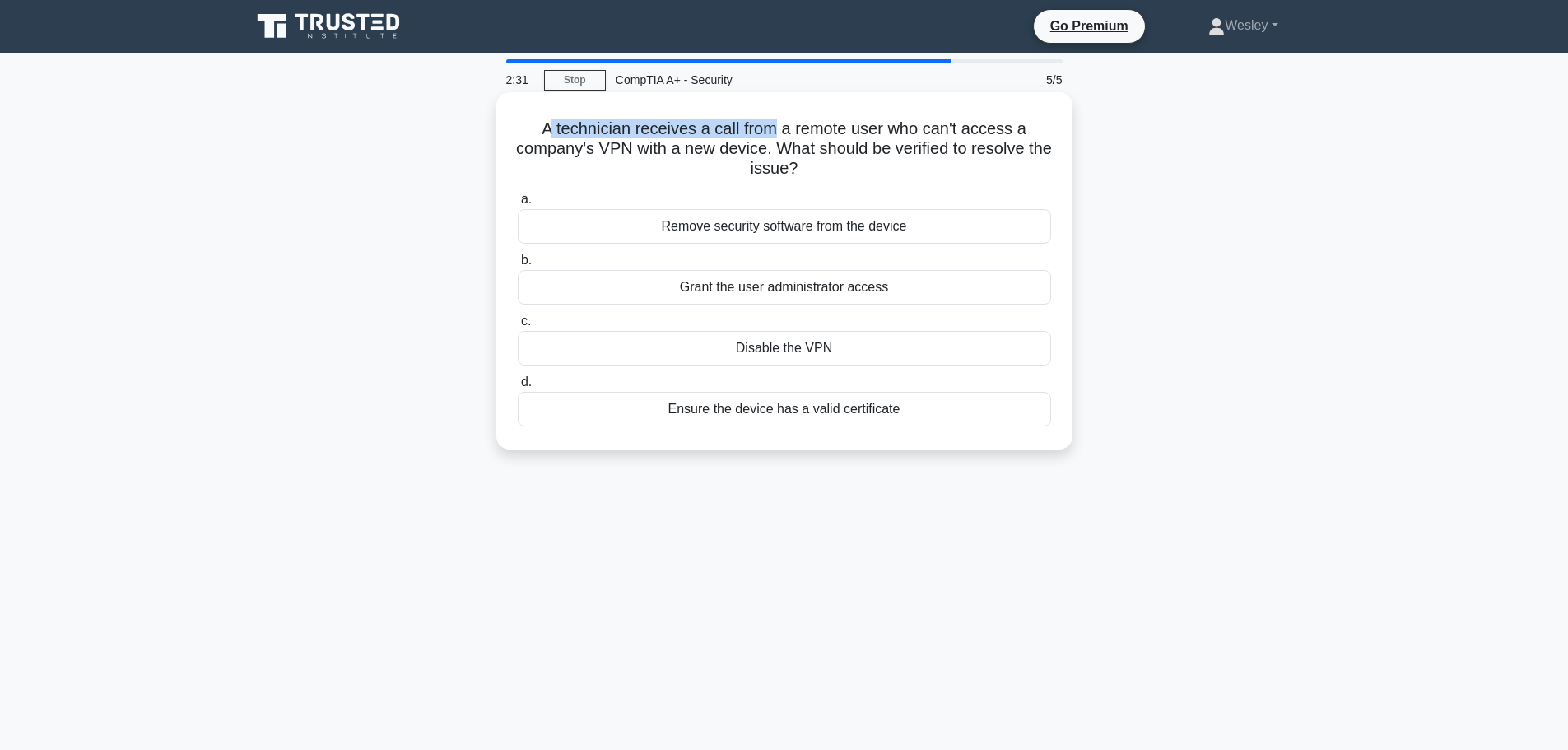
drag, startPoint x: 549, startPoint y: 122, endPoint x: 778, endPoint y: 135, distance: 229.4
click at [778, 135] on h5 "A technician receives a call from a remote user who can't access a company's VP…" at bounding box center [784, 149] width 537 height 61
click at [798, 146] on h5 "A technician receives a call from a remote user who can't access a company's VP…" at bounding box center [784, 149] width 537 height 61
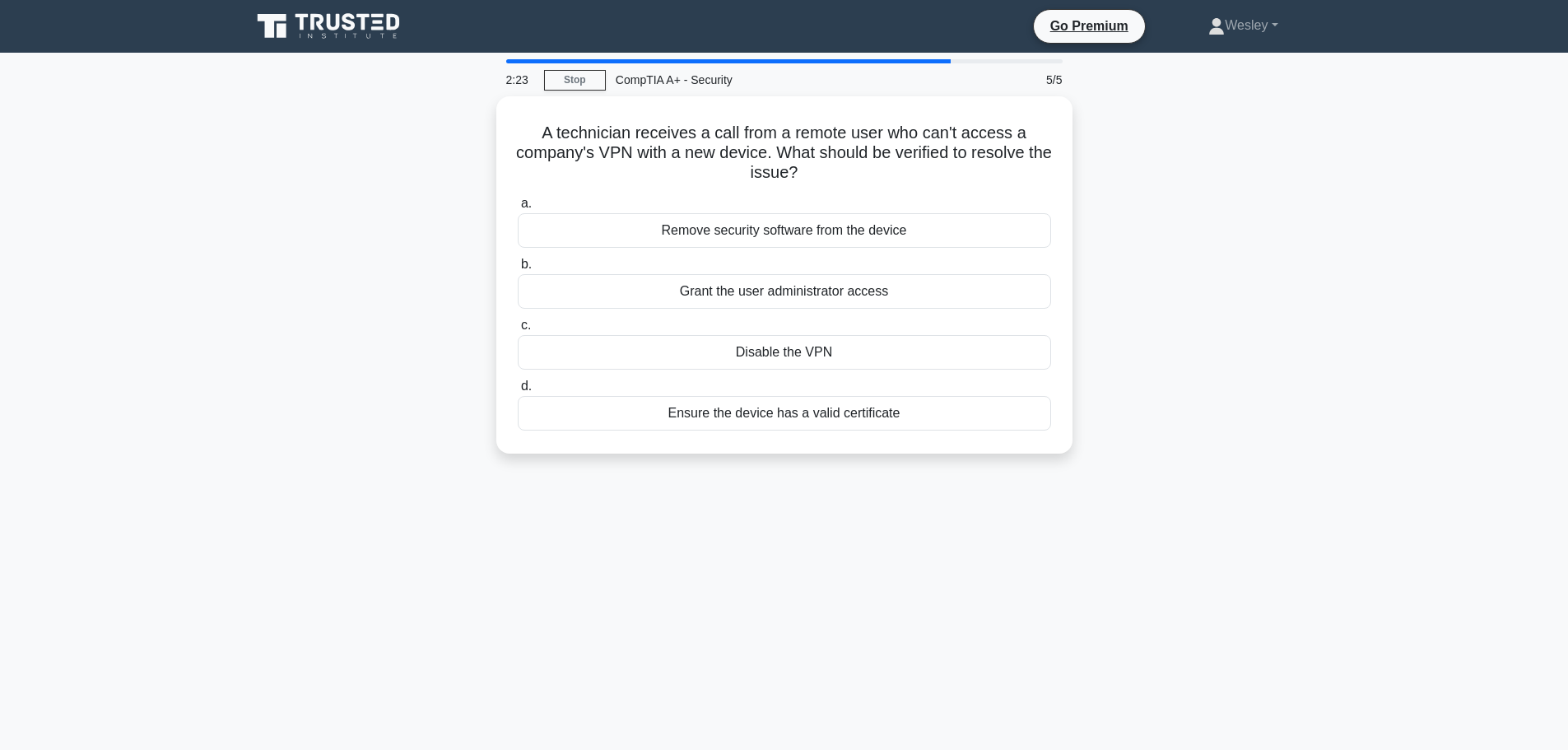
click at [1269, 286] on div "A technician receives a call from a remote user who can't access a company's VP…" at bounding box center [784, 285] width 1086 height 377
click at [727, 413] on div "Ensure the device has a valid certificate" at bounding box center [784, 408] width 533 height 35
click at [517, 388] on input "d. Ensure the device has a valid certificate" at bounding box center [517, 383] width 0 height 11
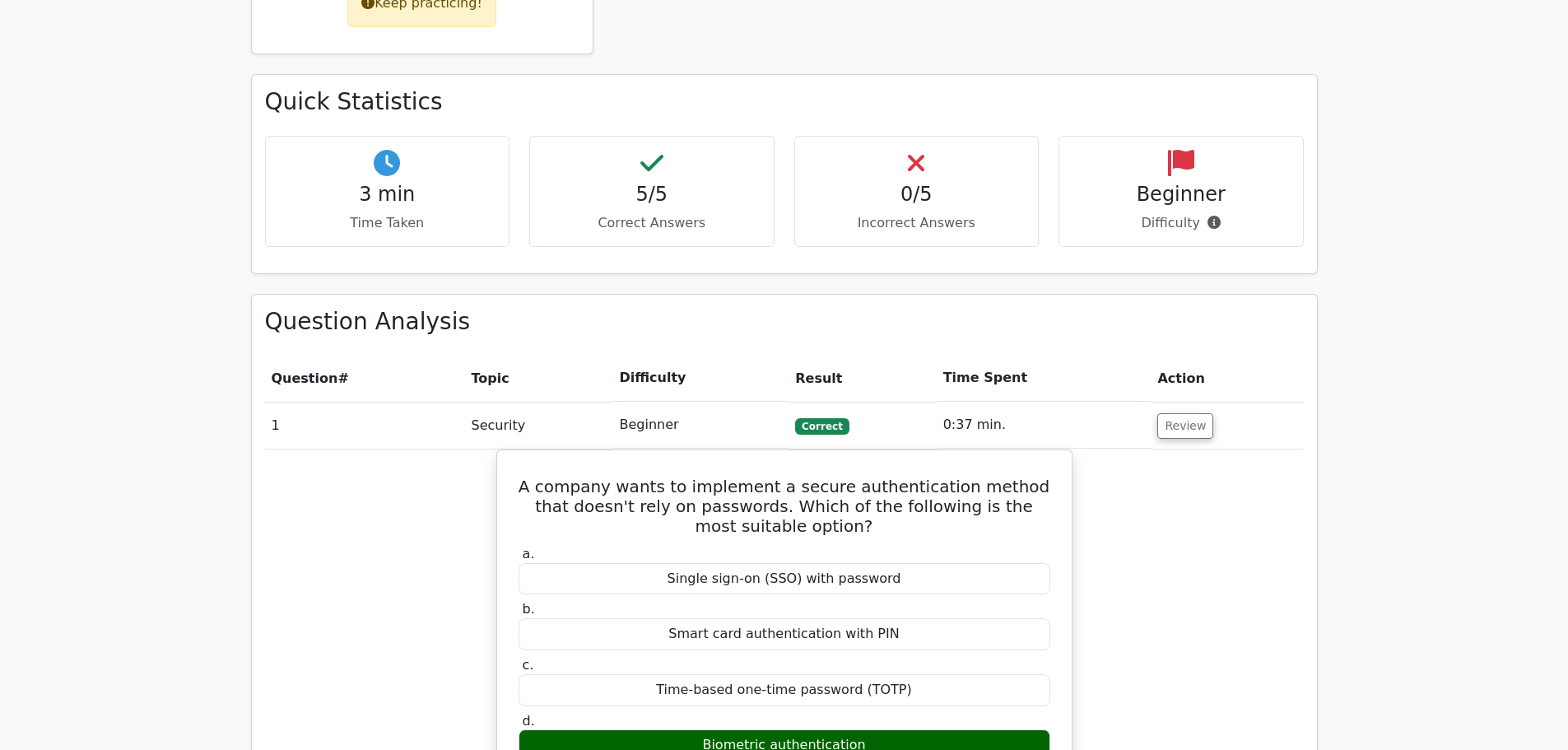
scroll to position [988, 0]
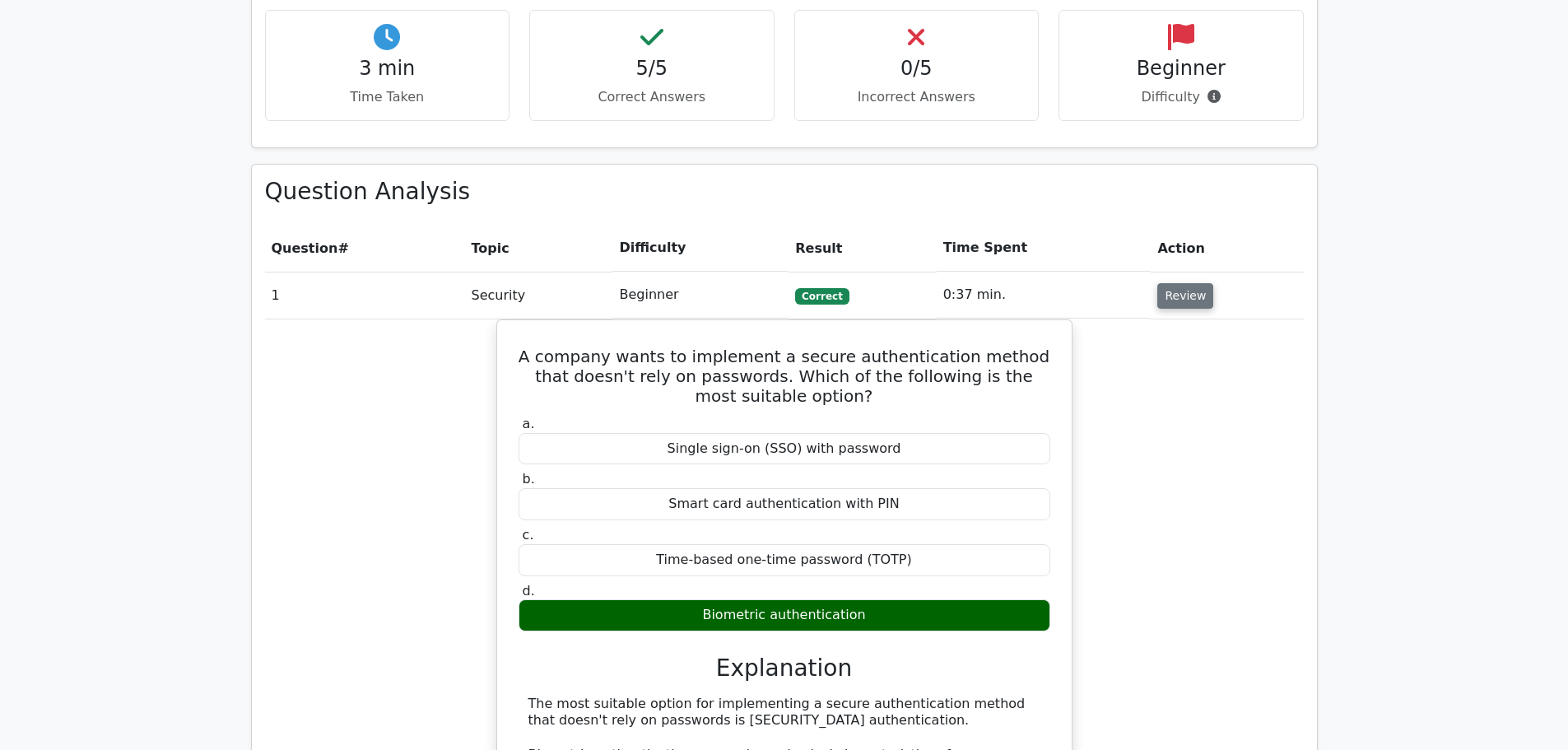
click at [1198, 283] on button "Review" at bounding box center [1185, 296] width 56 height 26
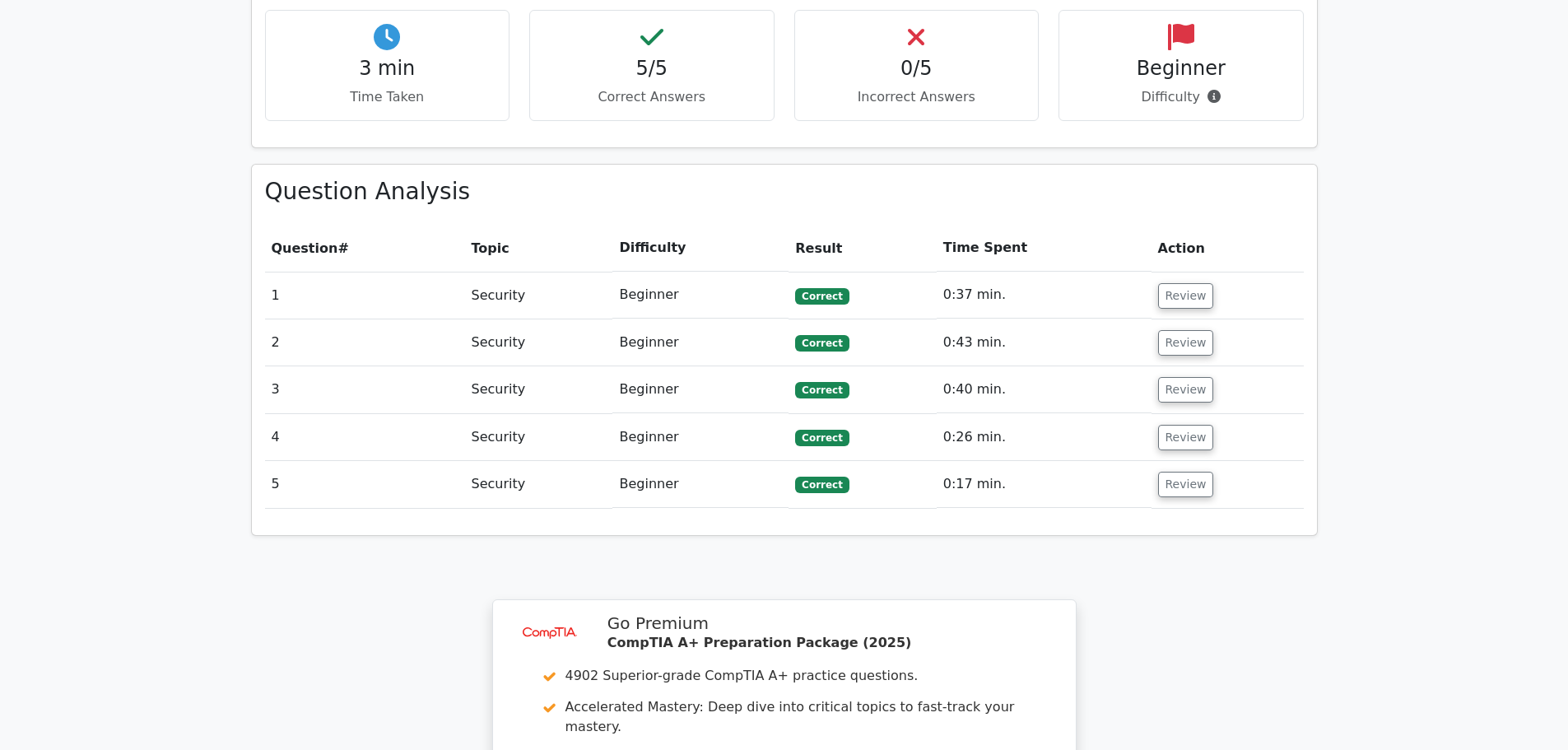
click at [1312, 249] on div "Question Analysis Question # Topic Difficulty Result Time Spent Action 1 Securi…" at bounding box center [784, 349] width 1065 height 370
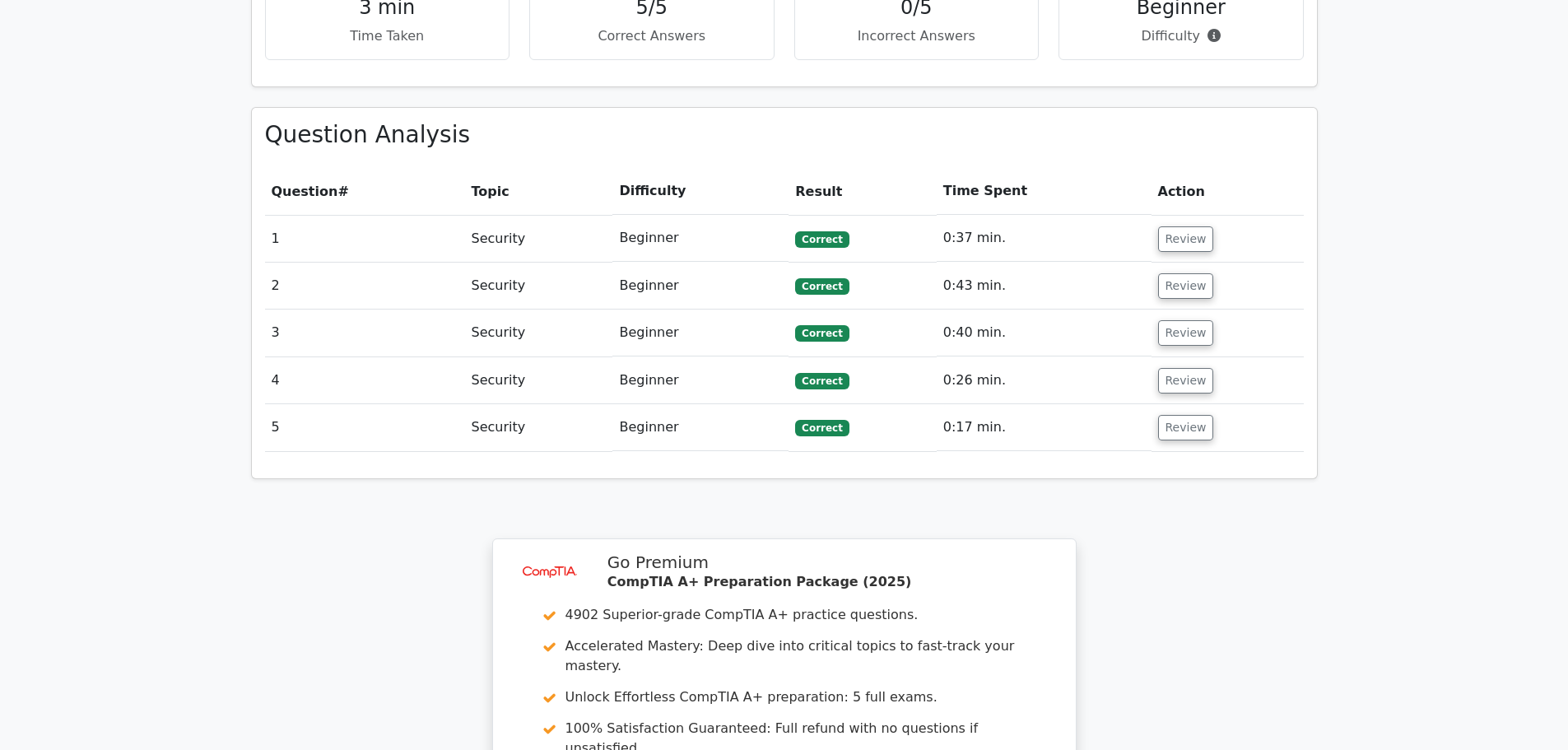
scroll to position [1442, 0]
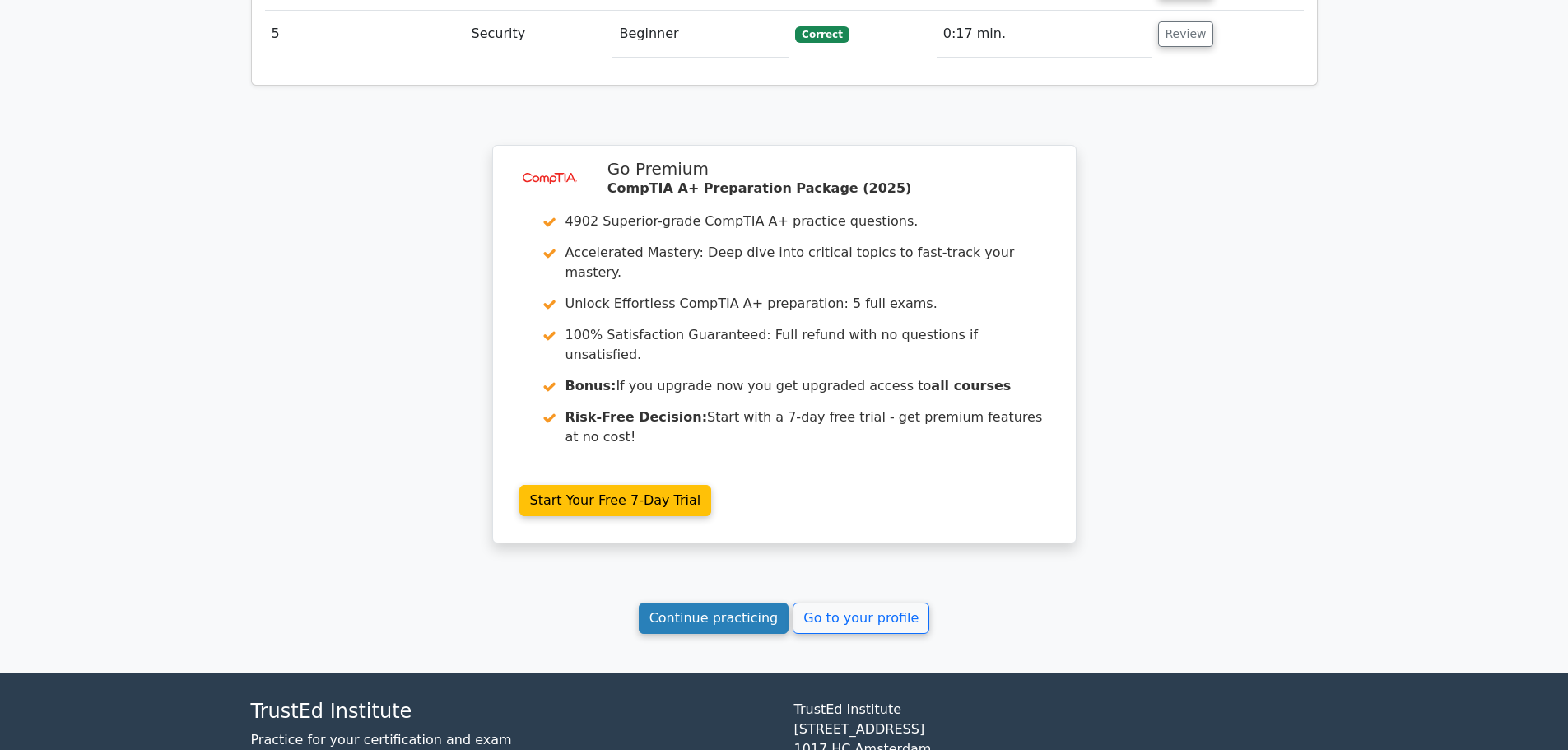
click at [669, 603] on link "Continue practicing" at bounding box center [714, 618] width 151 height 31
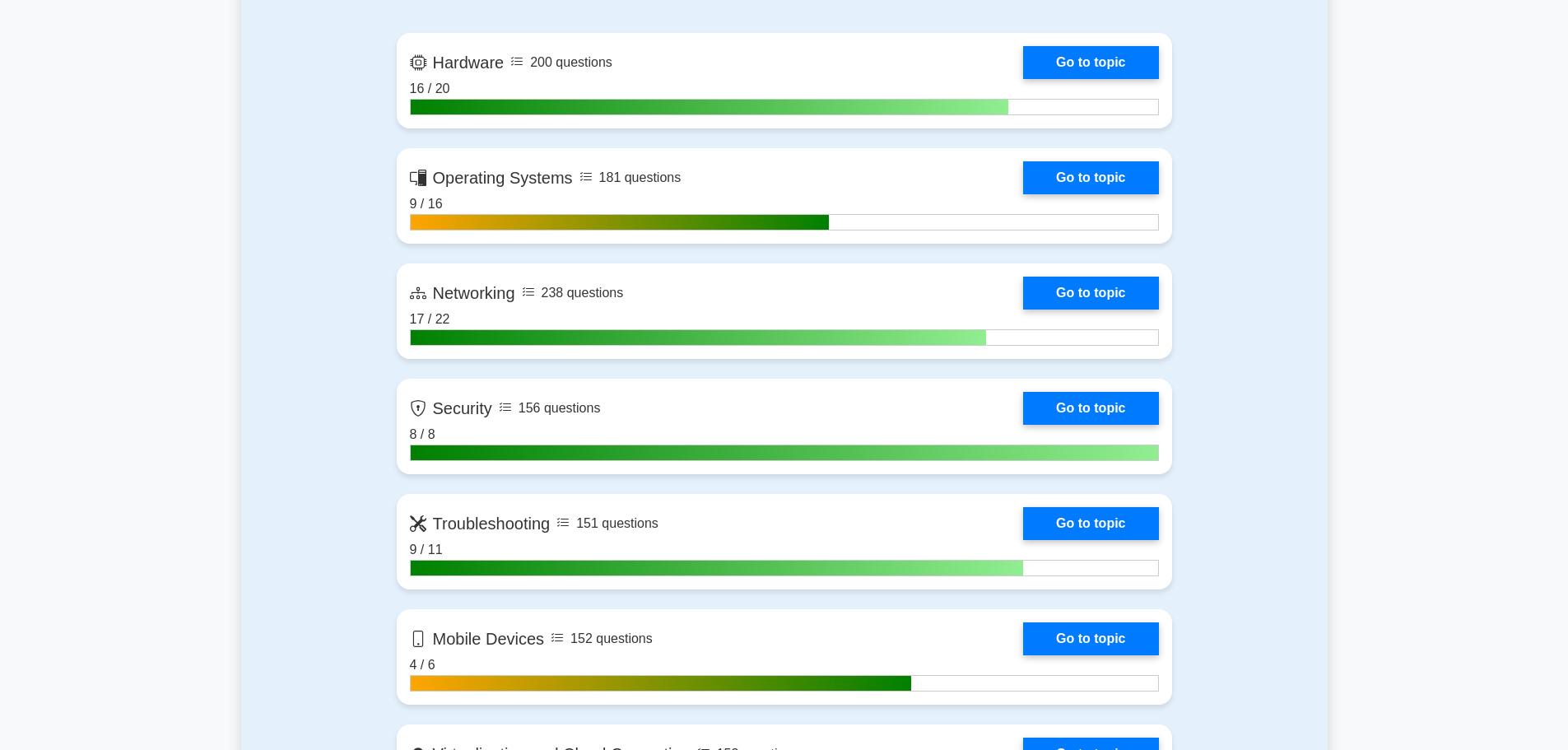
scroll to position [1152, 0]
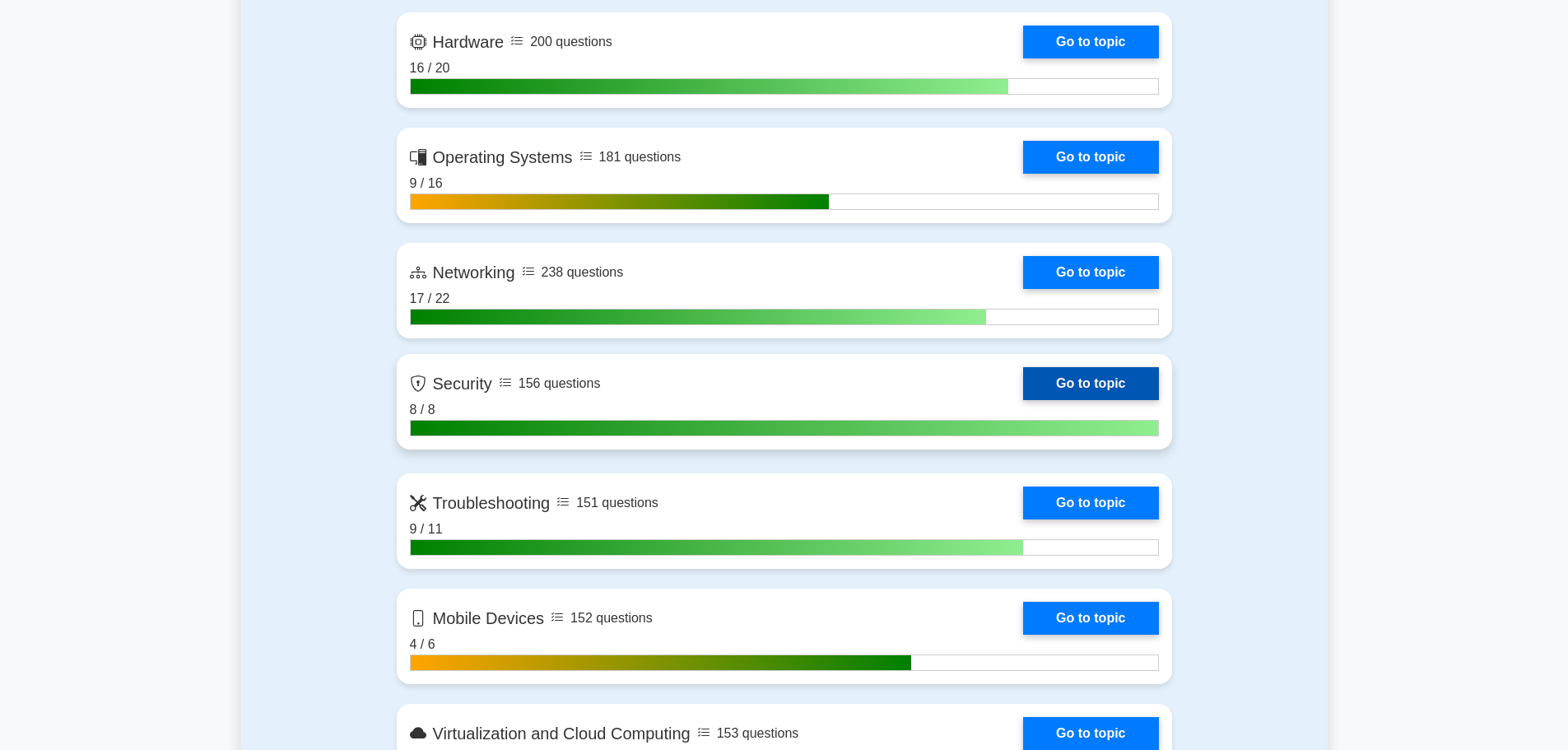
click at [1023, 380] on link "Go to topic" at bounding box center [1091, 383] width 135 height 33
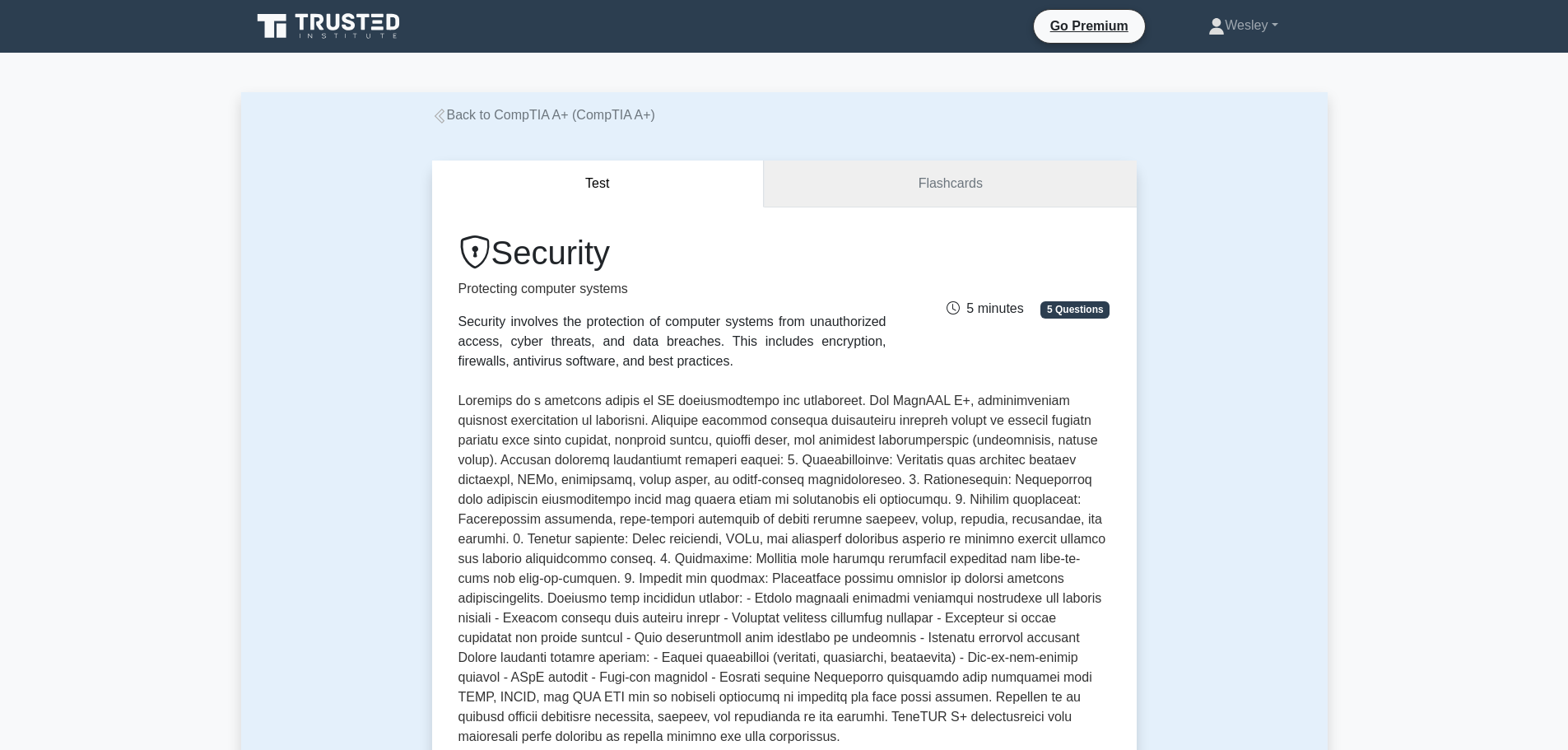
click at [942, 187] on link "Flashcards" at bounding box center [949, 184] width 372 height 47
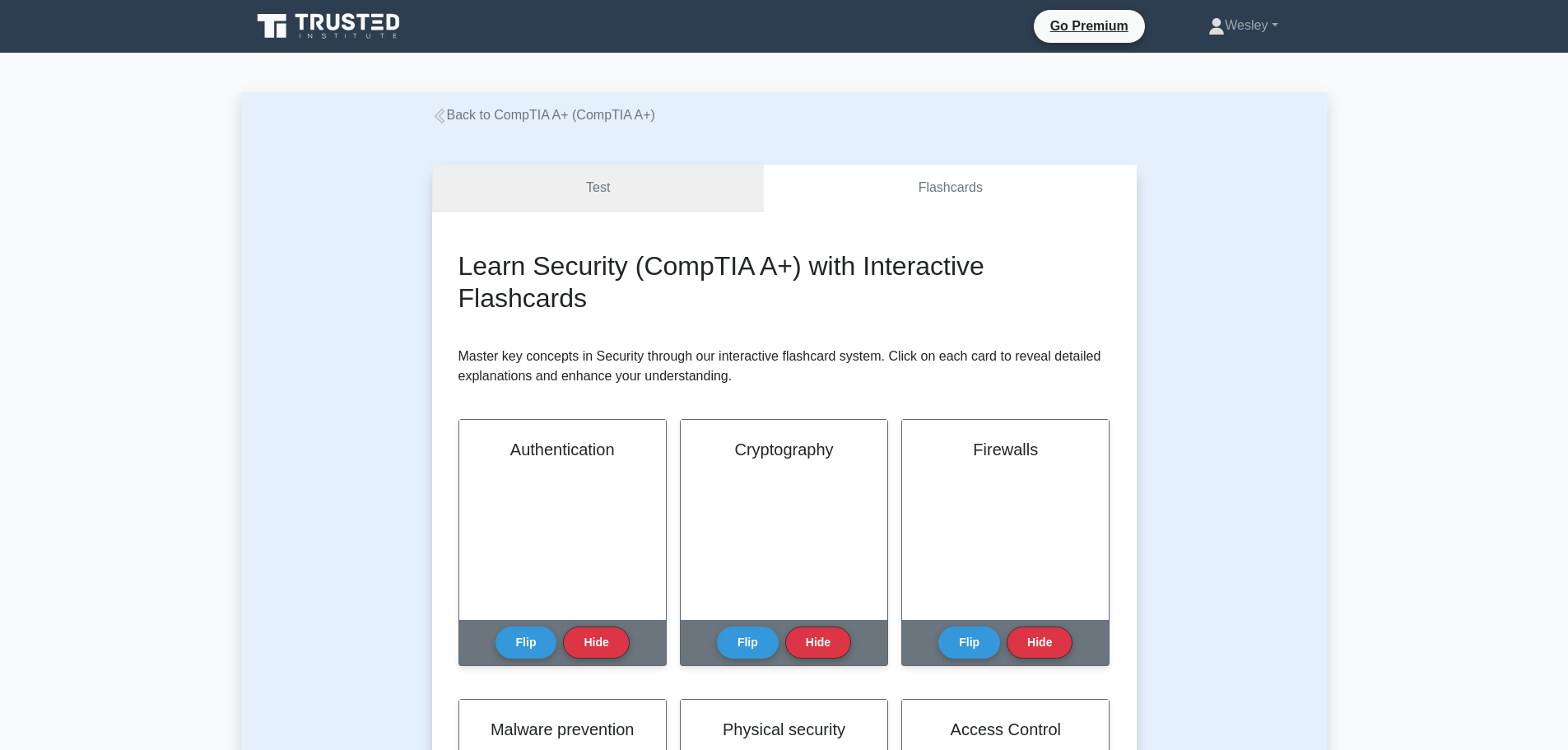
click at [666, 183] on link "Test" at bounding box center [598, 187] width 333 height 47
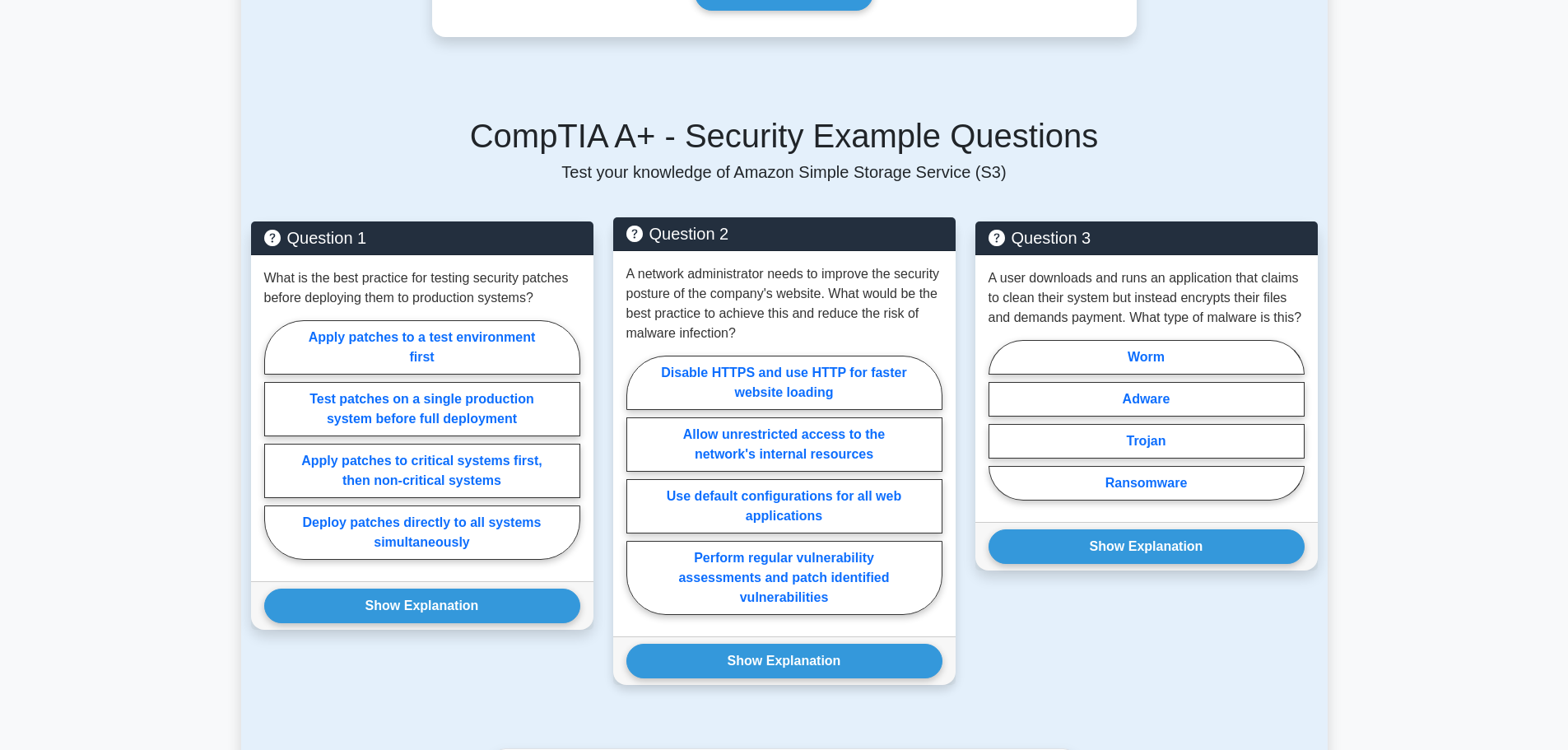
scroll to position [988, 0]
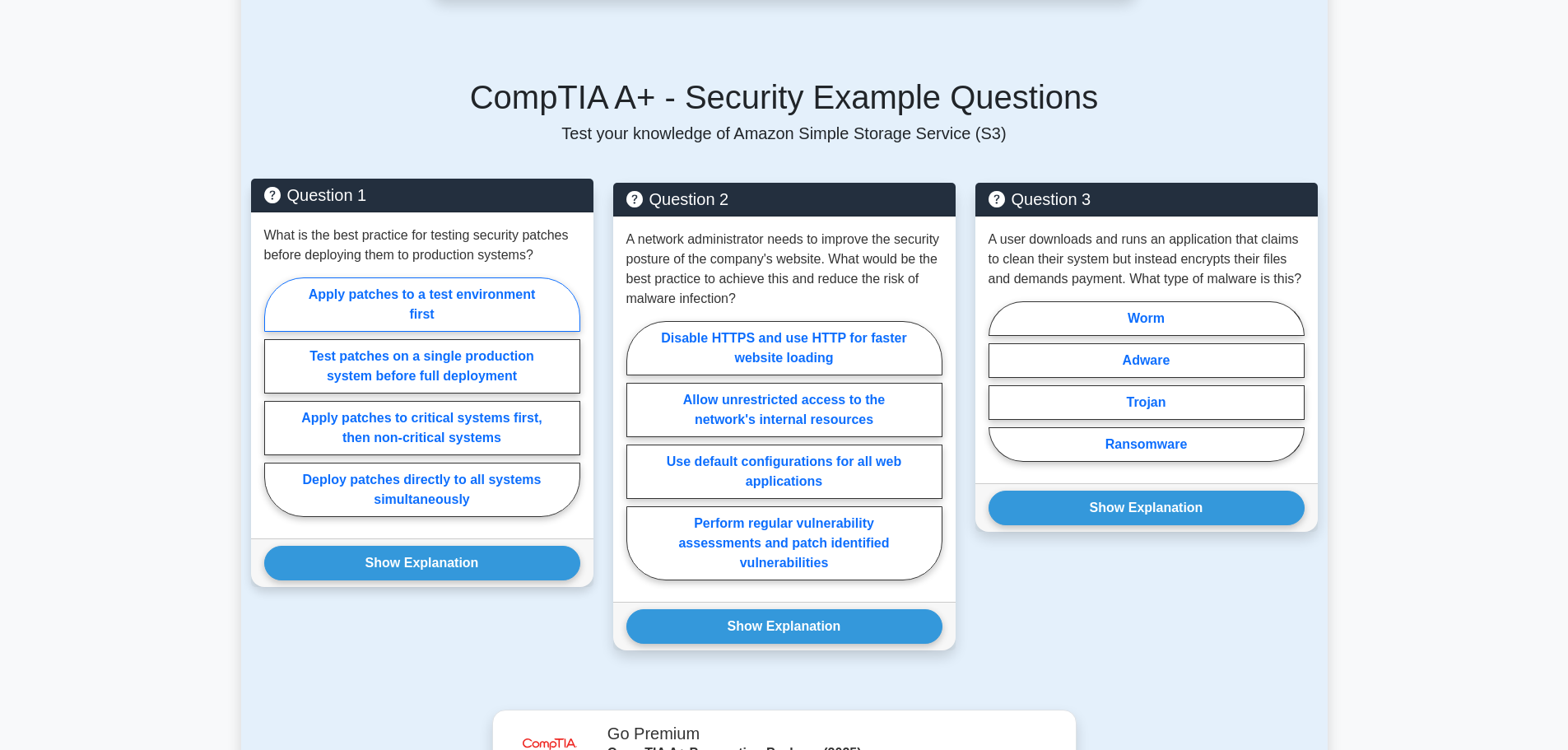
click at [449, 302] on label "Apply patches to a test environment first" at bounding box center [422, 304] width 316 height 54
click at [275, 397] on input "Apply patches to a test environment first" at bounding box center [270, 402] width 11 height 11
radio input "true"
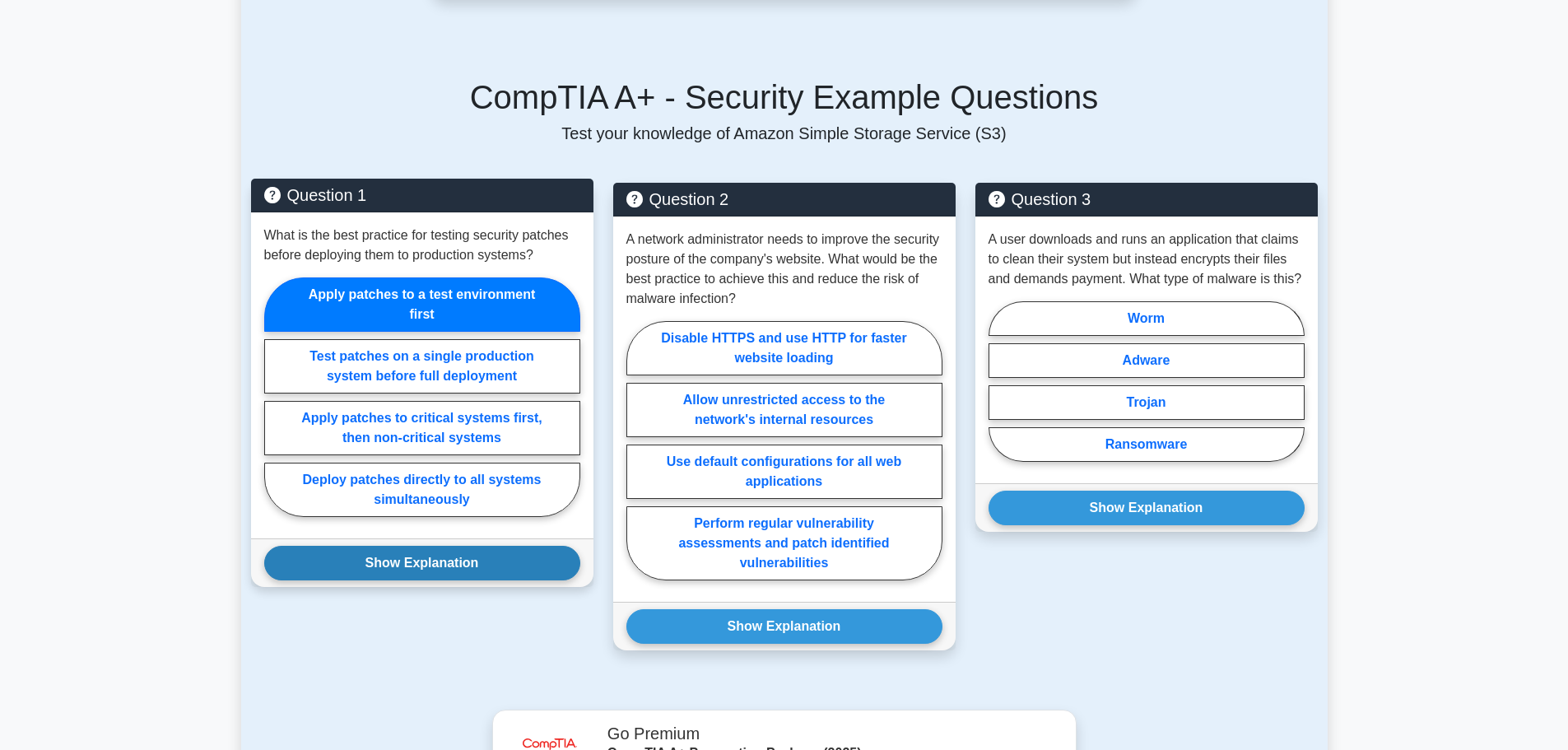
click at [516, 552] on button "Show Explanation" at bounding box center [422, 563] width 316 height 35
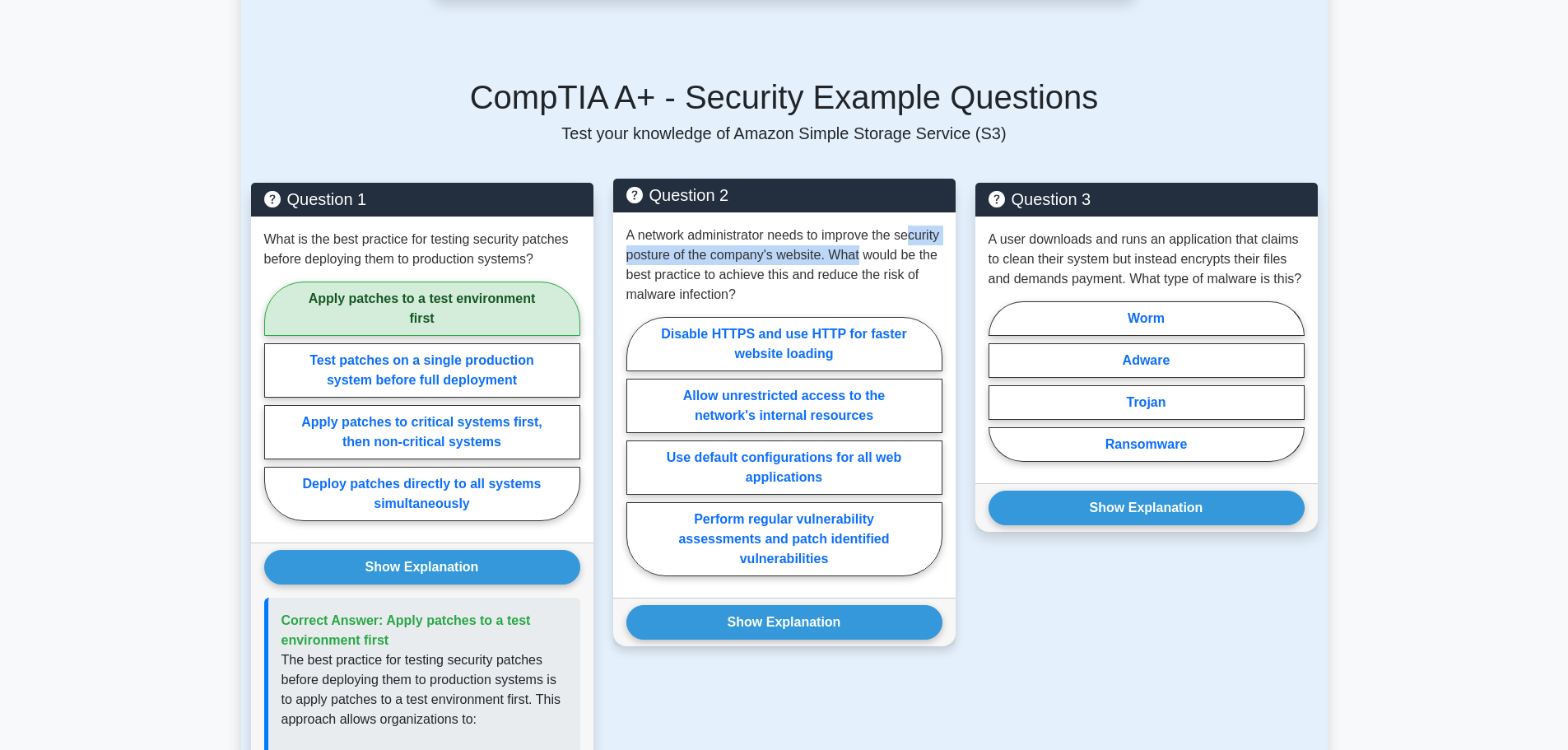
drag, startPoint x: 635, startPoint y: 255, endPoint x: 909, endPoint y: 264, distance: 274.1
click at [909, 264] on p "A network administrator needs to improve the security posture of the company's …" at bounding box center [784, 264] width 316 height 79
click at [905, 282] on p "A network administrator needs to improve the security posture of the company's …" at bounding box center [784, 264] width 316 height 79
drag, startPoint x: 646, startPoint y: 271, endPoint x: 908, endPoint y: 273, distance: 262.0
click at [908, 273] on p "A network administrator needs to improve the security posture of the company's …" at bounding box center [784, 264] width 316 height 79
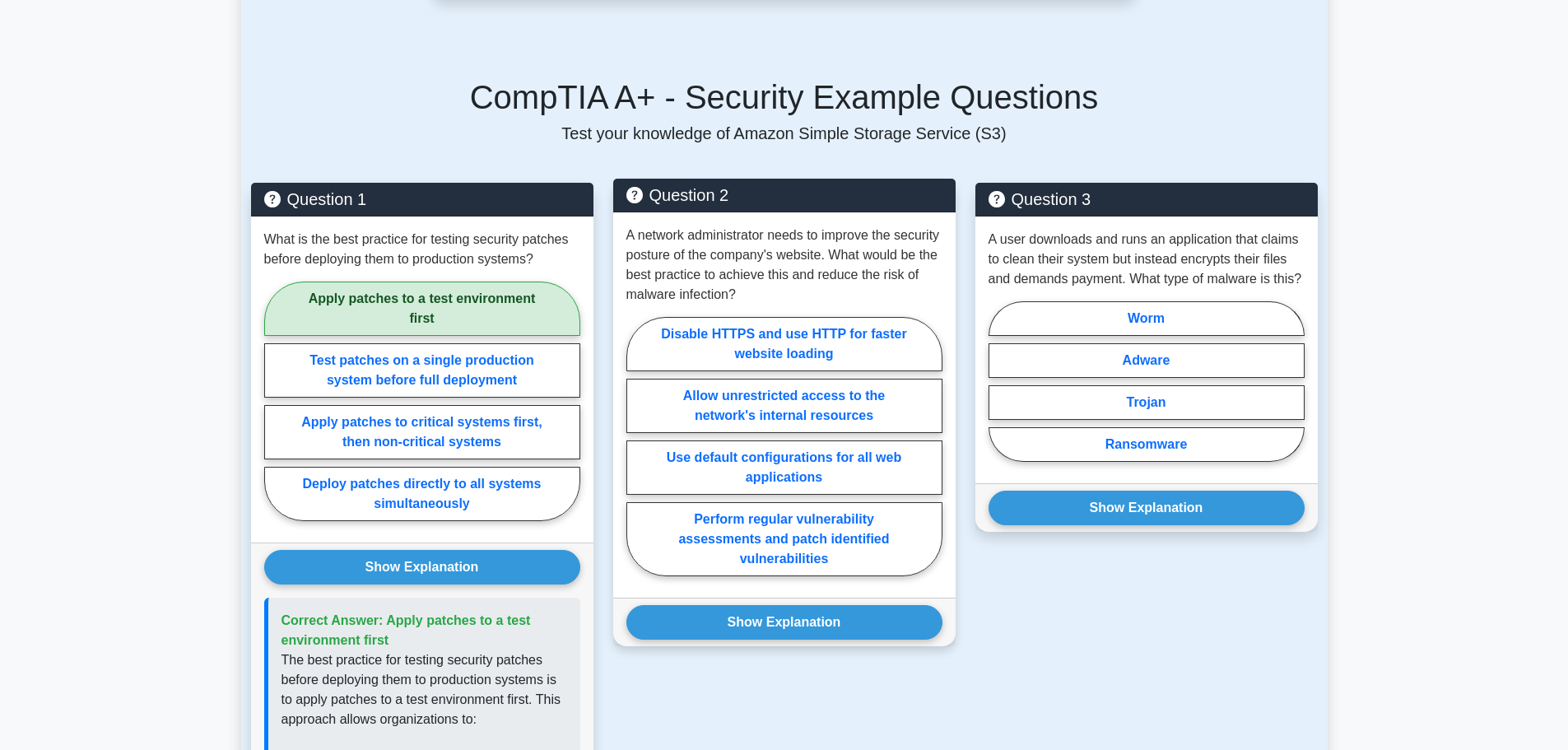
click at [924, 279] on p "A network administrator needs to improve the security posture of the company's …" at bounding box center [784, 264] width 316 height 79
drag, startPoint x: 674, startPoint y: 216, endPoint x: 842, endPoint y: 221, distance: 168.1
click at [842, 221] on div "A network administrator needs to improve the security posture of the company's …" at bounding box center [784, 405] width 343 height 385
click at [880, 241] on p "A network administrator needs to improve the security posture of the company's …" at bounding box center [784, 264] width 316 height 79
click at [800, 539] on label "Perform regular vulnerability assessments and patch identified vulnerabilities" at bounding box center [784, 539] width 316 height 74
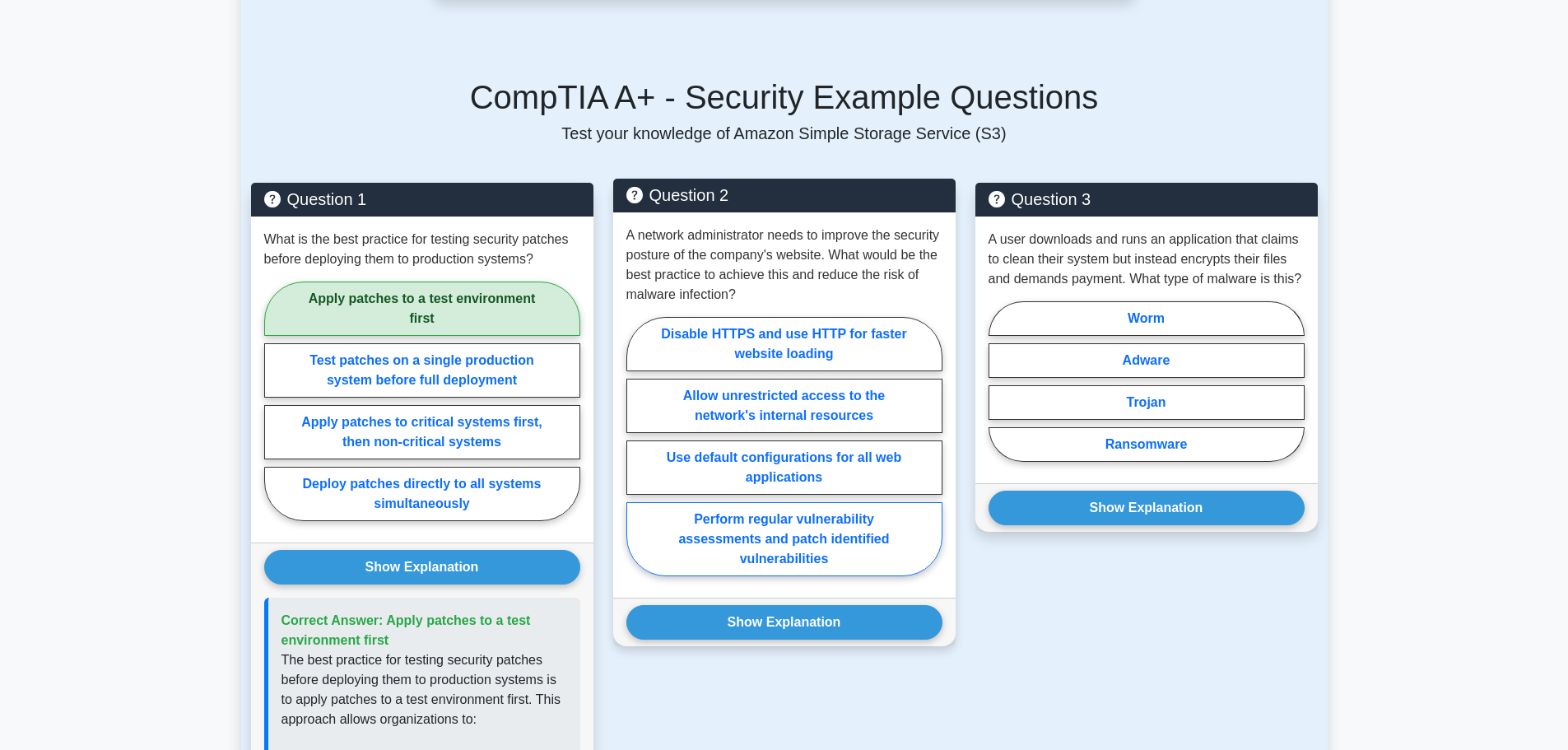
click at [637, 457] on input "Perform regular vulnerability assessments and patch identified vulnerabilities" at bounding box center [632, 452] width 11 height 11
radio input "true"
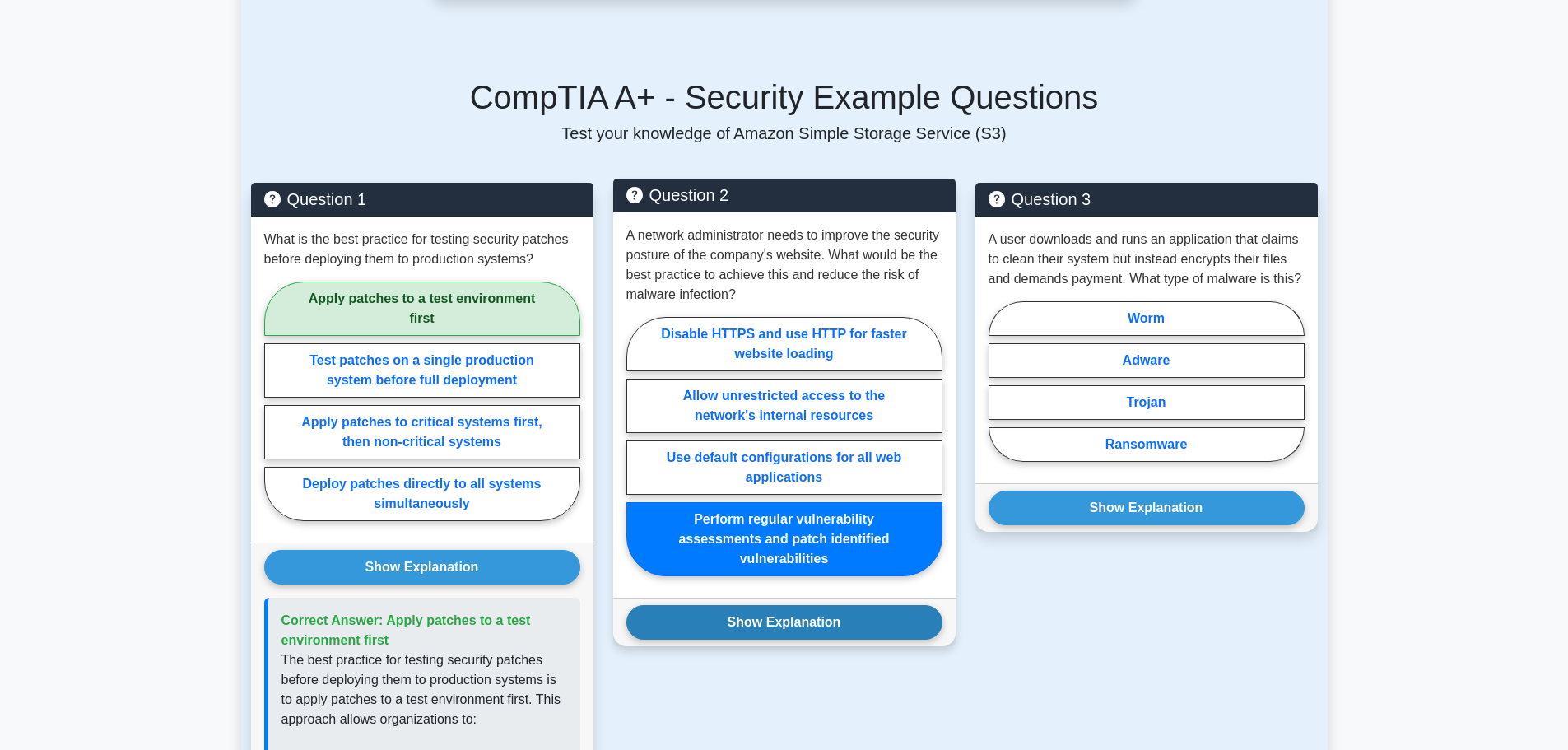
click at [850, 627] on button "Show Explanation" at bounding box center [784, 622] width 316 height 35
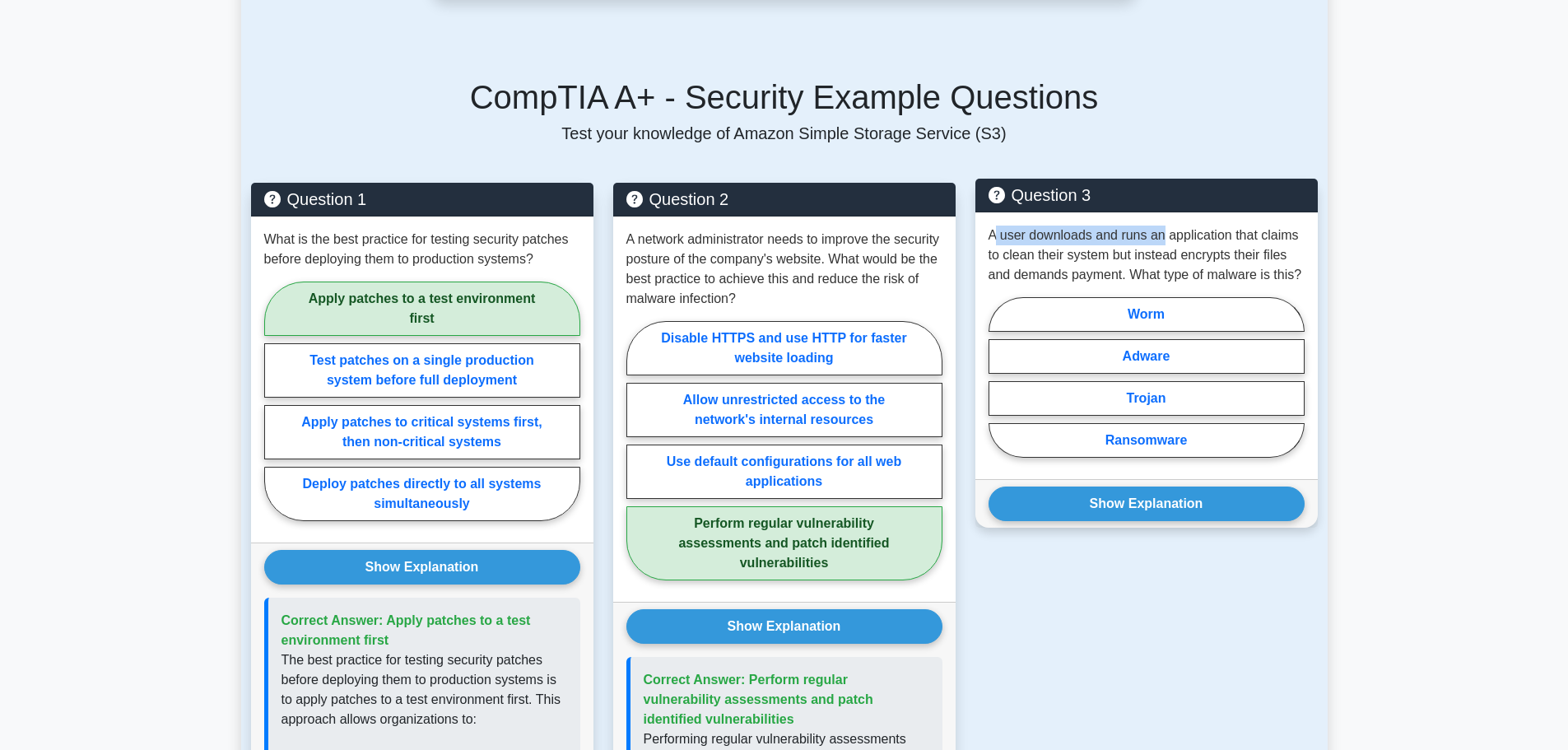
drag, startPoint x: 993, startPoint y: 232, endPoint x: 1252, endPoint y: 241, distance: 259.2
click at [1241, 241] on p "A user downloads and runs an application that claims to clean their system but …" at bounding box center [1146, 255] width 316 height 59
click at [1266, 240] on p "A user downloads and runs an application that claims to clean their system but …" at bounding box center [1146, 255] width 316 height 59
click at [1202, 443] on label "Ransomware" at bounding box center [1146, 440] width 316 height 35
click at [999, 388] on input "Ransomware" at bounding box center [994, 383] width 11 height 11
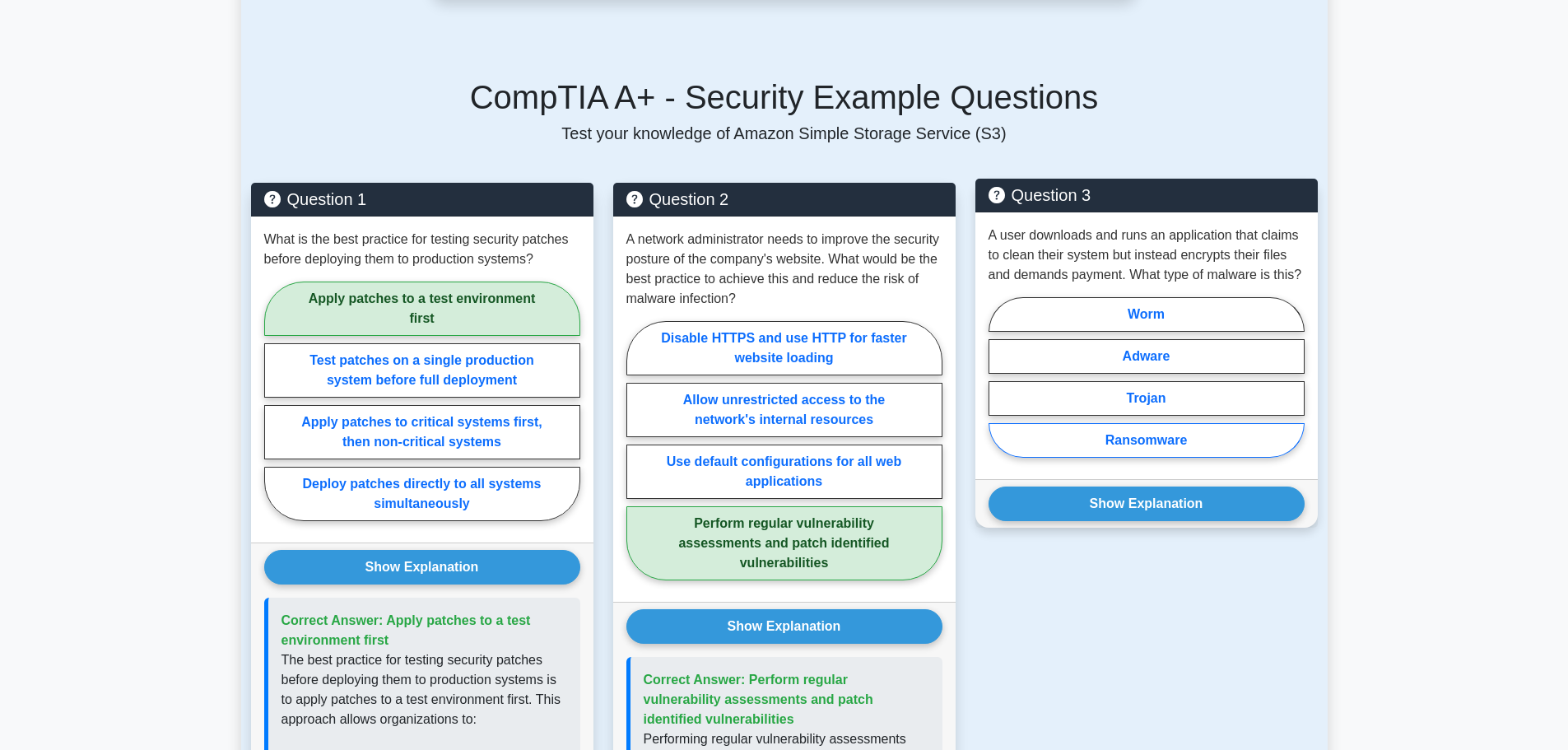
radio input "true"
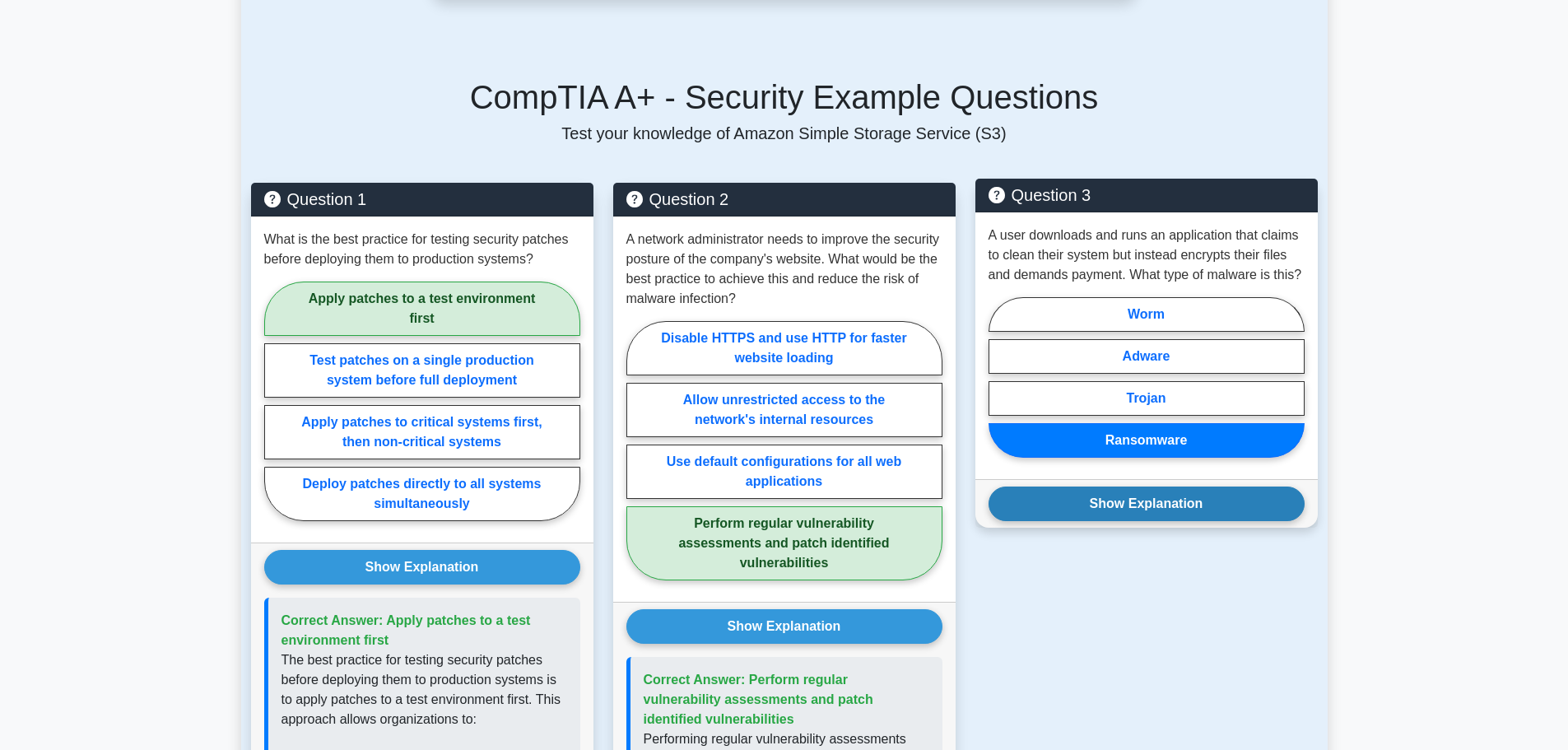
click at [1213, 496] on button "Show Explanation" at bounding box center [1146, 503] width 316 height 35
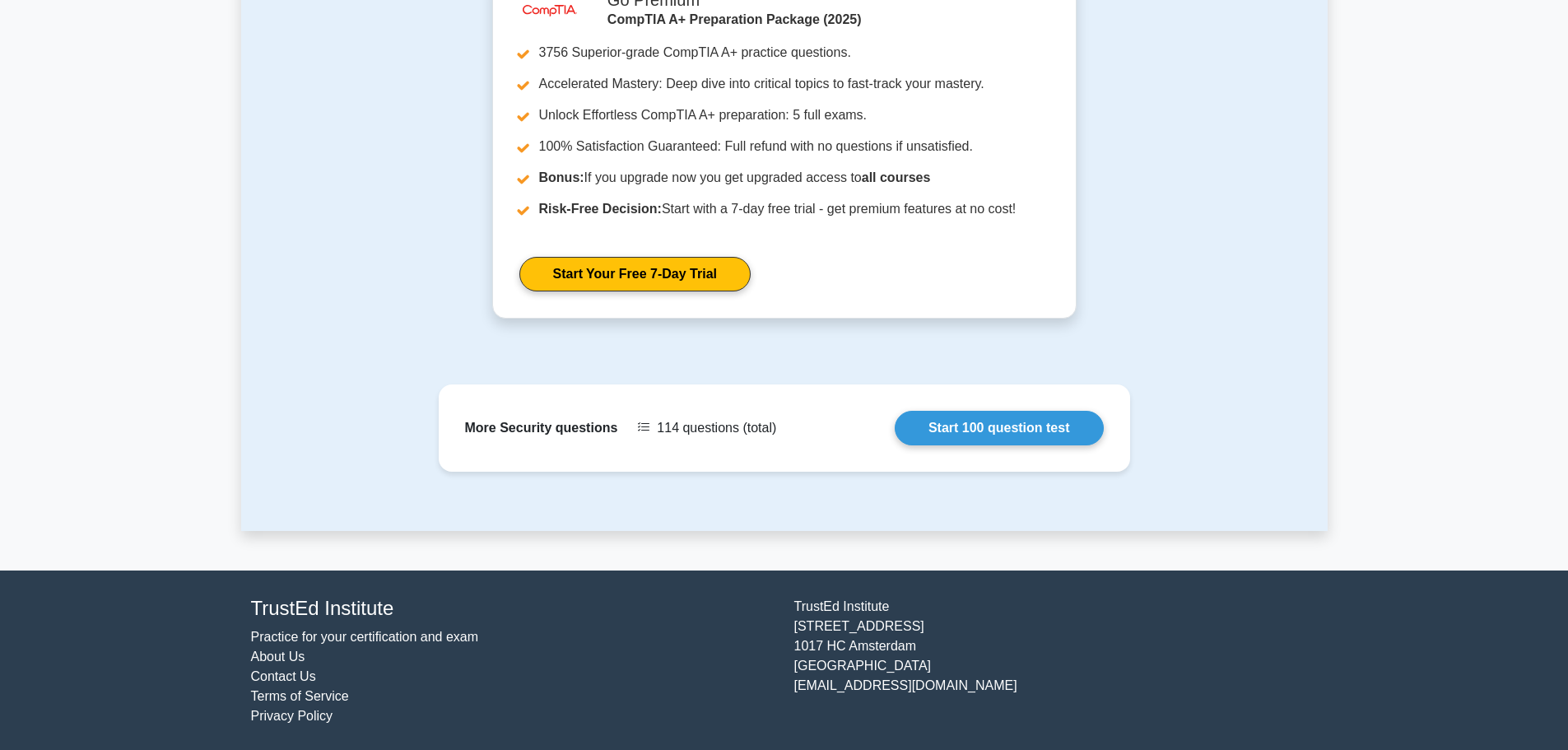
scroll to position [2533, 0]
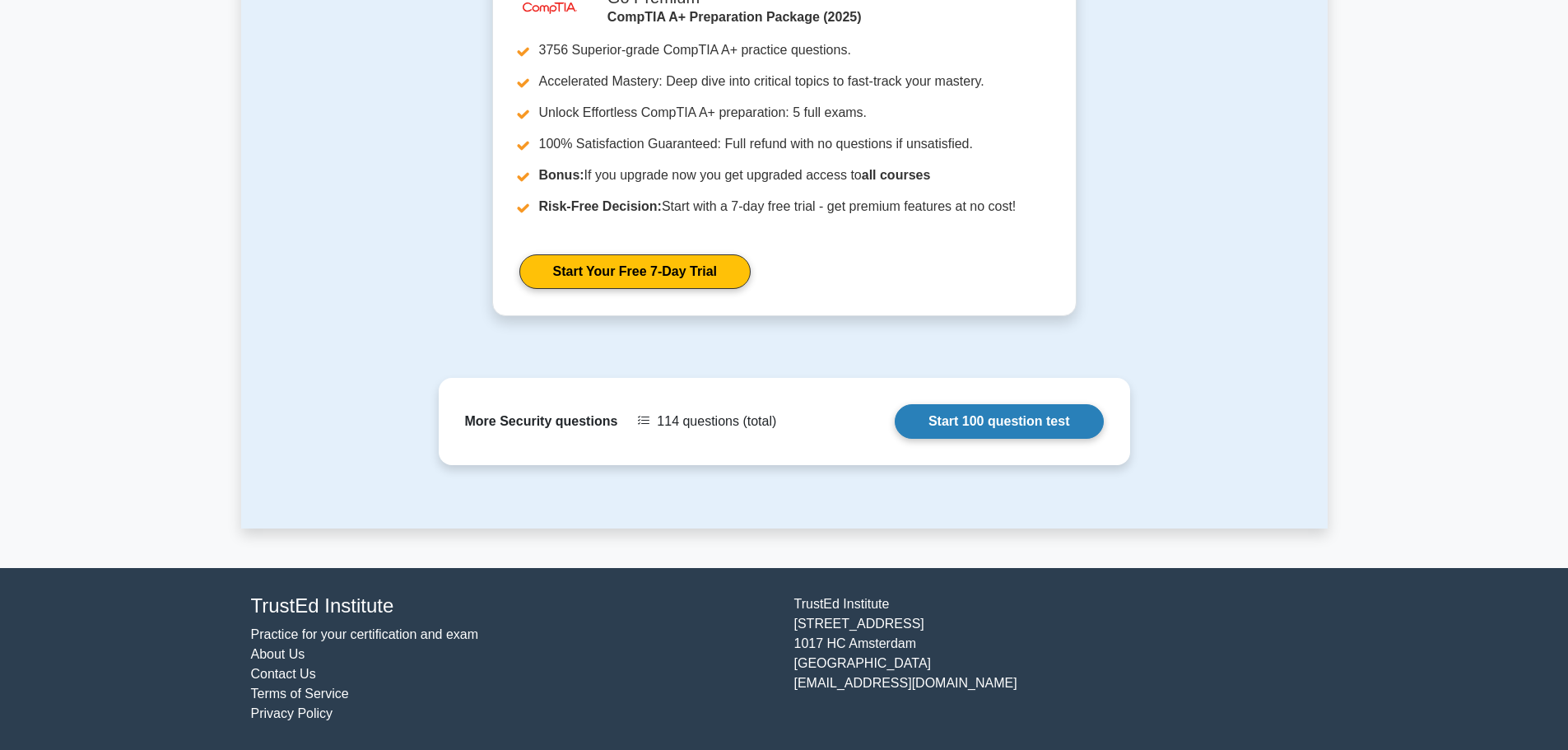
click at [894, 408] on link "Start 100 question test" at bounding box center [999, 421] width 209 height 35
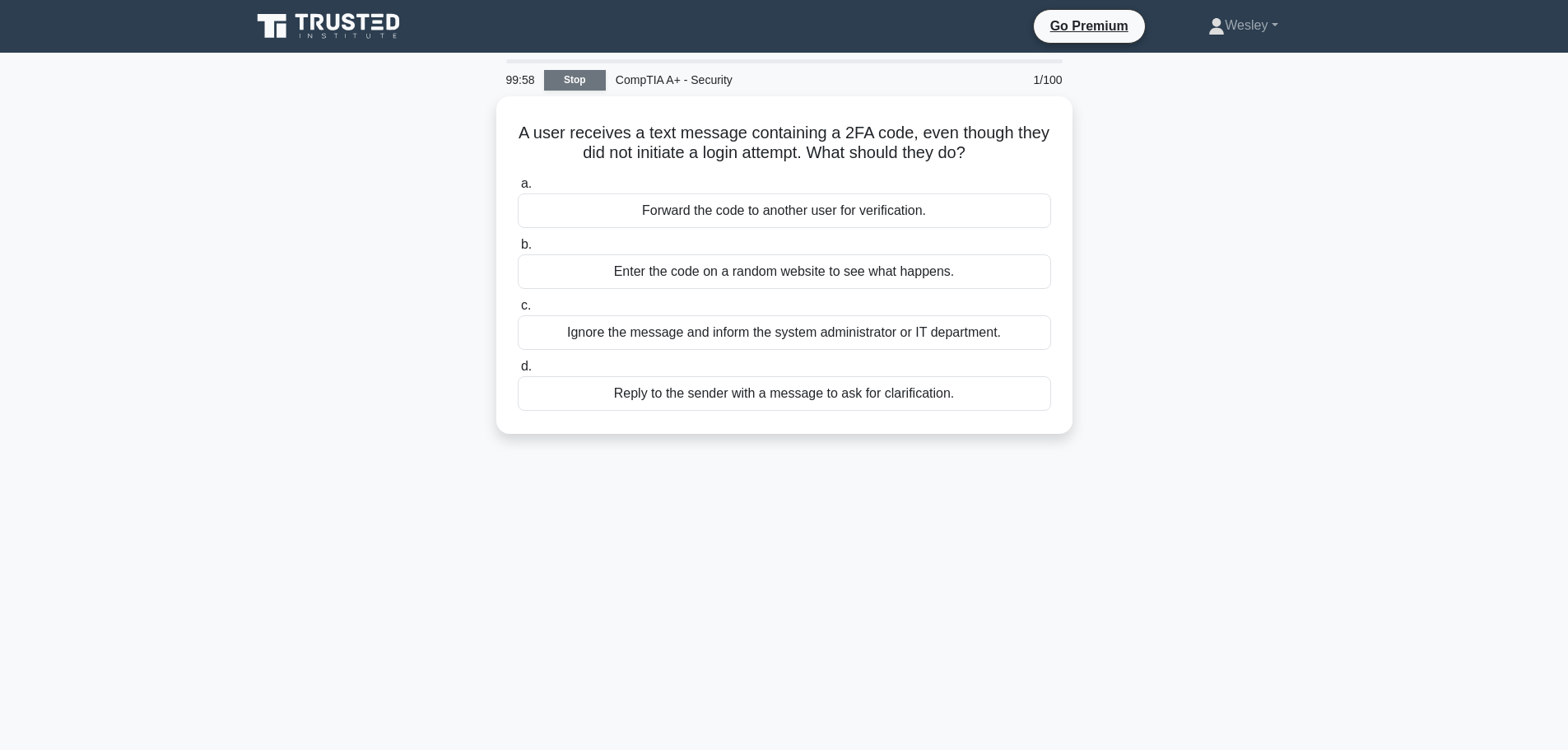
click at [587, 78] on link "Stop" at bounding box center [575, 80] width 62 height 20
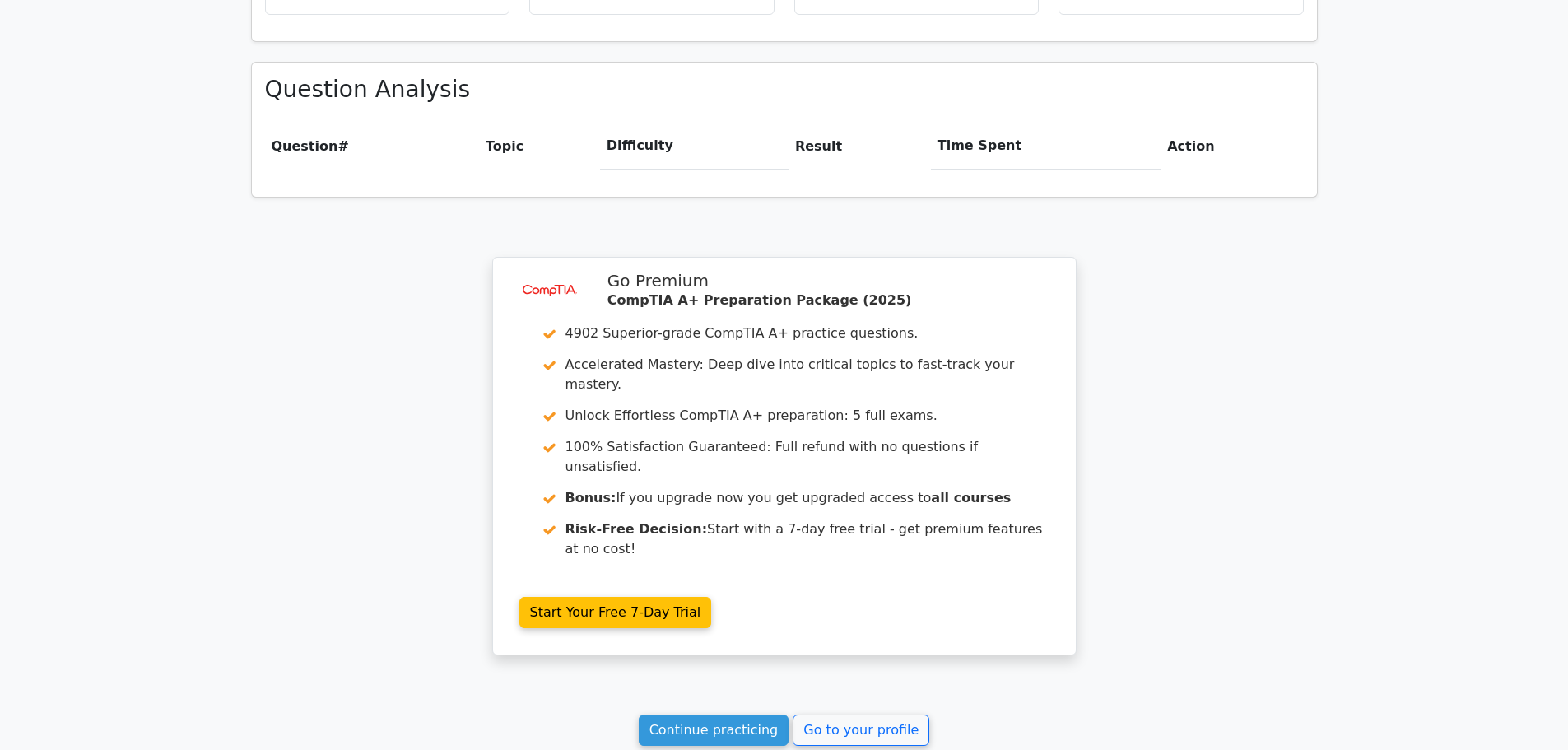
scroll to position [1206, 0]
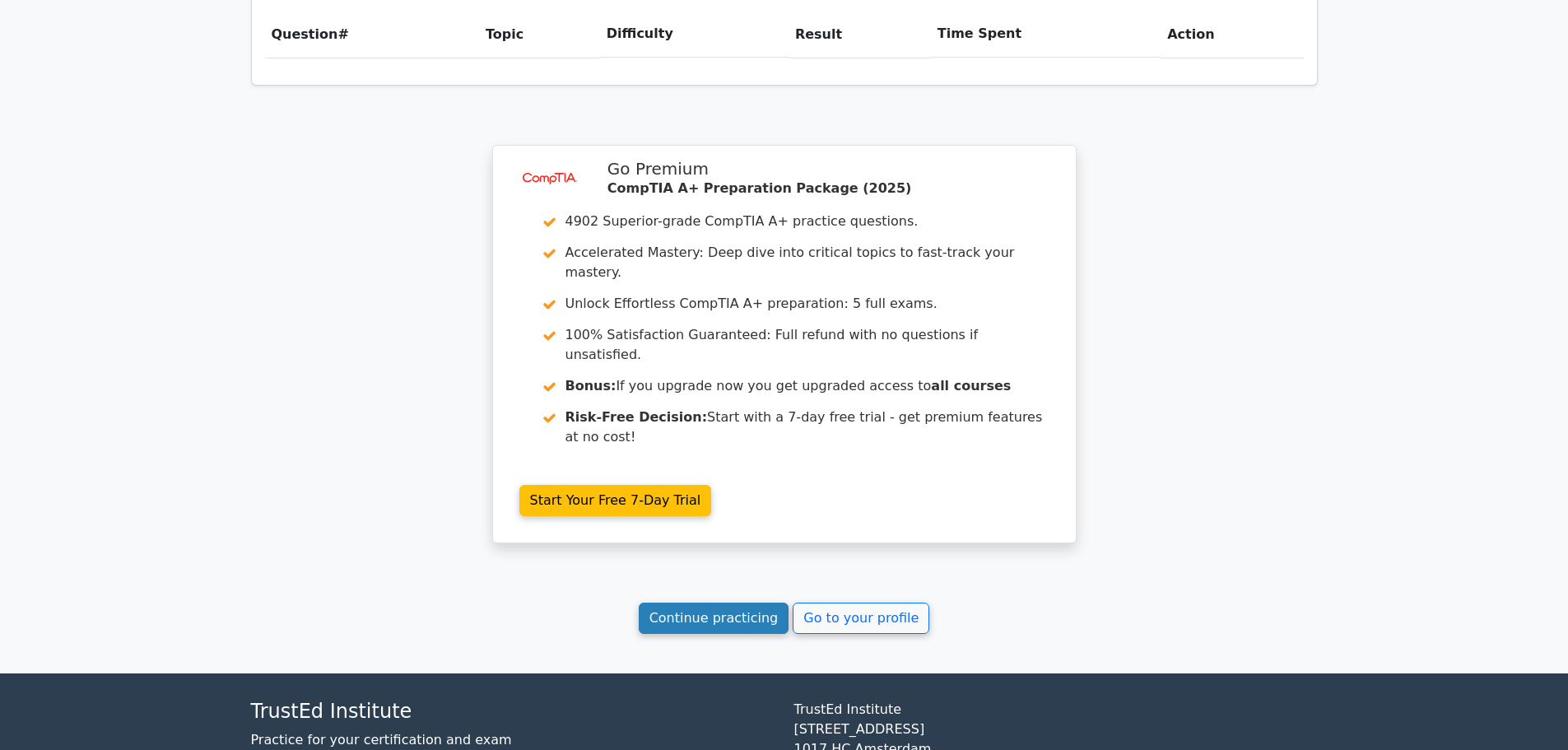
click at [720, 603] on link "Continue practicing" at bounding box center [714, 618] width 151 height 31
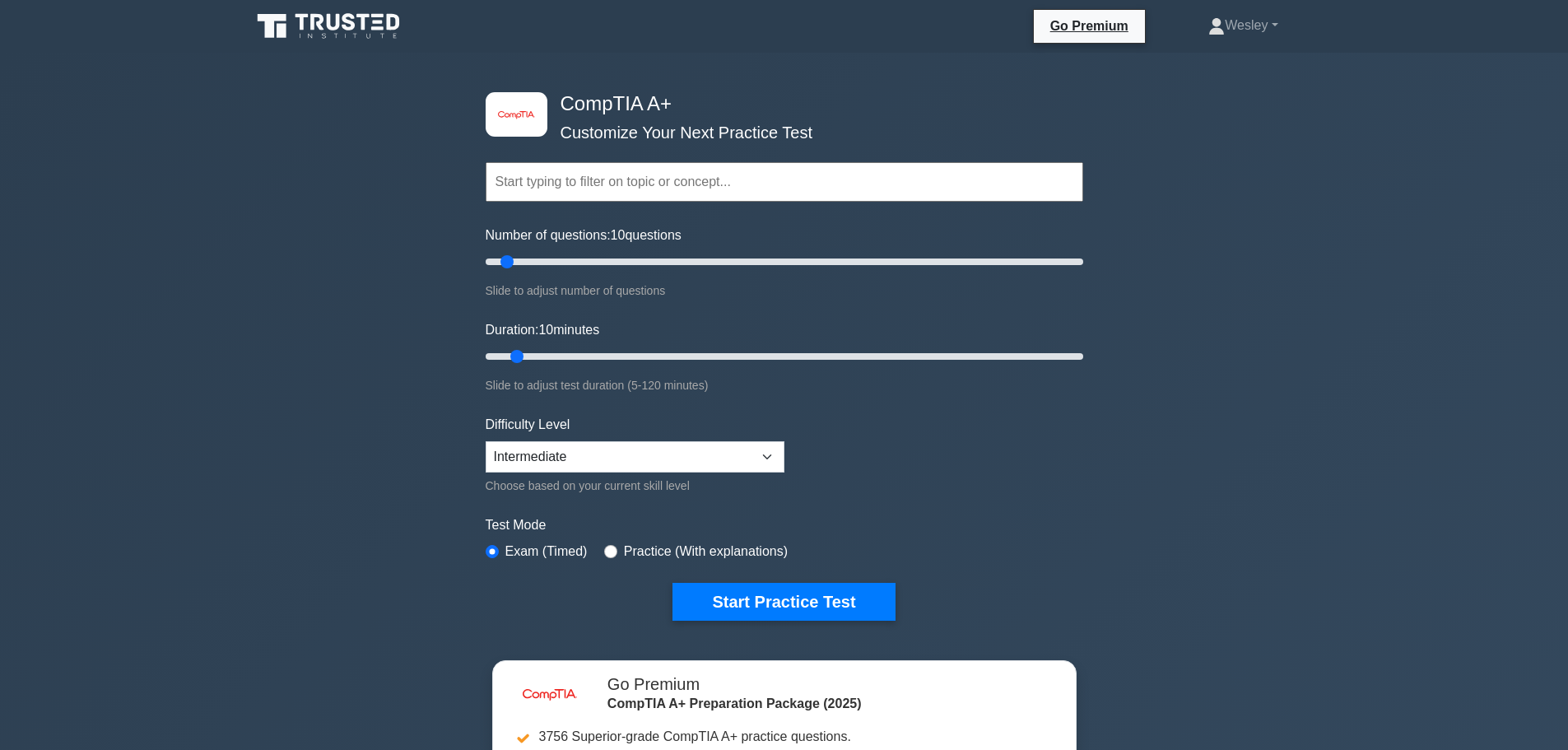
click at [795, 161] on div "Topics Hardware Operating Systems Networking Security Troubleshooting Mobile De…" at bounding box center [784, 159] width 597 height 94
click at [1141, 186] on div "image/svg+xml CompTIA A+ Customize Your Next Practice Test Topics Hardware Oper…" at bounding box center [784, 537] width 1568 height 969
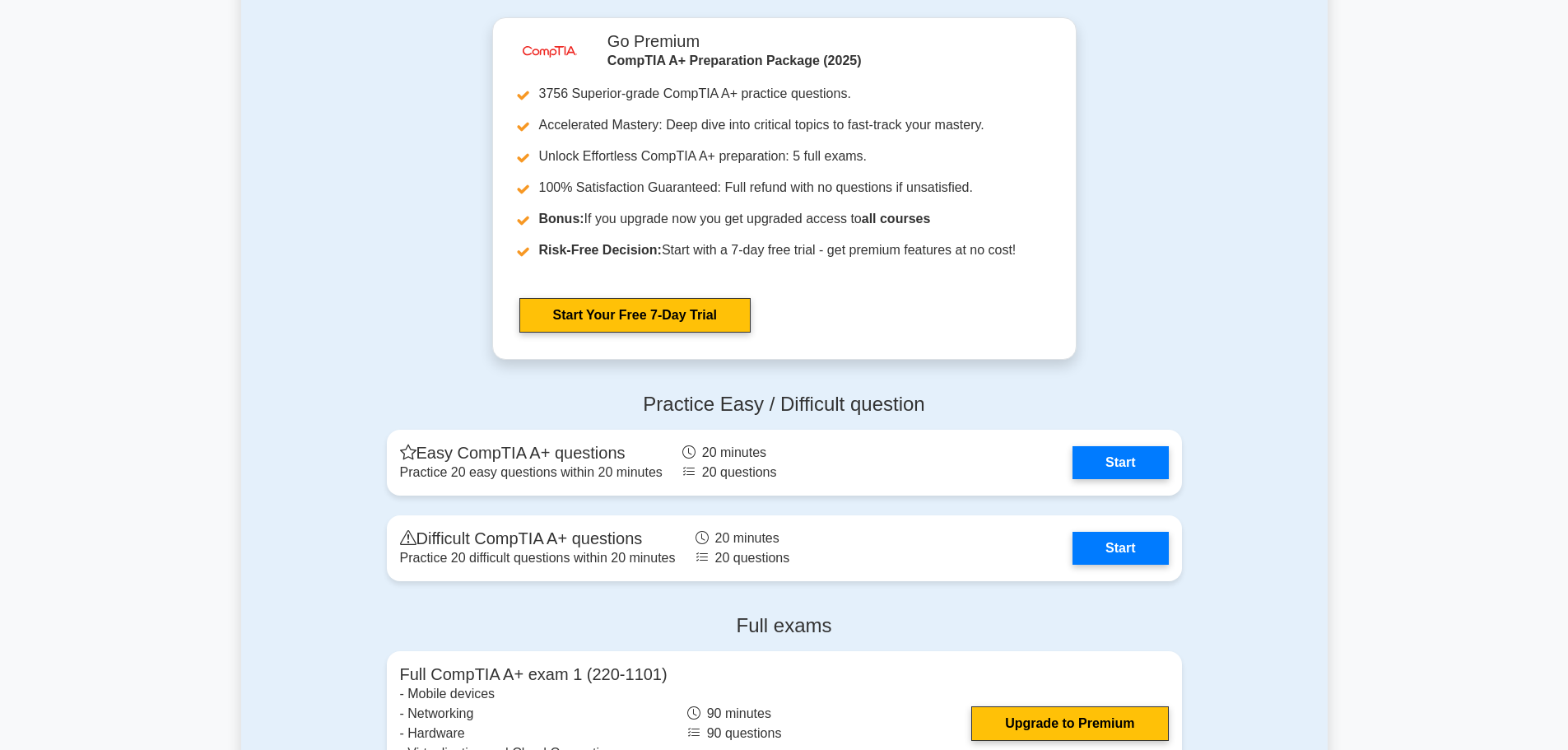
scroll to position [4033, 0]
